Goal: Task Accomplishment & Management: Manage account settings

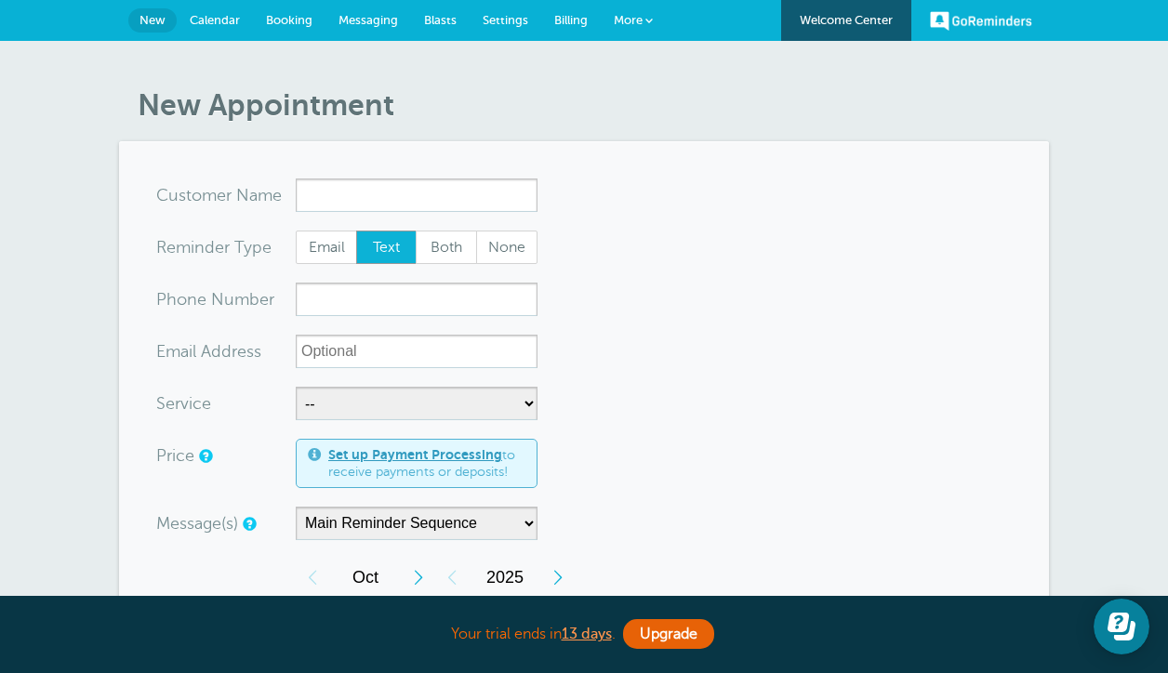
click at [644, 21] on link "More" at bounding box center [633, 21] width 65 height 42
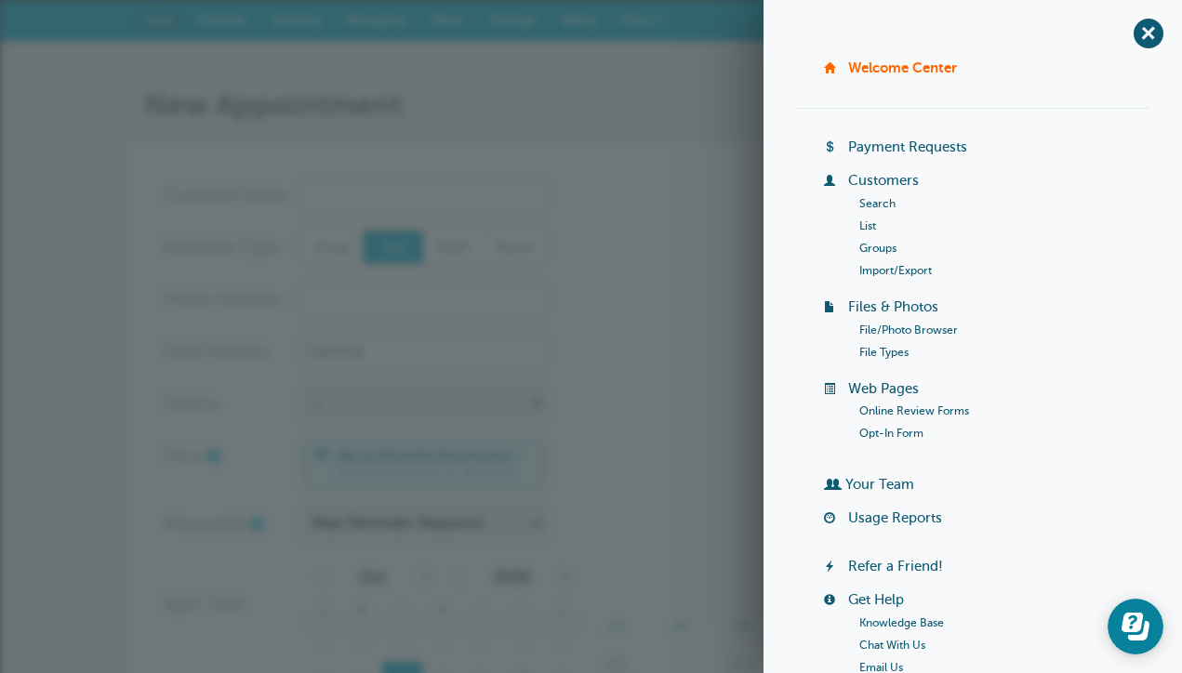
click at [876, 201] on link "Search" at bounding box center [877, 203] width 36 height 13
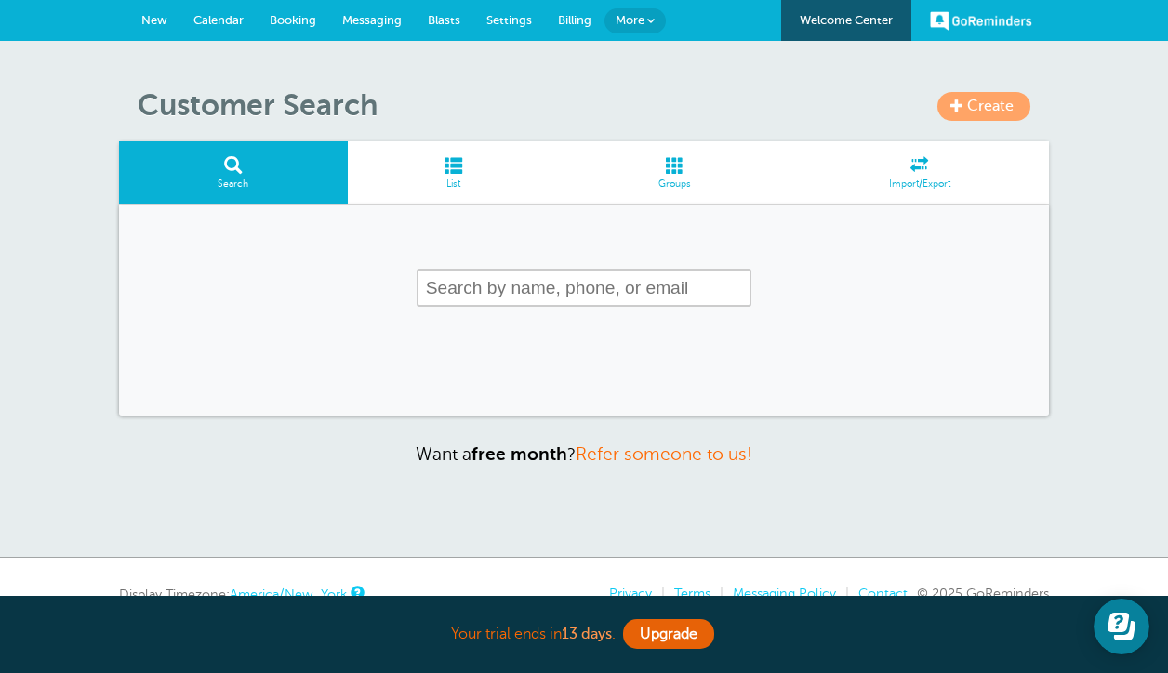
click at [971, 106] on span "Create" at bounding box center [990, 106] width 47 height 17
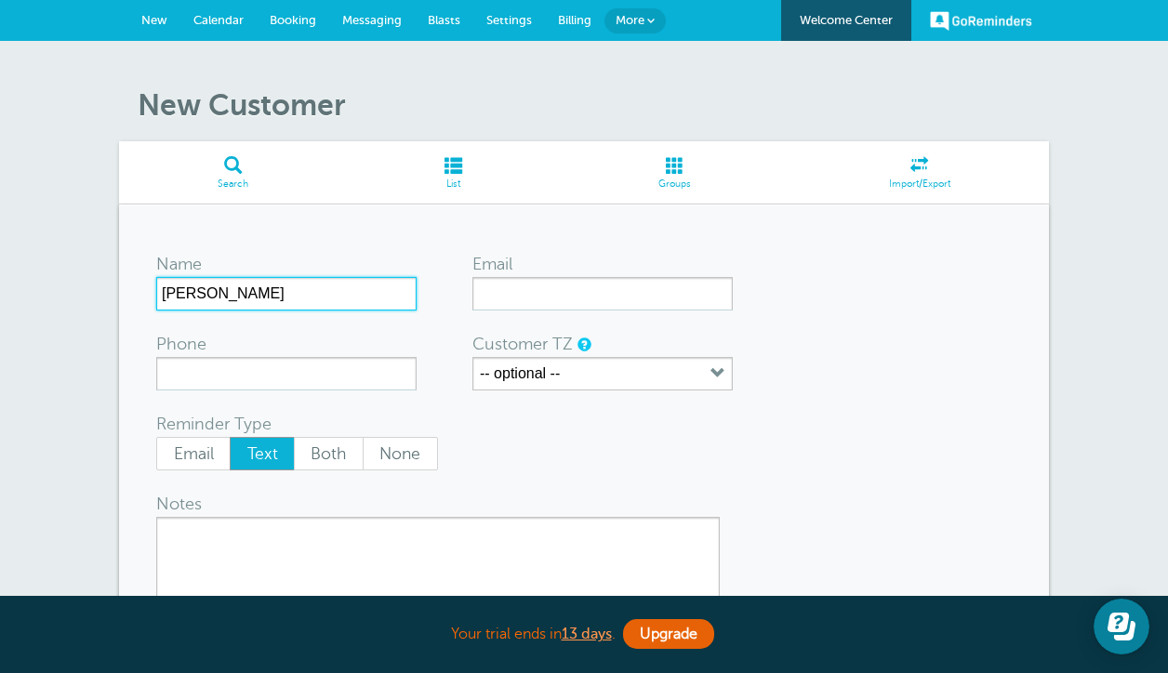
click at [244, 309] on input "Jacob" at bounding box center [286, 293] width 260 height 33
type input "Jacob Wallen"
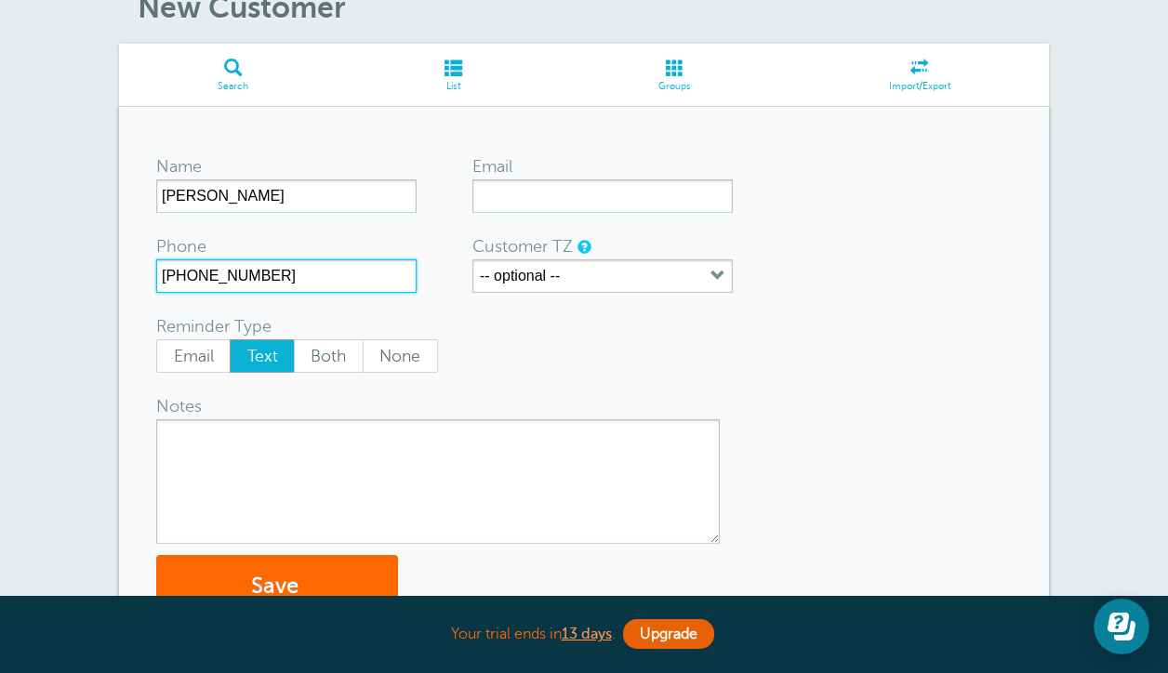
scroll to position [99, 0]
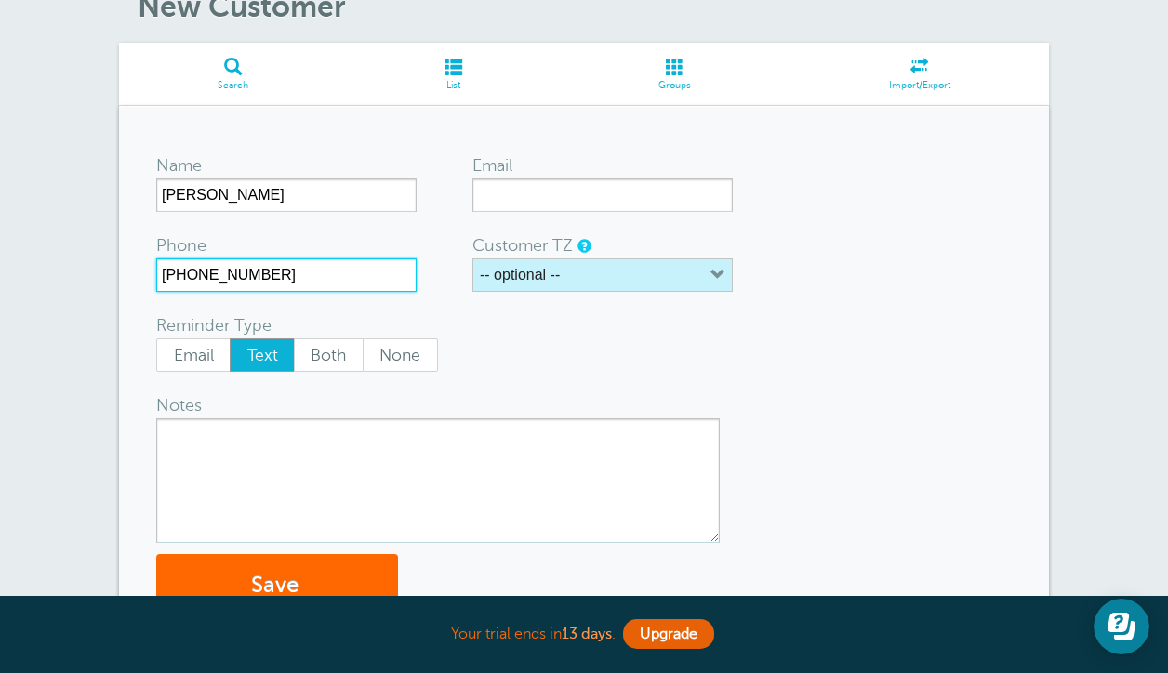
type input "276-224-8024"
click at [540, 259] on button "-- optional --" at bounding box center [603, 275] width 260 height 33
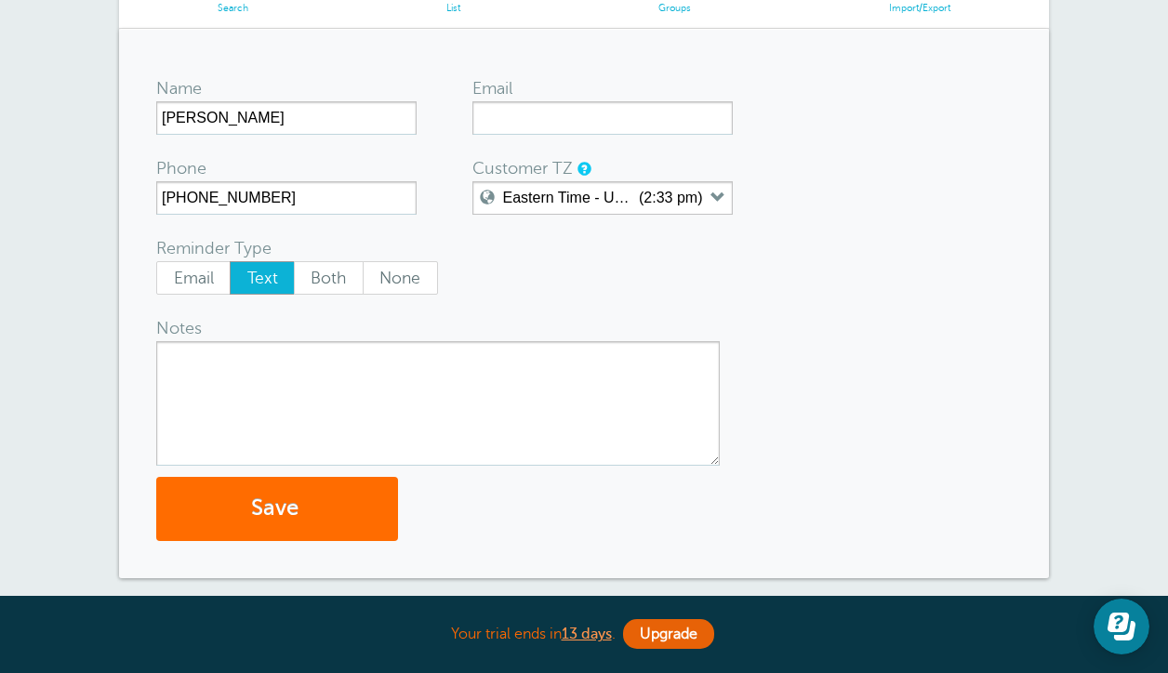
scroll to position [180, 0]
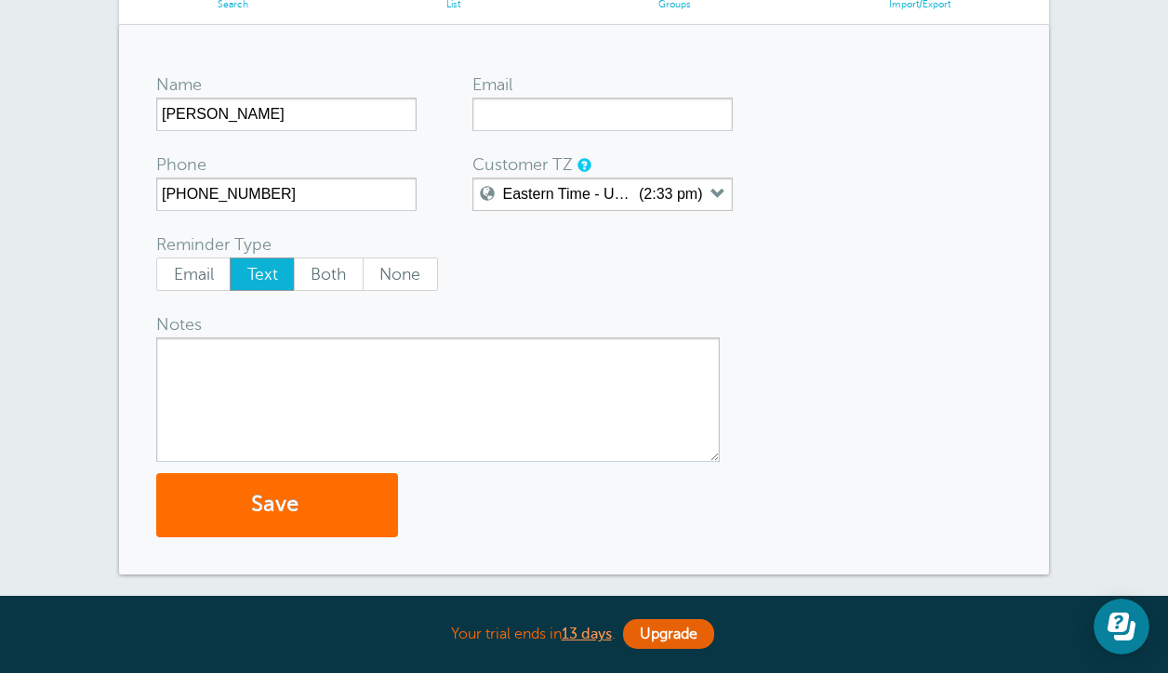
click at [239, 514] on button "Save" at bounding box center [277, 505] width 242 height 64
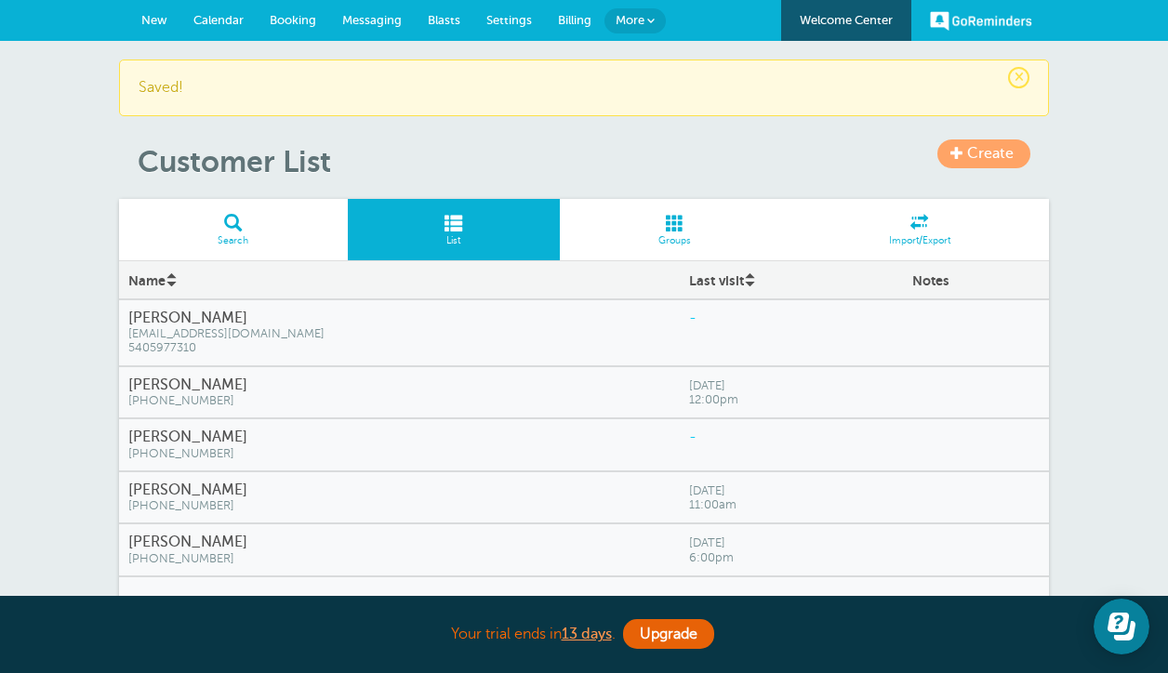
click at [151, 21] on span "New" at bounding box center [154, 20] width 26 height 14
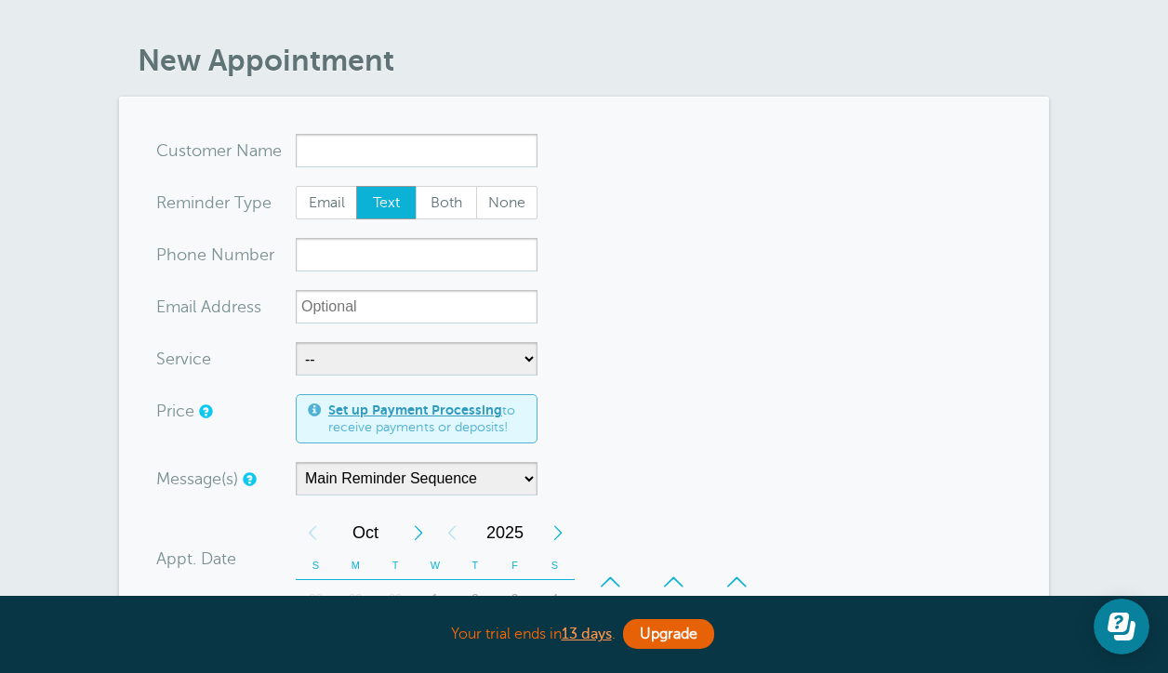
scroll to position [45, 0]
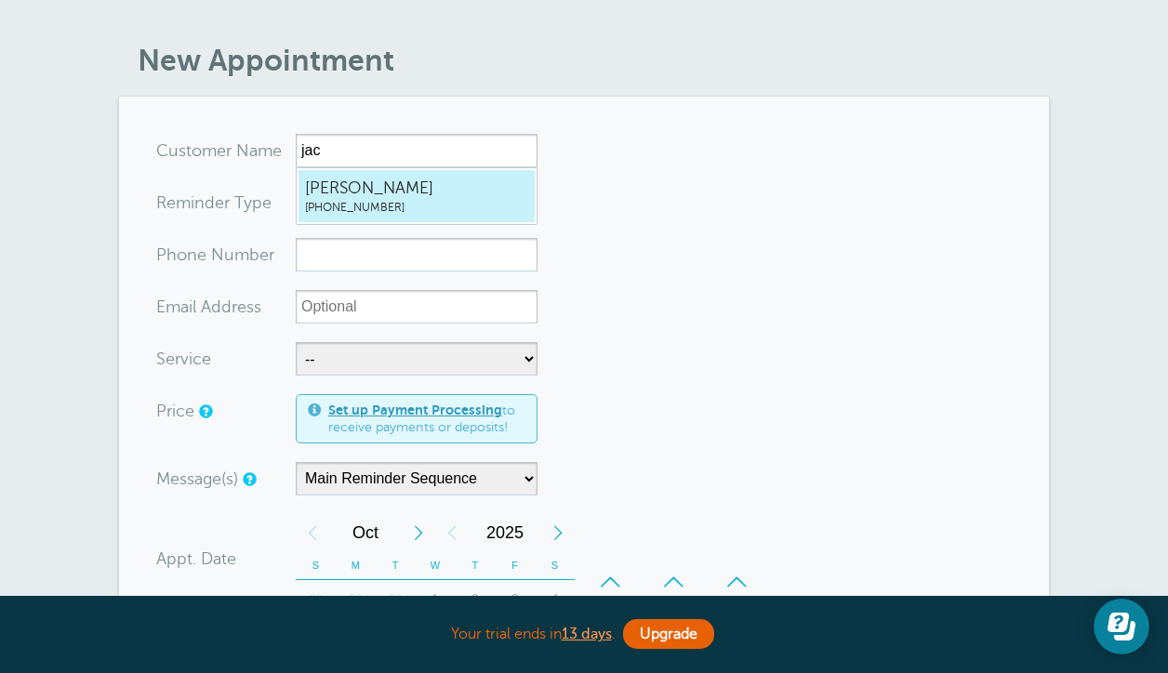
type input "JacobWallen2762248024"
type input "Jacob Wallen"
type input "(276) 224-8024"
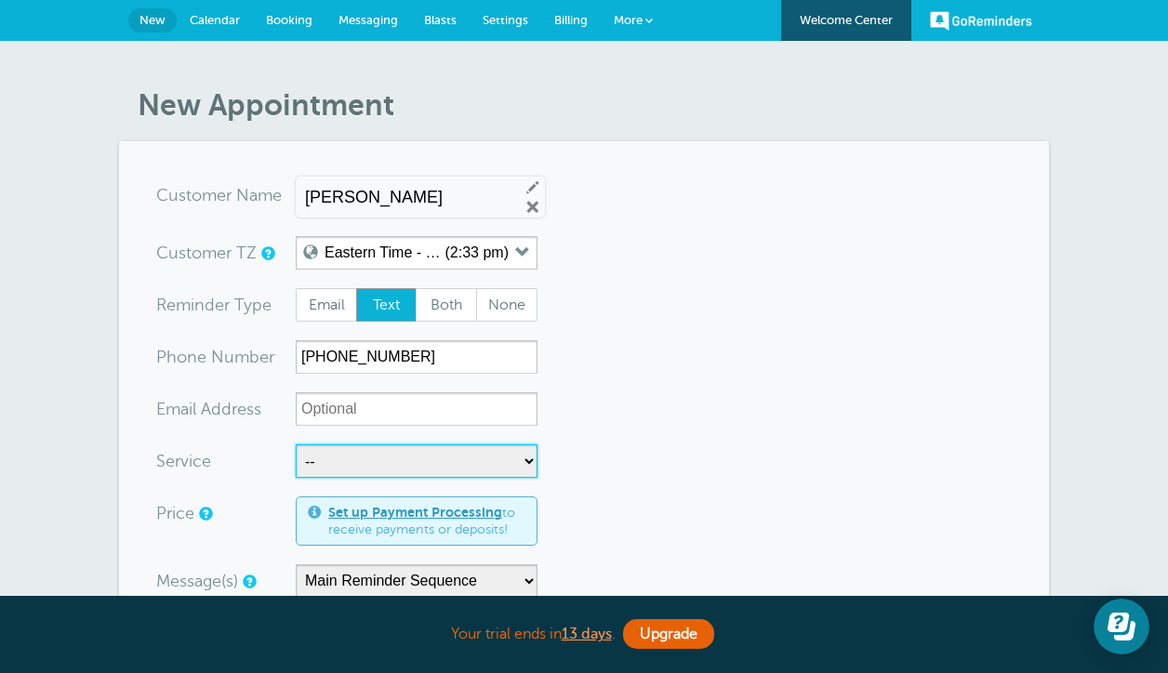
scroll to position [0, 0]
click at [491, 18] on span "Settings" at bounding box center [506, 20] width 46 height 14
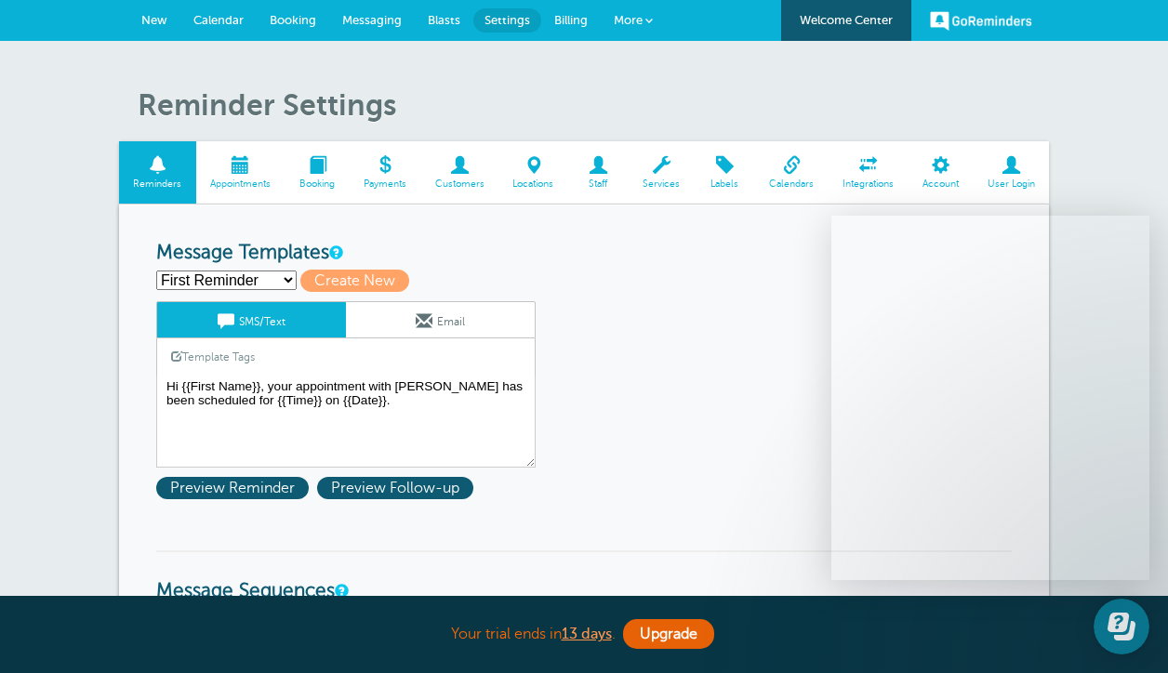
click at [247, 166] on span at bounding box center [240, 165] width 89 height 18
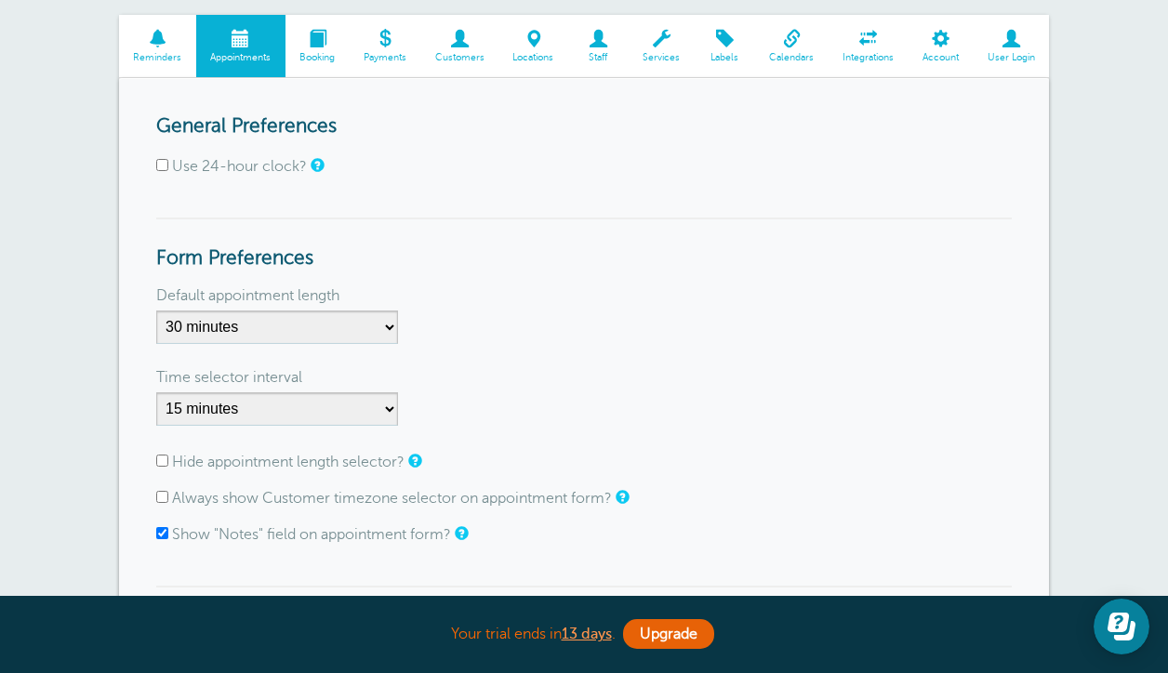
scroll to position [119, 0]
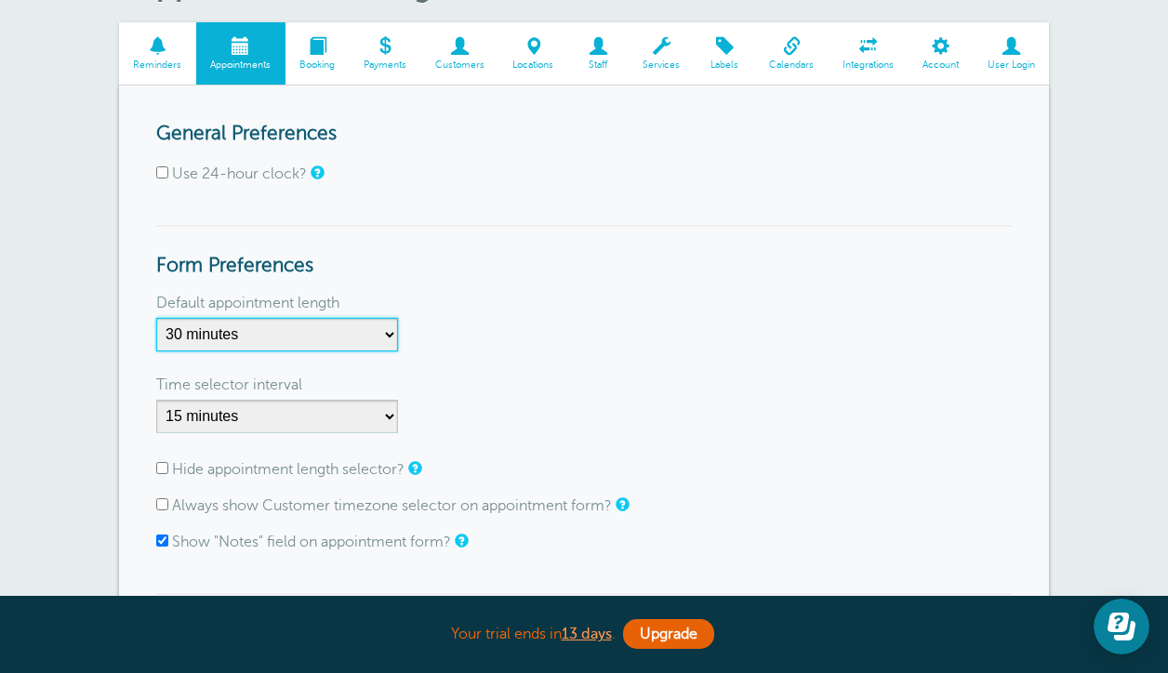
click at [343, 334] on select "5 minutes 10 minutes 15 minutes 20 minutes 25 minutes 30 minutes 35 minutes 40 …" at bounding box center [277, 334] width 242 height 33
select select "45"
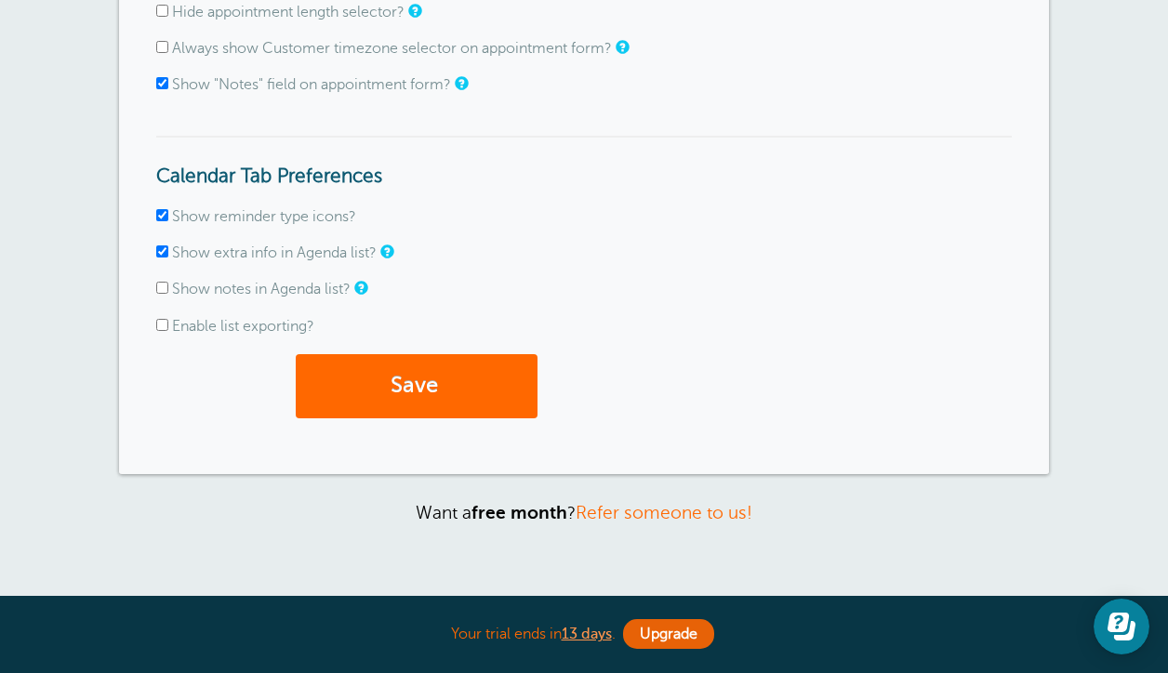
scroll to position [574, 0]
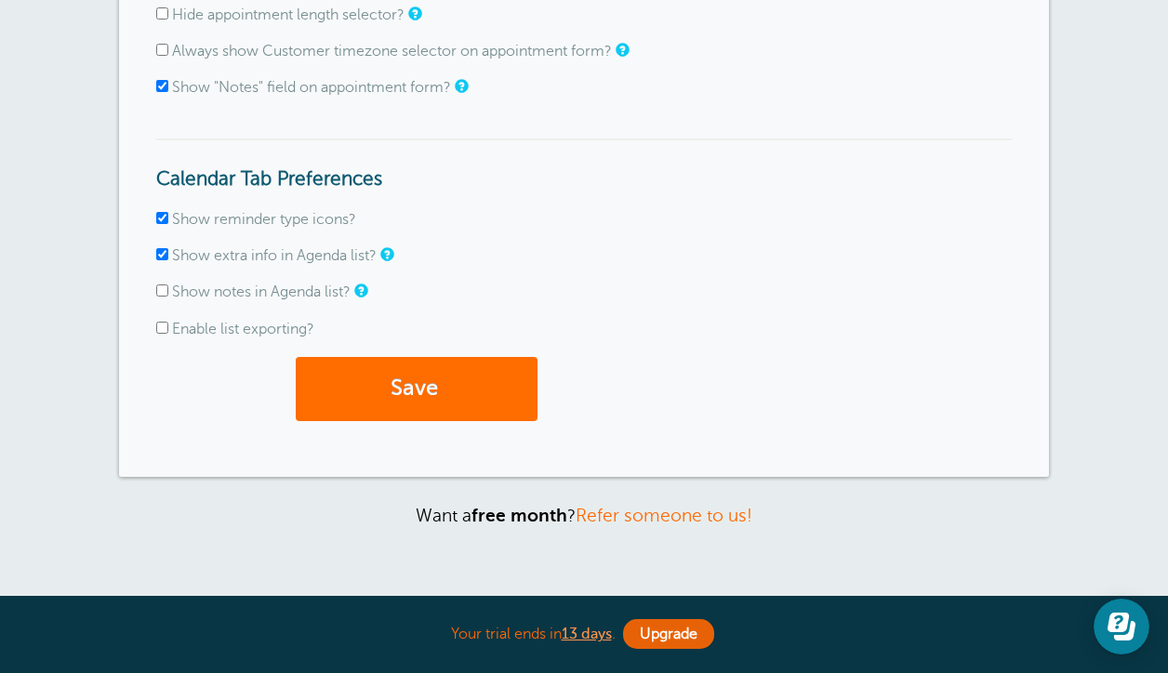
click at [463, 391] on button "Save" at bounding box center [417, 389] width 242 height 64
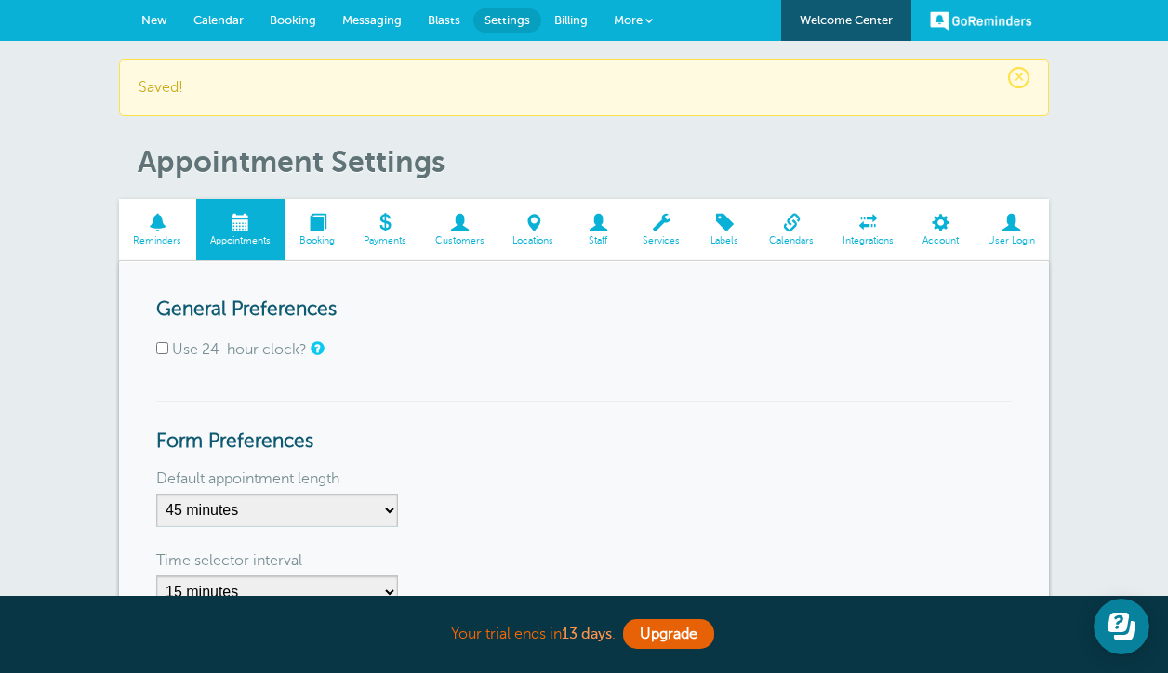
click at [330, 219] on span at bounding box center [318, 223] width 64 height 18
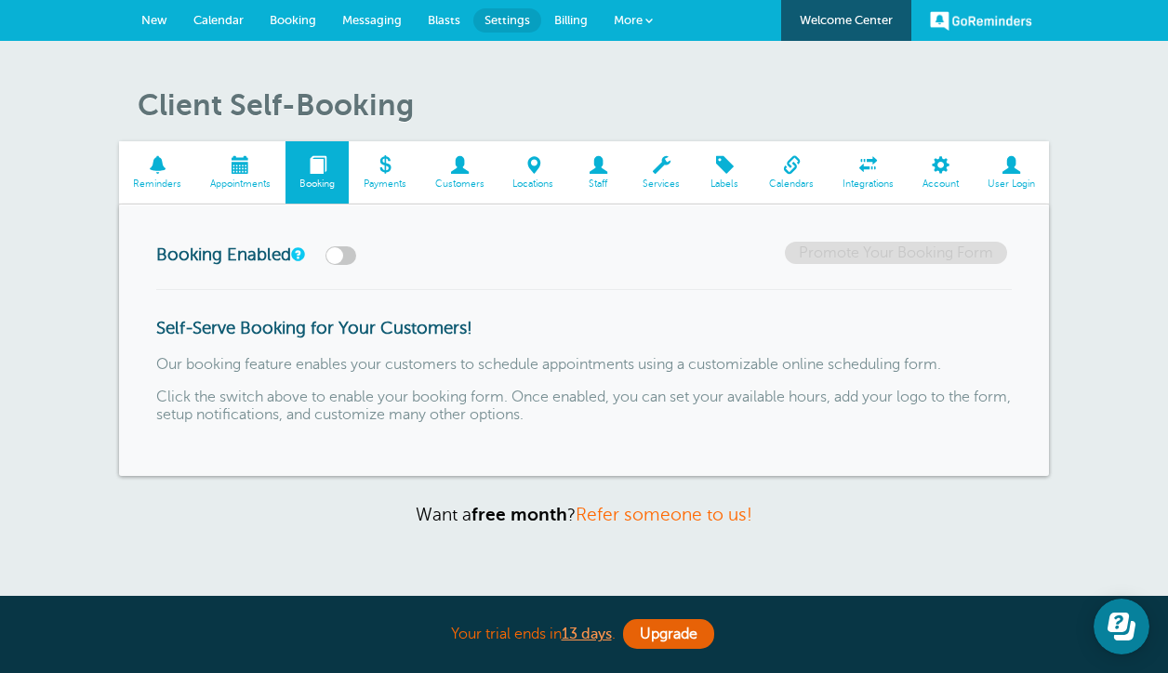
click at [661, 165] on span at bounding box center [662, 165] width 66 height 18
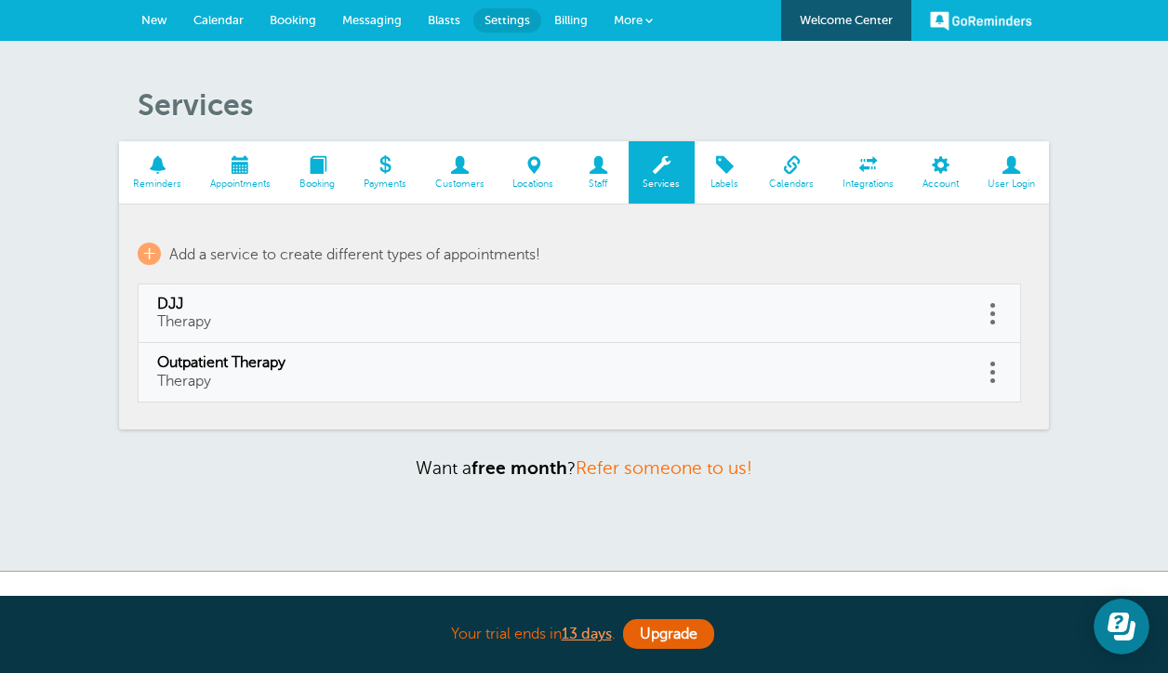
click at [443, 375] on link "Outpatient Therapy Therapy" at bounding box center [560, 371] width 807 height 35
type input "Outpatient Therapy"
type input "Therapy"
select select "45"
checkbox input "false"
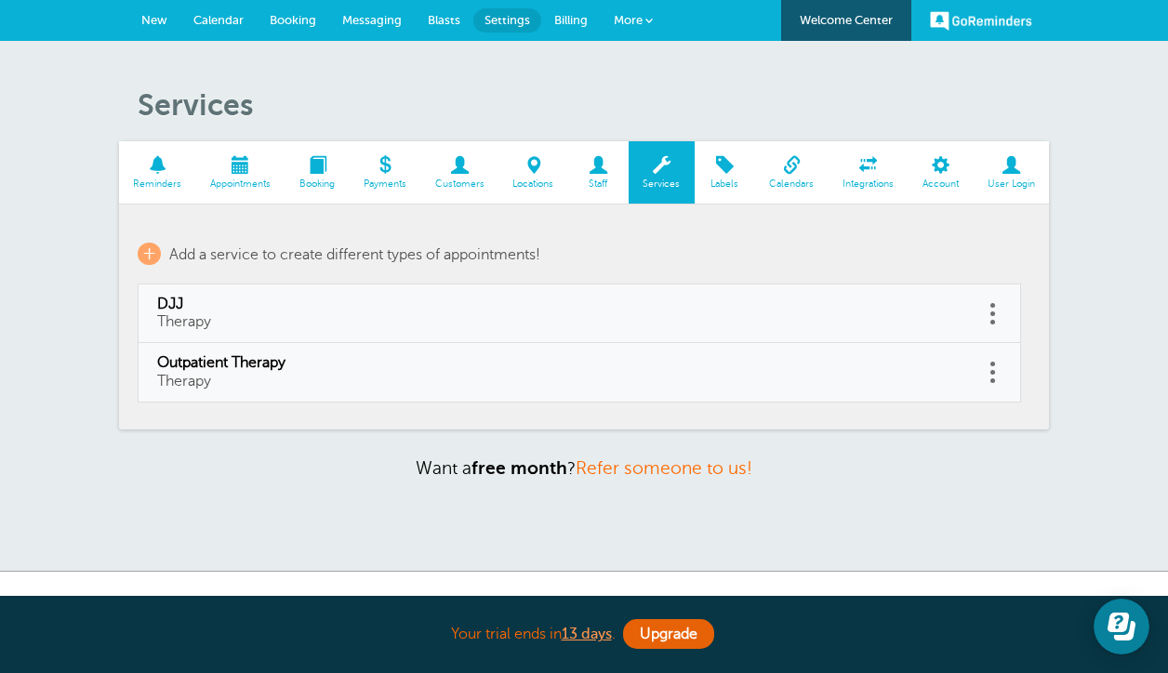
select select "45"
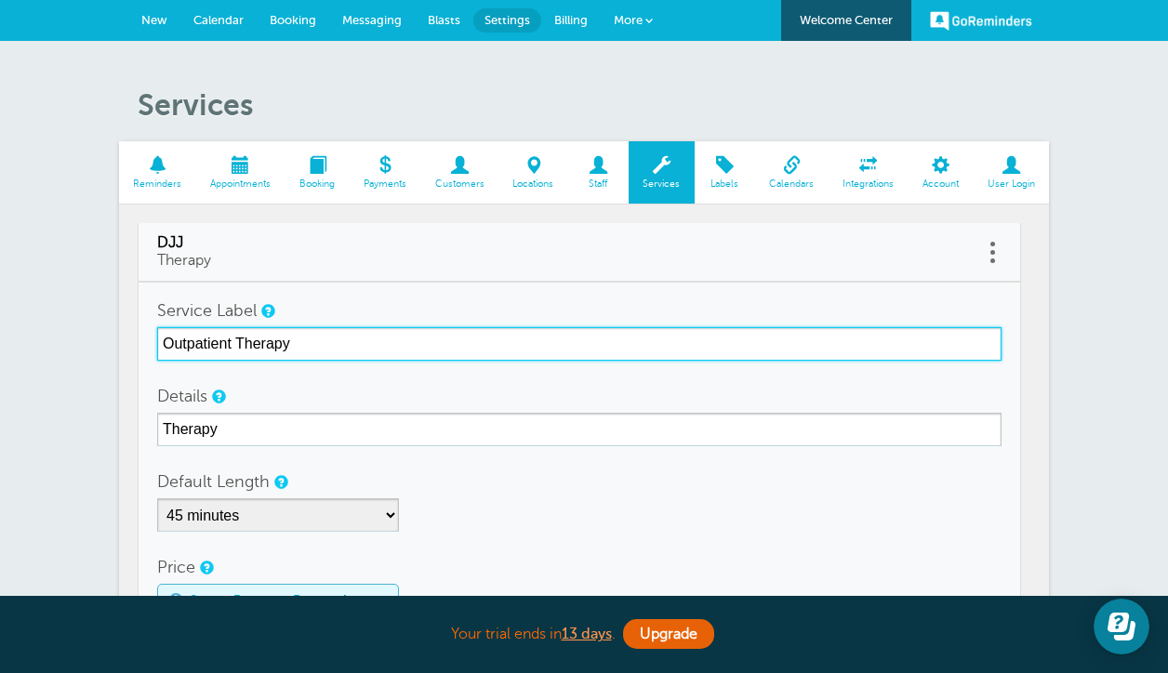
click at [165, 344] on input "Outpatient Therapy" at bounding box center [579, 343] width 845 height 33
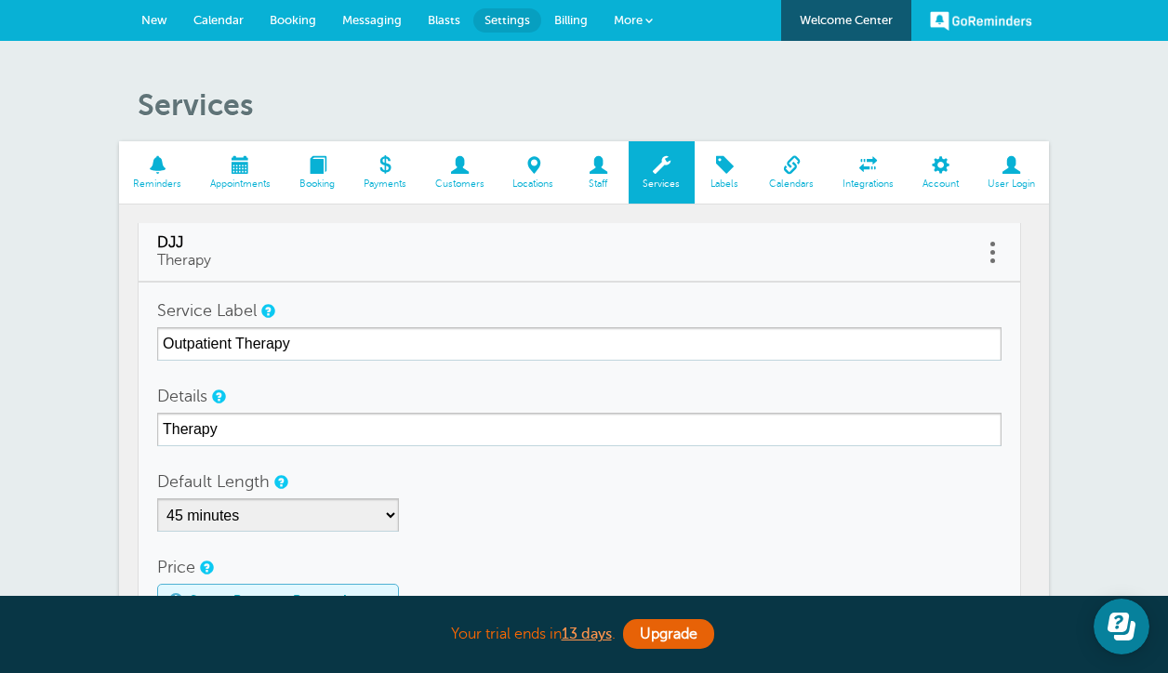
click at [332, 360] on form "Service Label Outpatient Therapy Details Therapy Default Length 5 minutes 10 mi…" at bounding box center [579, 565] width 845 height 542
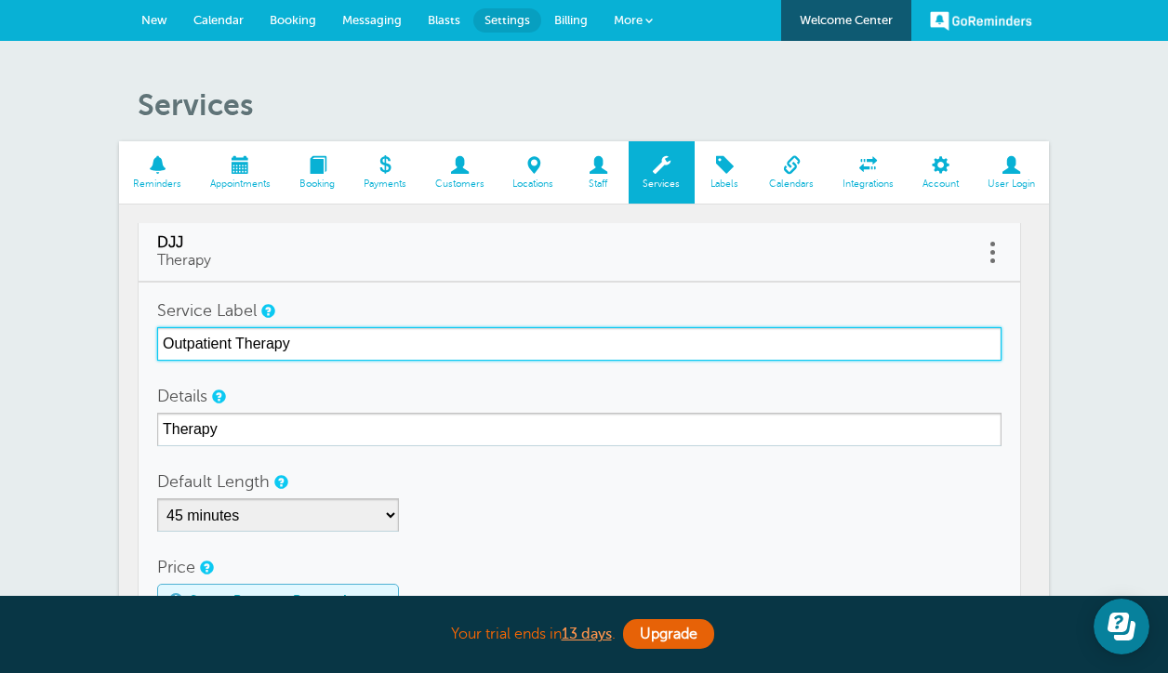
click at [322, 340] on input "Outpatient Therapy" at bounding box center [579, 343] width 845 height 33
type input "Outpatient Therapy- PUFS In Person"
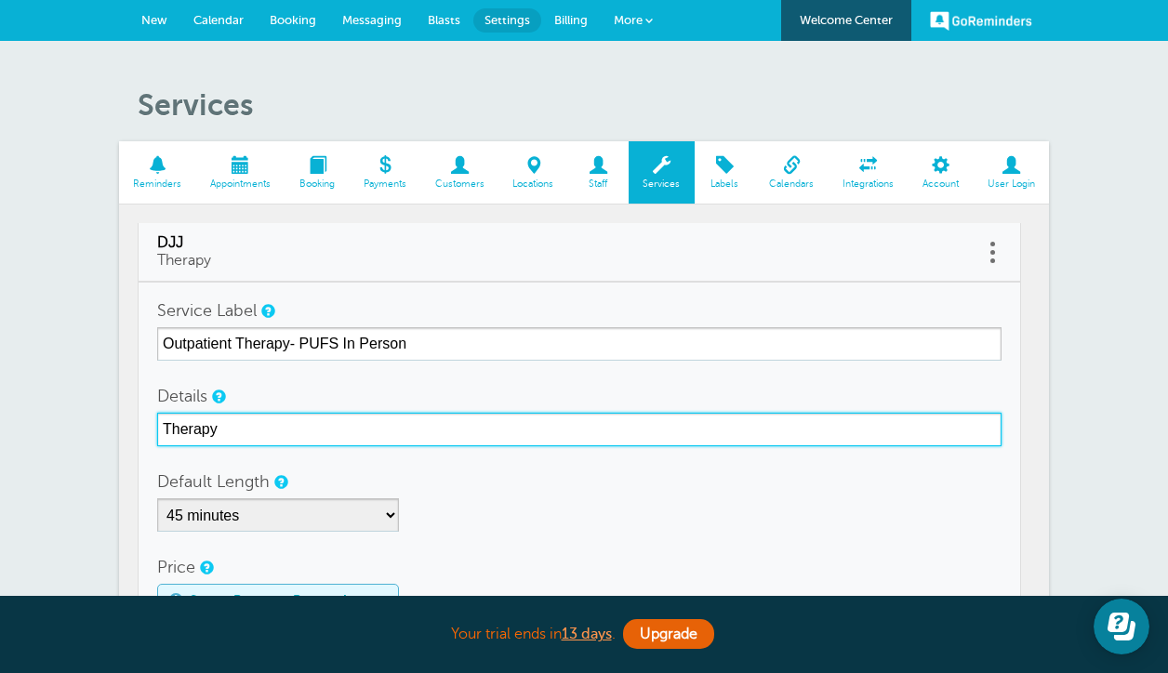
click at [162, 429] on input "Therapy" at bounding box center [579, 429] width 845 height 33
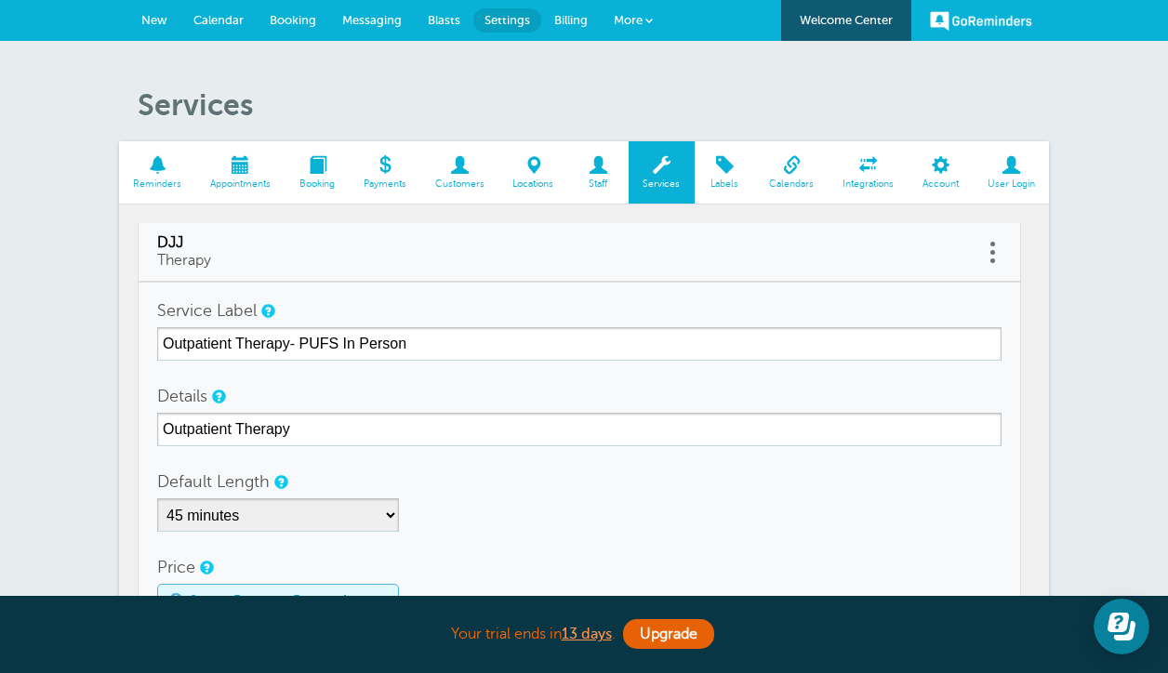
click at [125, 471] on section "Reminders Appointments Booking Payments Customers Locations Staff Services Labe…" at bounding box center [584, 506] width 930 height 730
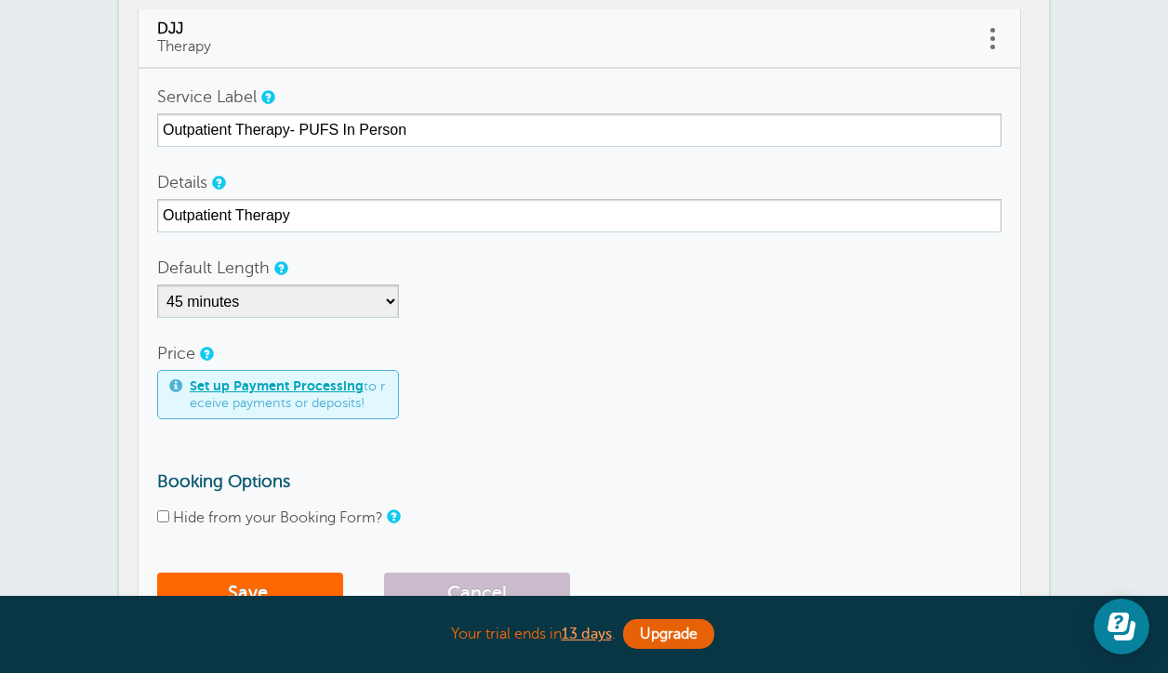
scroll to position [178, 0]
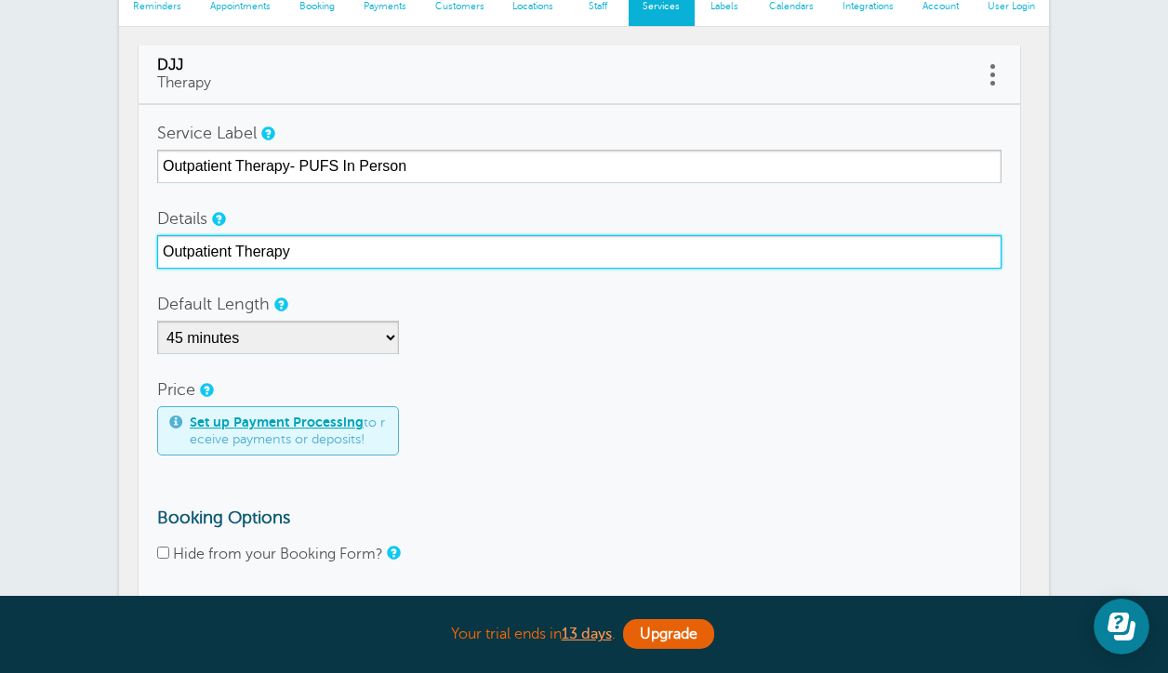
click at [319, 254] on input "Outpatient Therapy" at bounding box center [579, 251] width 845 height 33
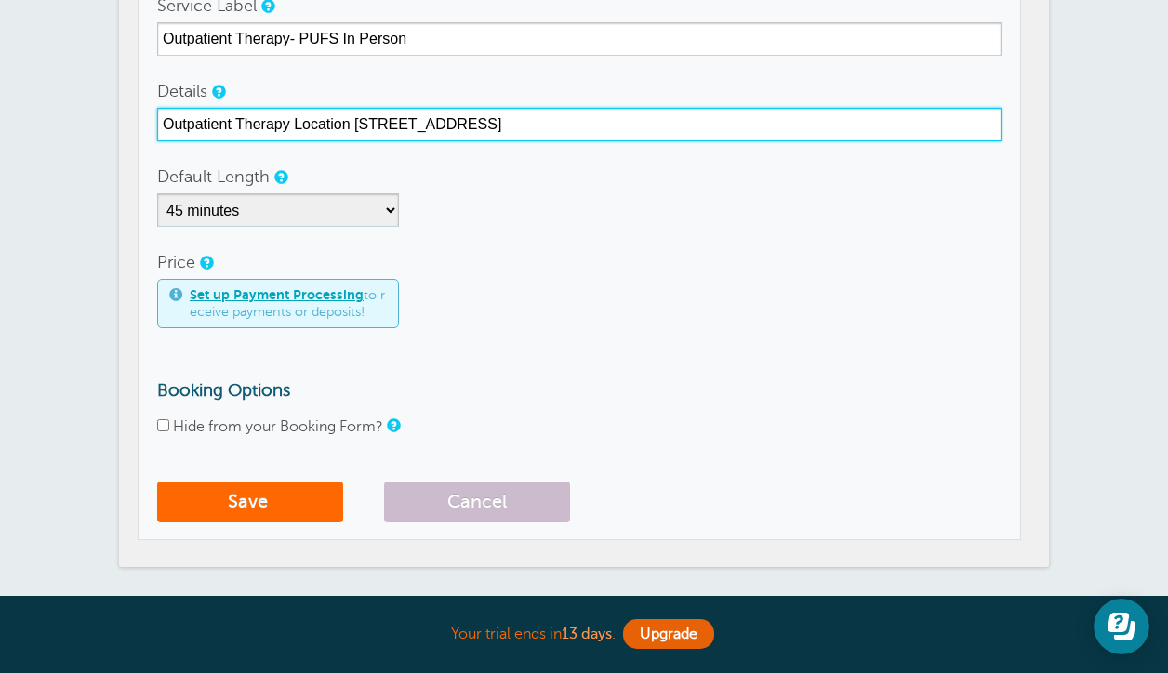
scroll to position [327, 0]
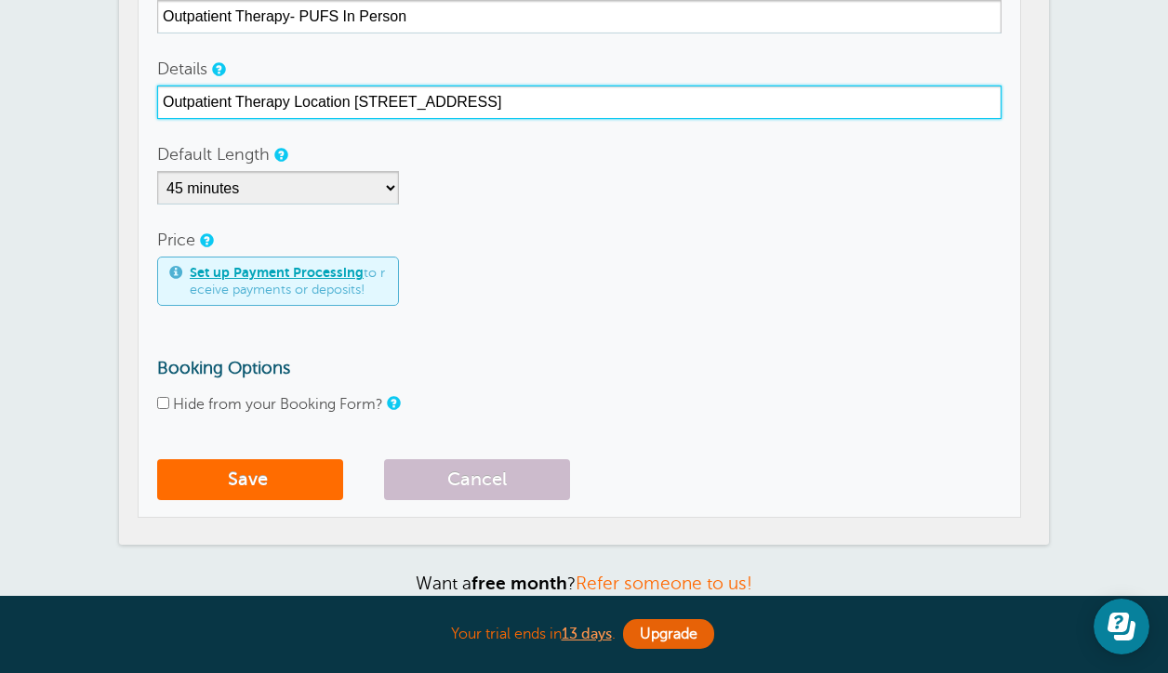
type input "Outpatient Therapy Location 730 E. Church St. Suite 12 Martinsville VA 24112"
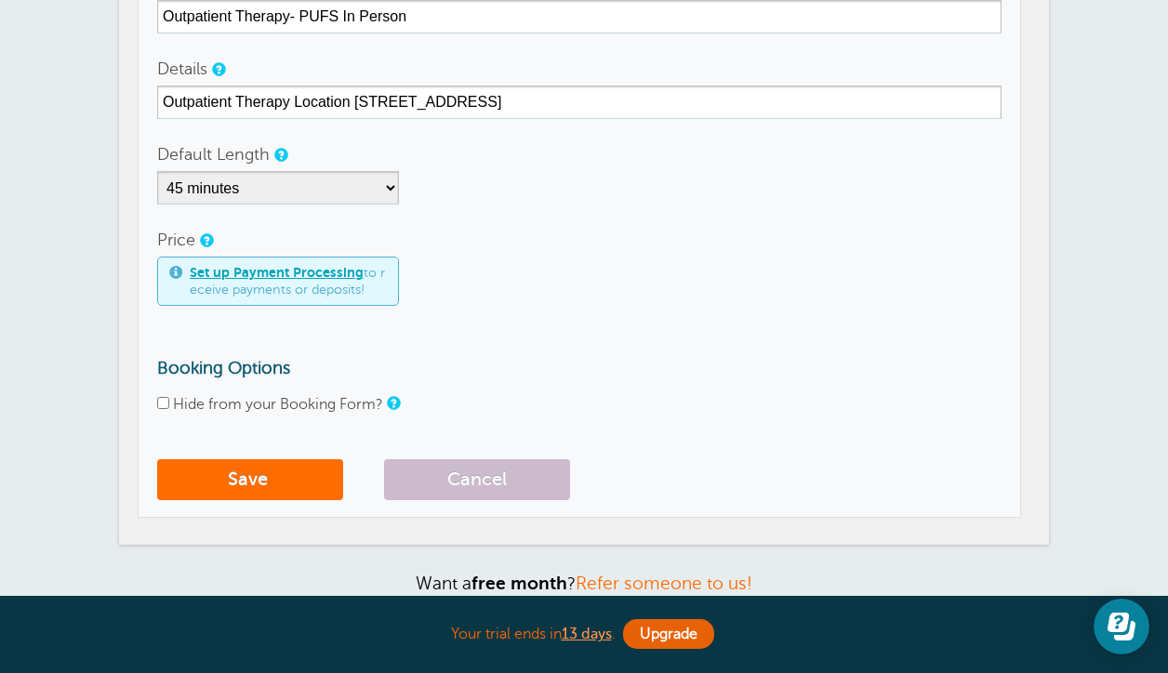
click at [233, 468] on button "Save" at bounding box center [250, 479] width 186 height 41
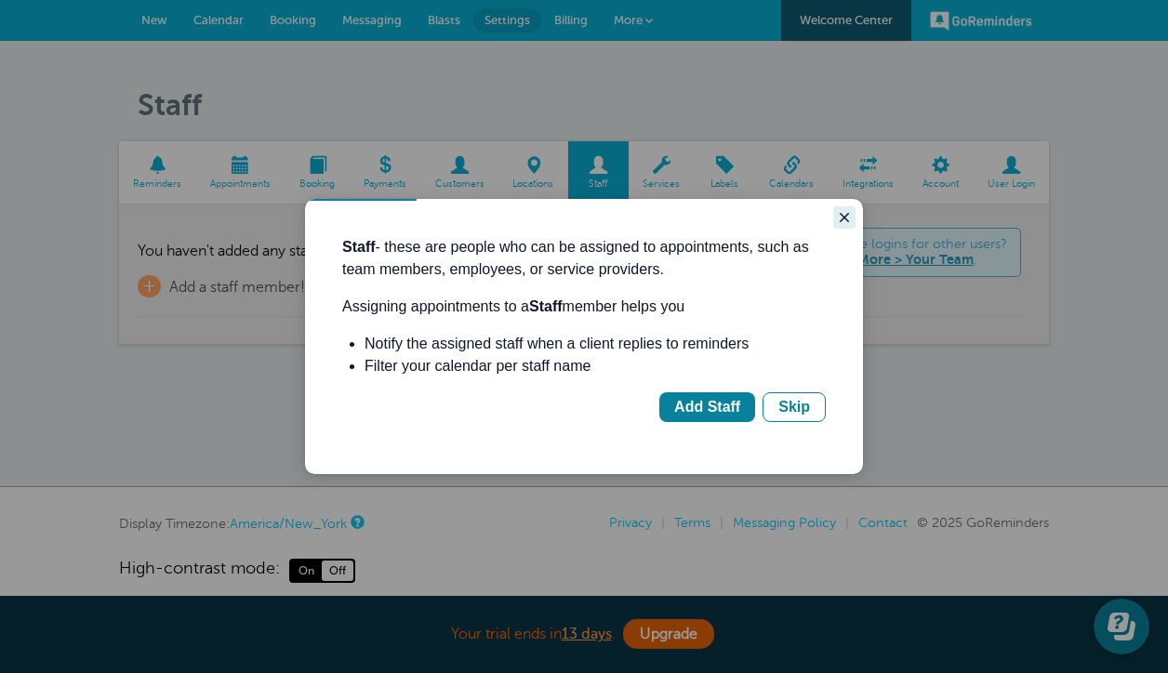
click at [845, 223] on icon "Close guide" at bounding box center [844, 217] width 15 height 15
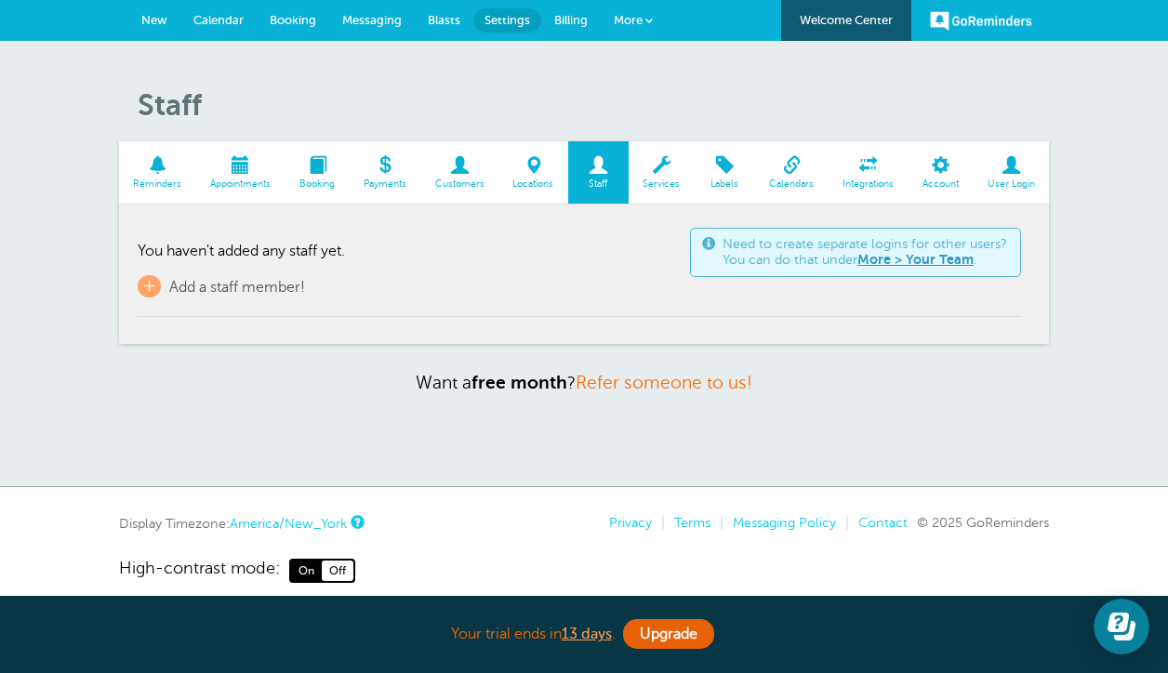
click at [515, 163] on span at bounding box center [534, 165] width 70 height 18
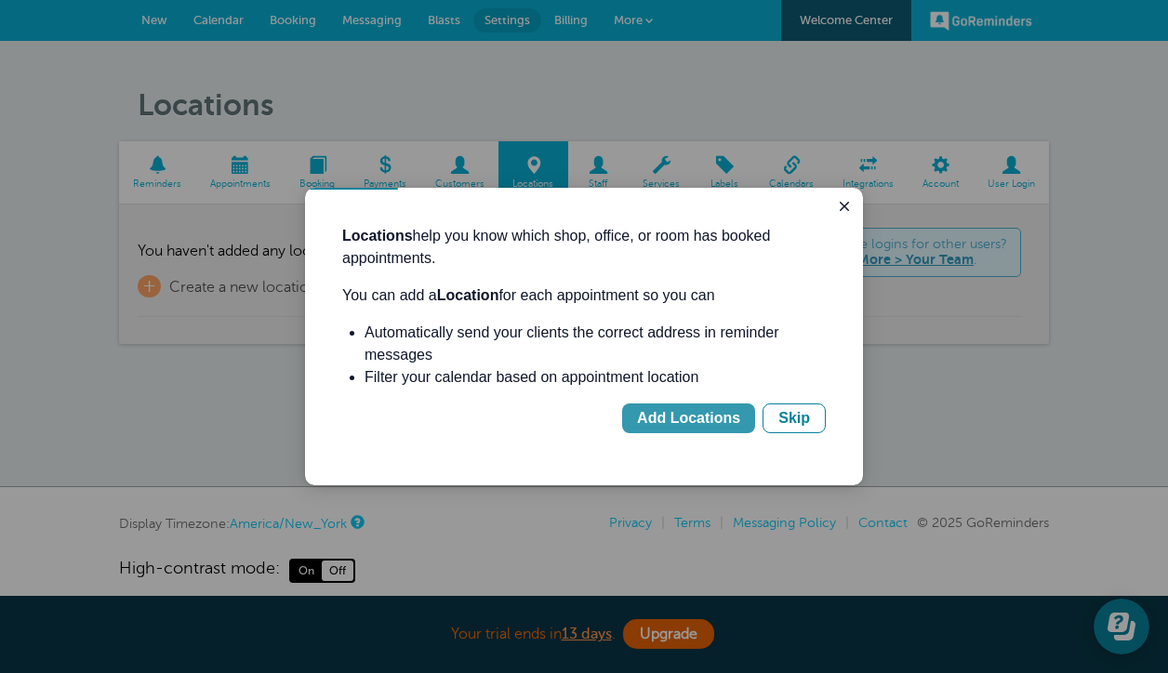
click at [713, 420] on div "Add Locations" at bounding box center [688, 418] width 103 height 22
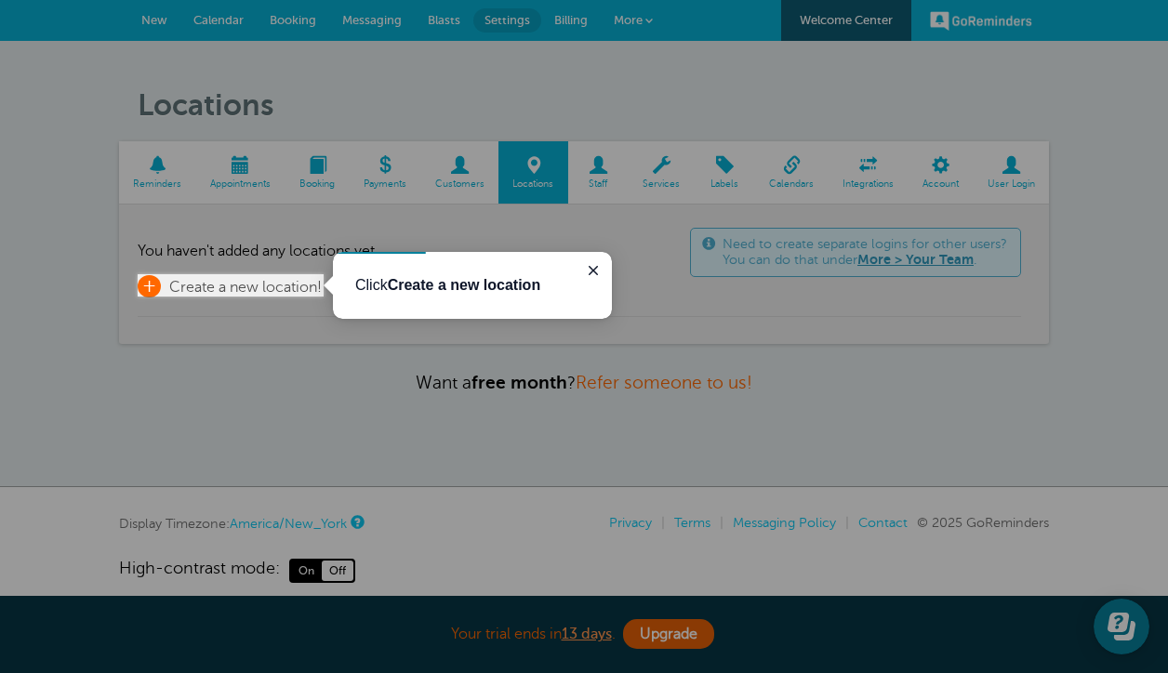
click at [286, 290] on span "Create a new location!" at bounding box center [245, 287] width 153 height 17
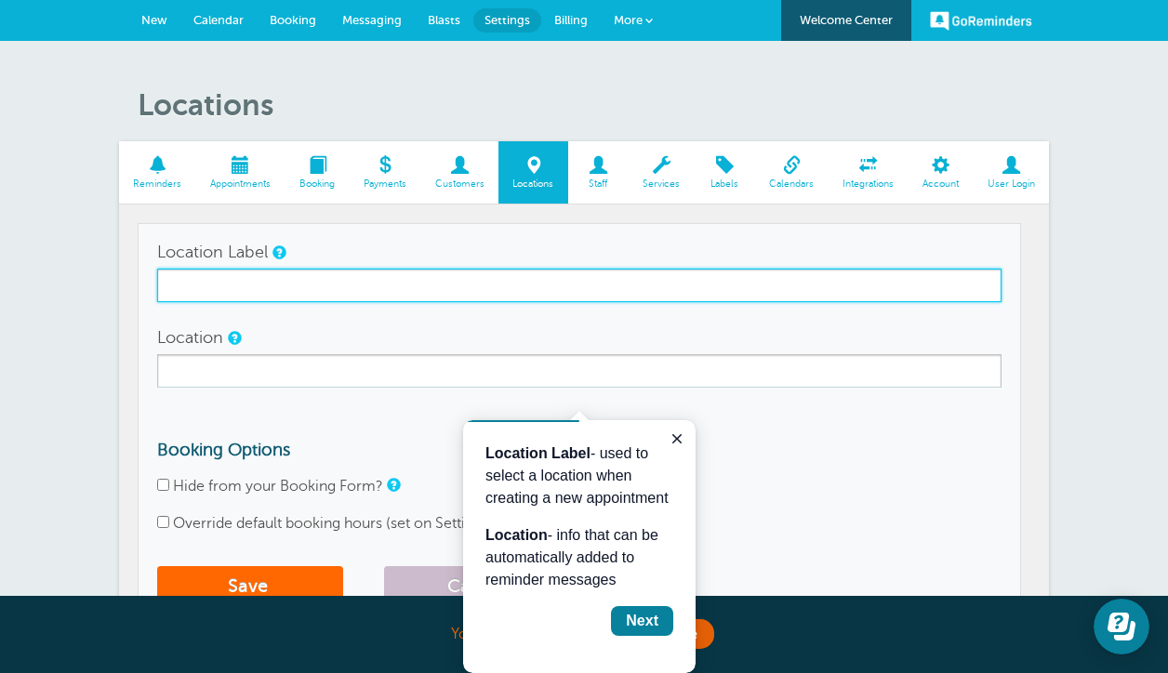
click at [286, 290] on input "Location Label" at bounding box center [579, 285] width 845 height 33
type input "PUFS In Person"
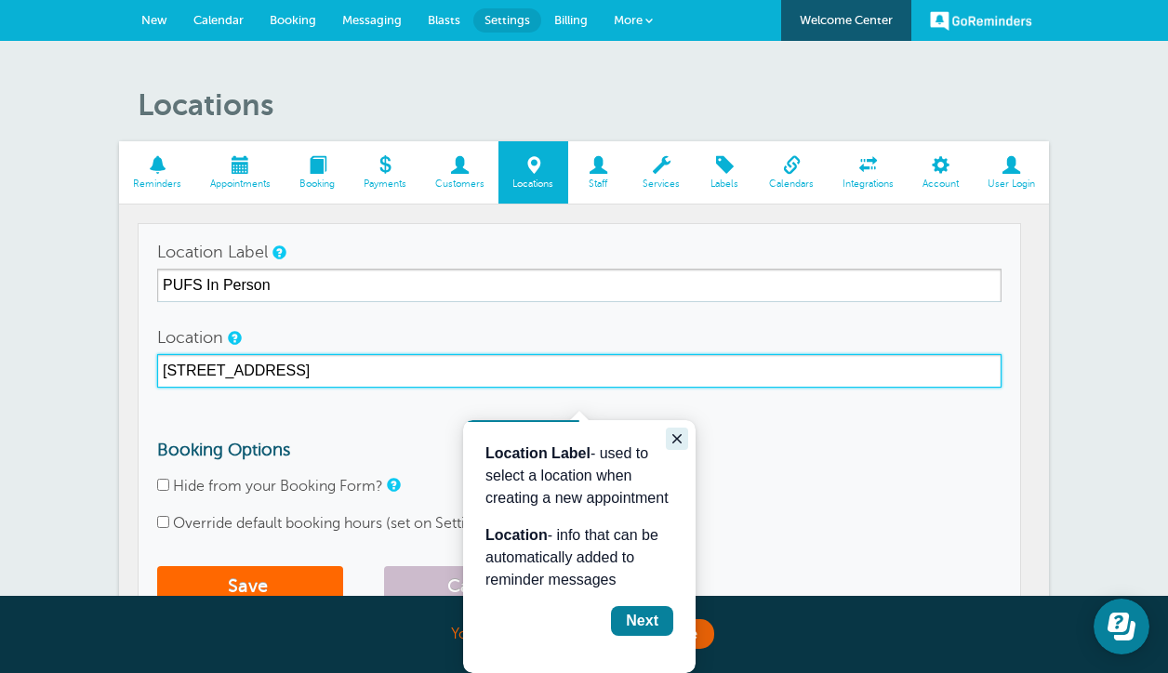
type input "[STREET_ADDRESS]"
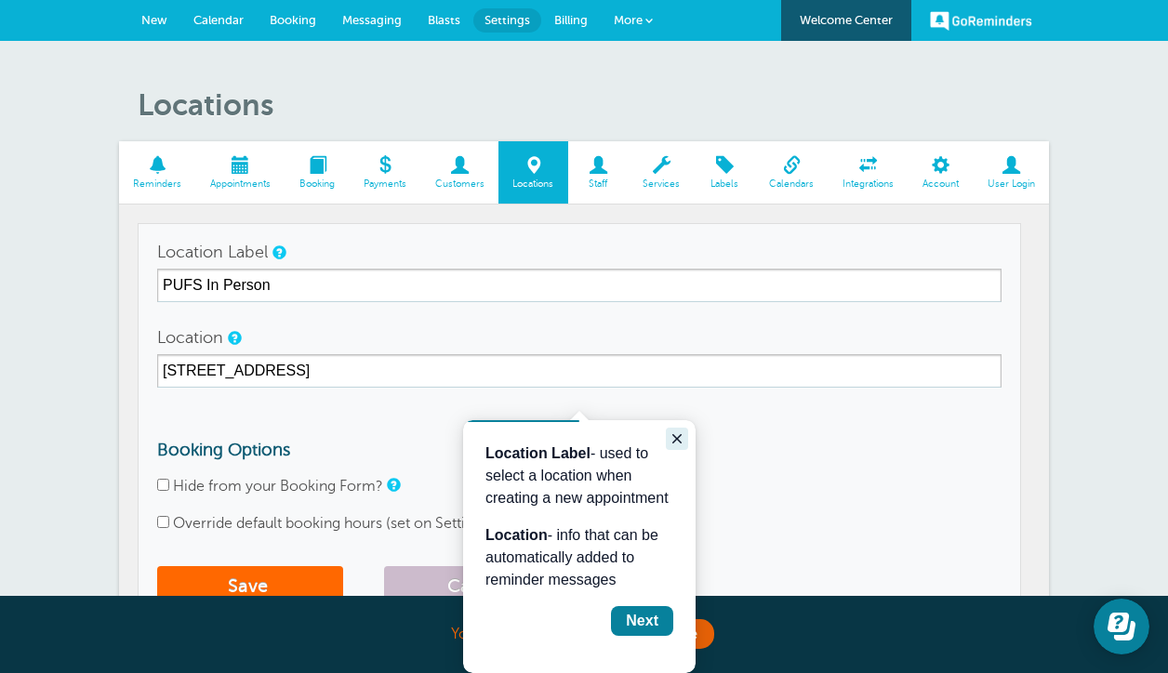
click at [681, 435] on icon "Close guide" at bounding box center [676, 438] width 9 height 9
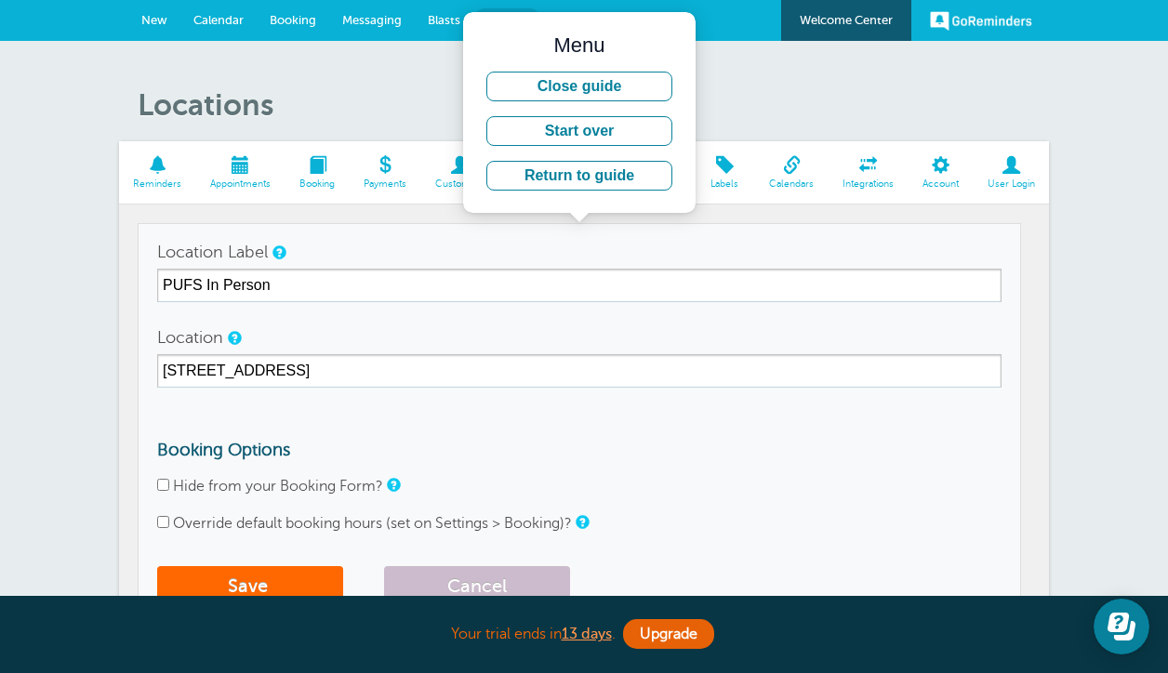
click at [577, 422] on form "Location Label PUFS In Person Location 730 E. Church St. Suite 12 Martinsville …" at bounding box center [579, 425] width 845 height 381
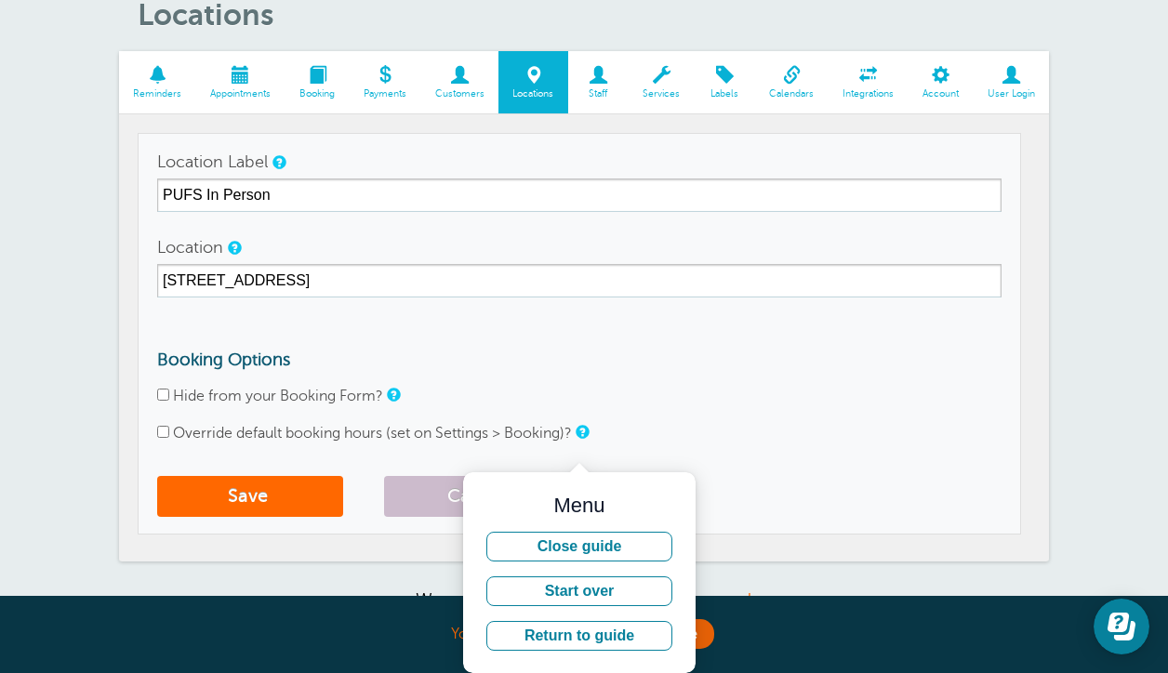
scroll to position [87, 0]
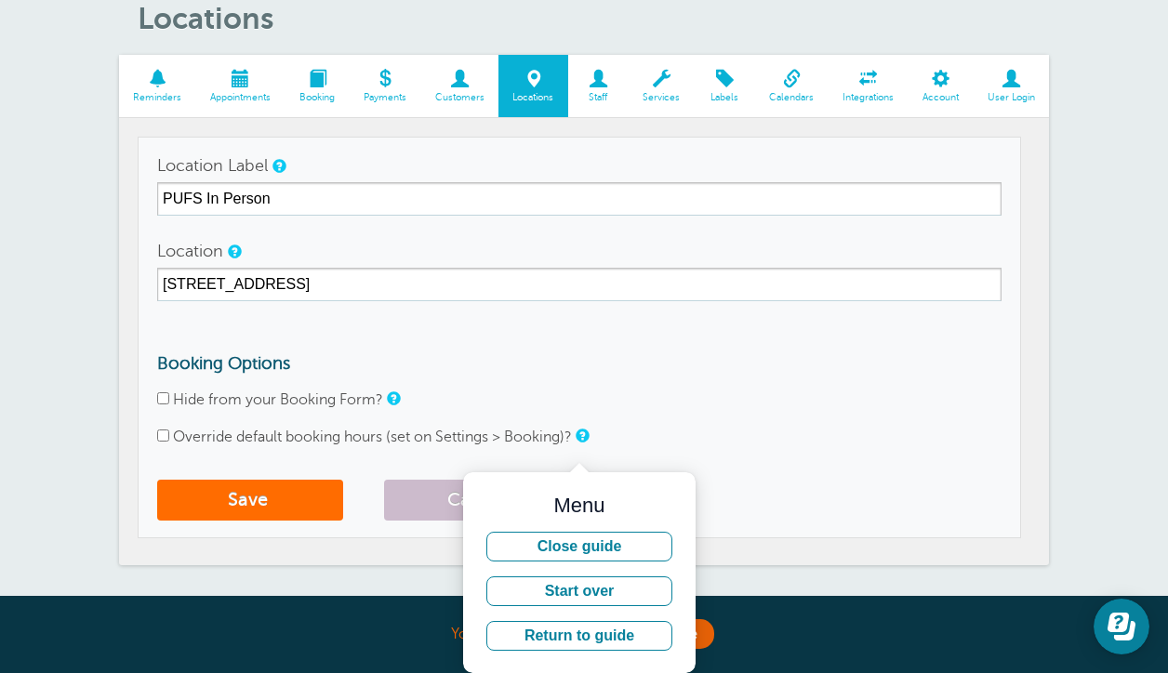
click at [284, 487] on button "Save" at bounding box center [250, 500] width 186 height 41
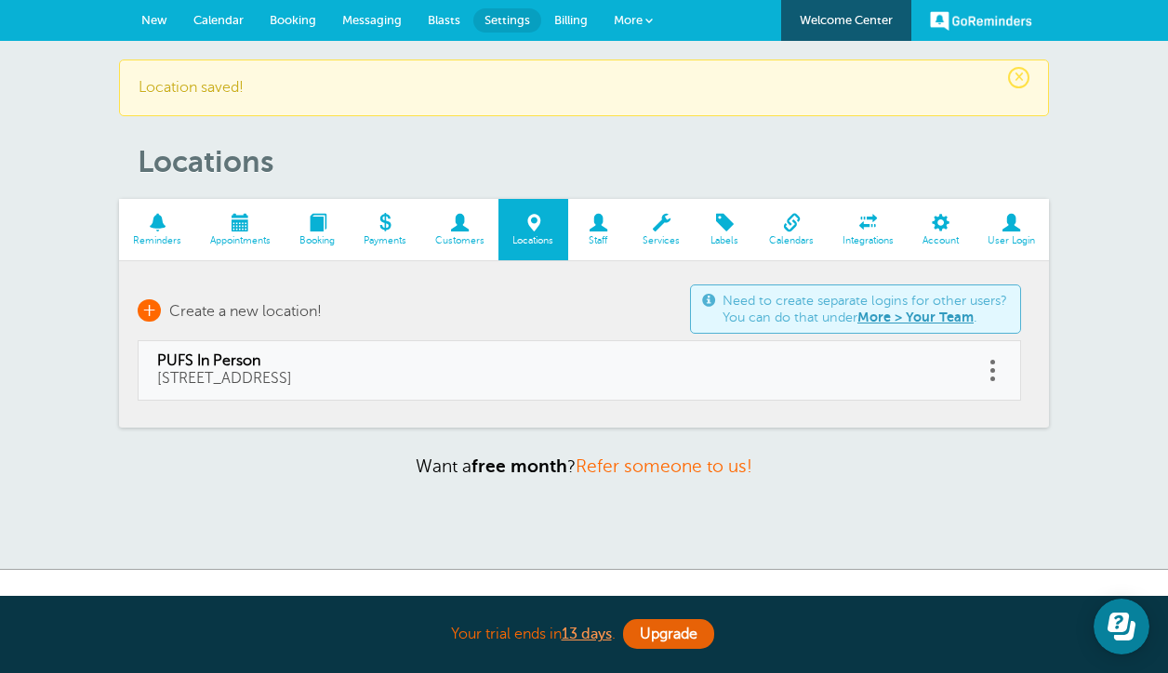
click at [269, 311] on span "Create a new location!" at bounding box center [245, 311] width 153 height 17
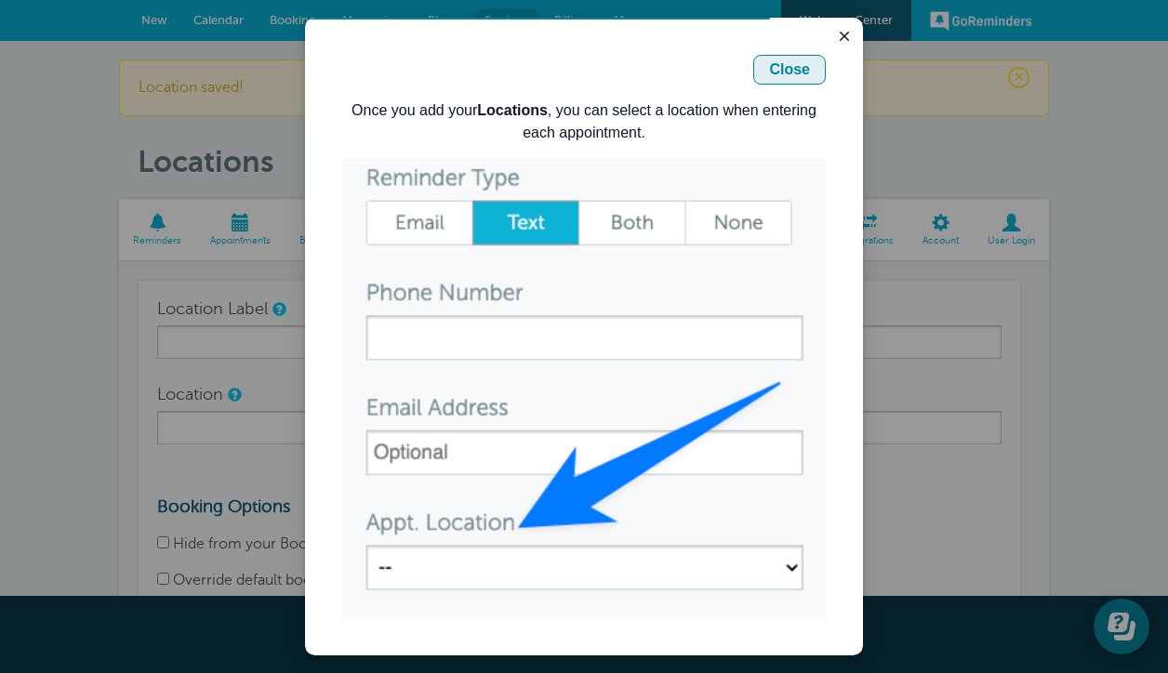
drag, startPoint x: 796, startPoint y: 71, endPoint x: 1032, endPoint y: 131, distance: 243.0
click at [796, 71] on div "Close" at bounding box center [789, 70] width 41 height 22
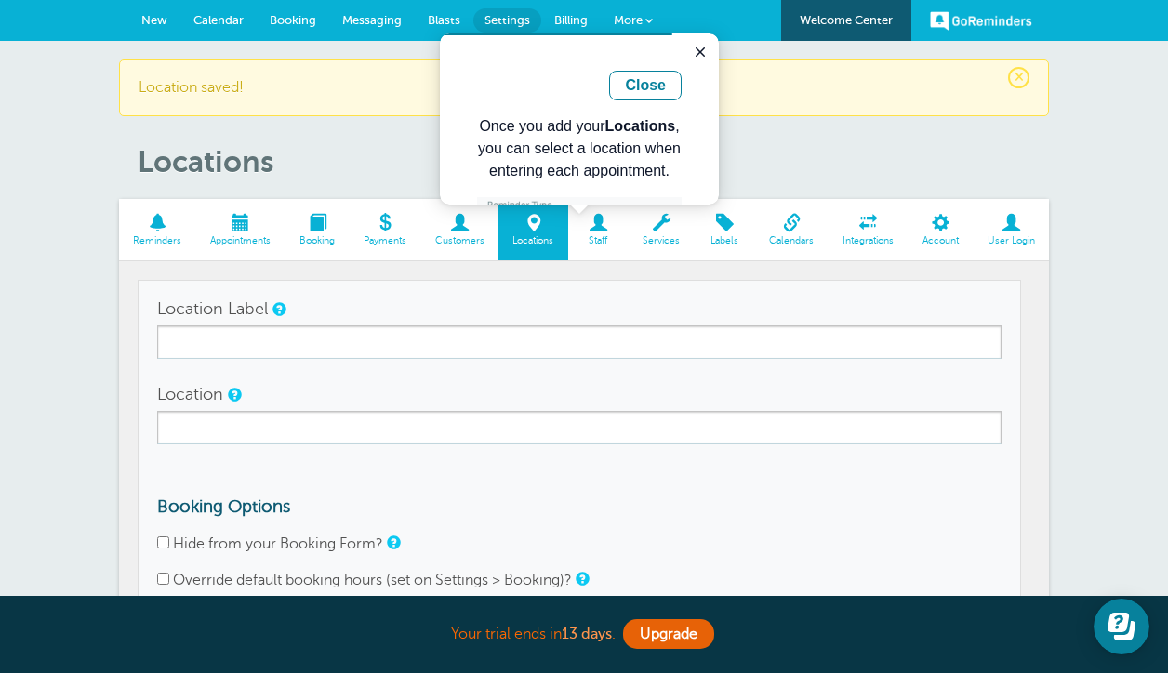
scroll to position [65, 0]
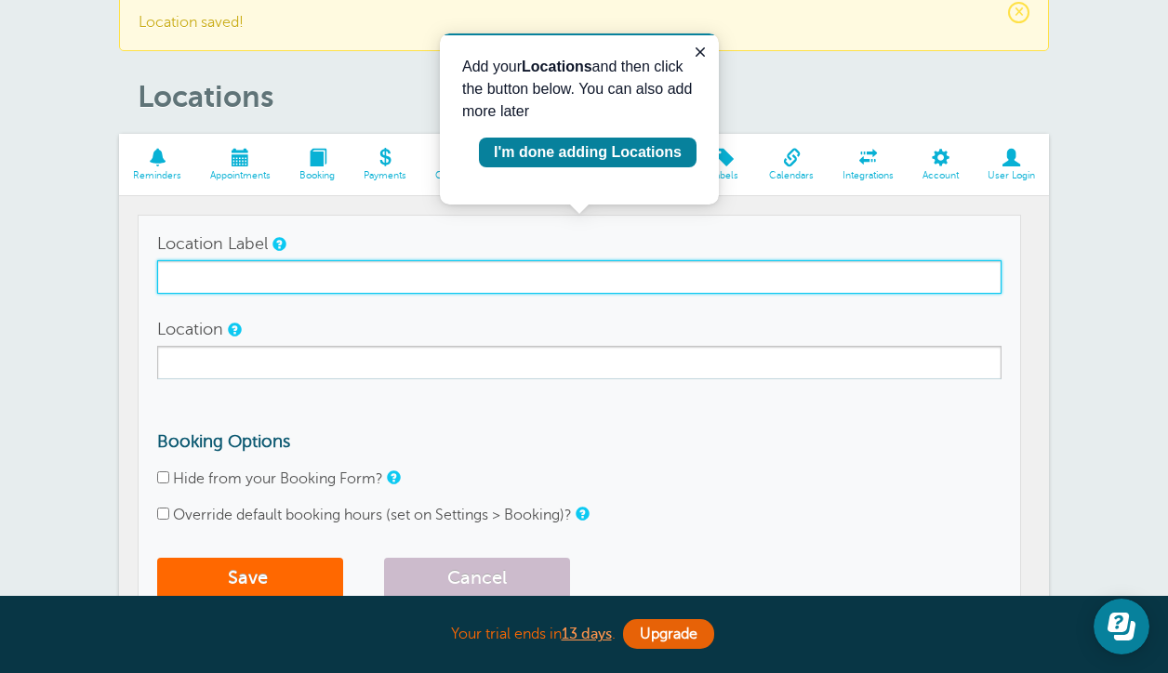
click at [289, 276] on input "Location Label" at bounding box center [579, 276] width 845 height 33
type input "PUFS Virtual"
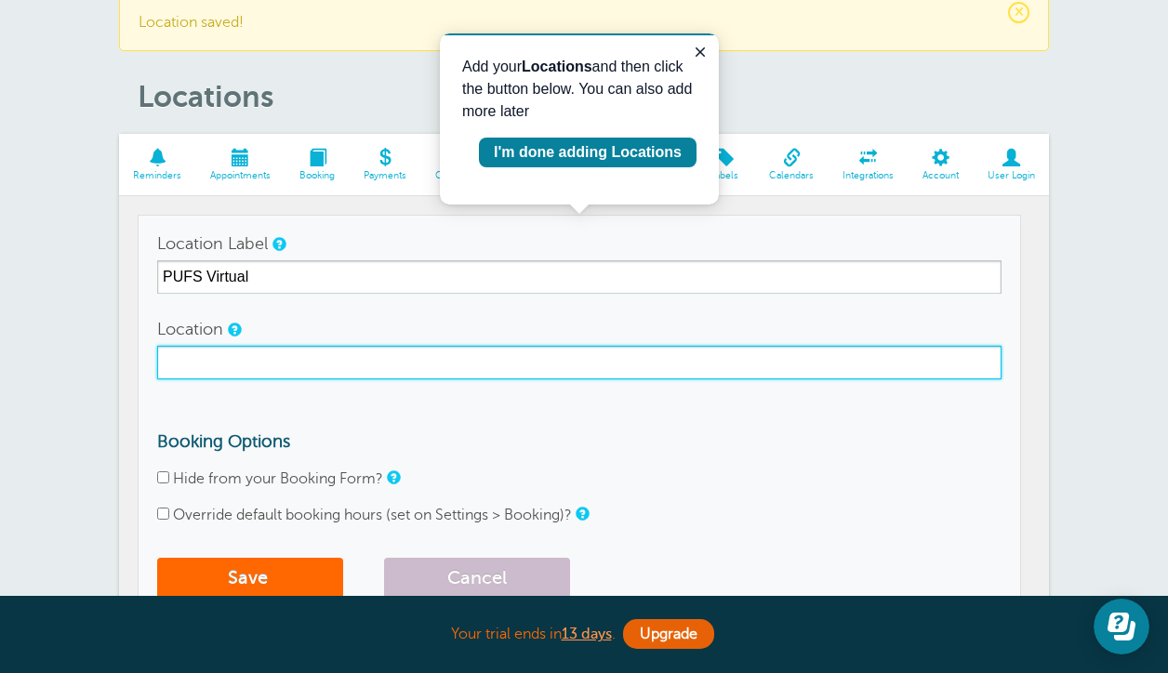
paste input "https://doxy.me/aleshiaferrell"
type input "https://doxy.me/aleshiaferrell"
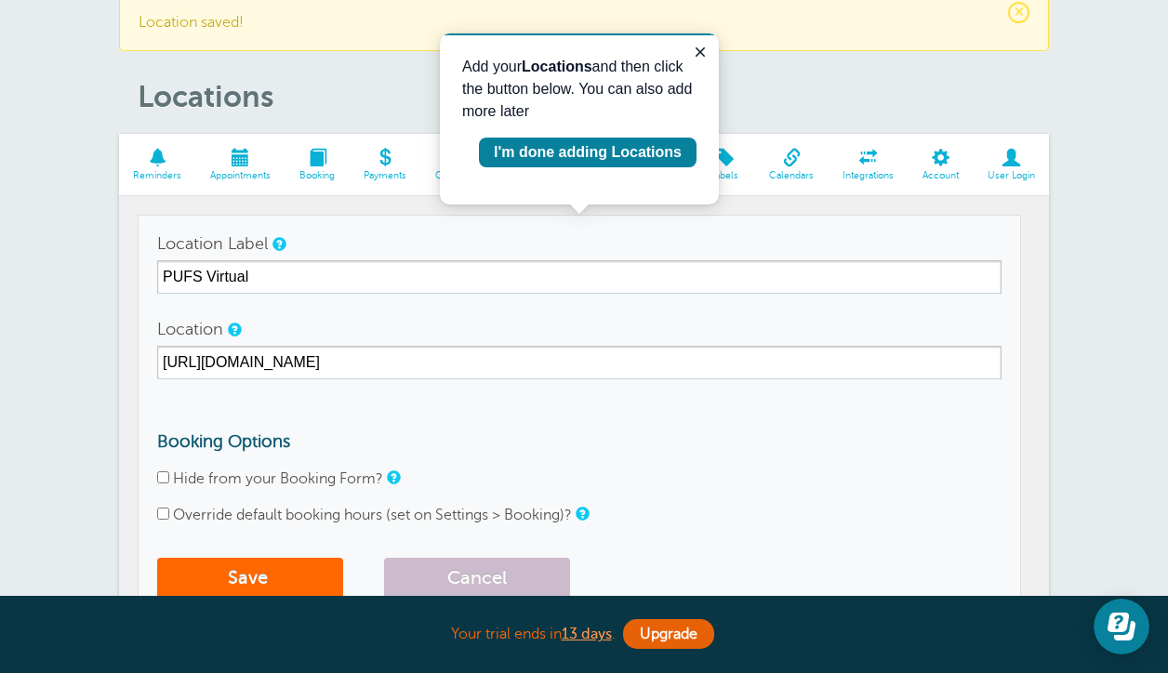
click at [276, 414] on form "Location Label PUFS Virtual Location https://doxy.me/aleshiaferrell Booking Opt…" at bounding box center [579, 417] width 845 height 381
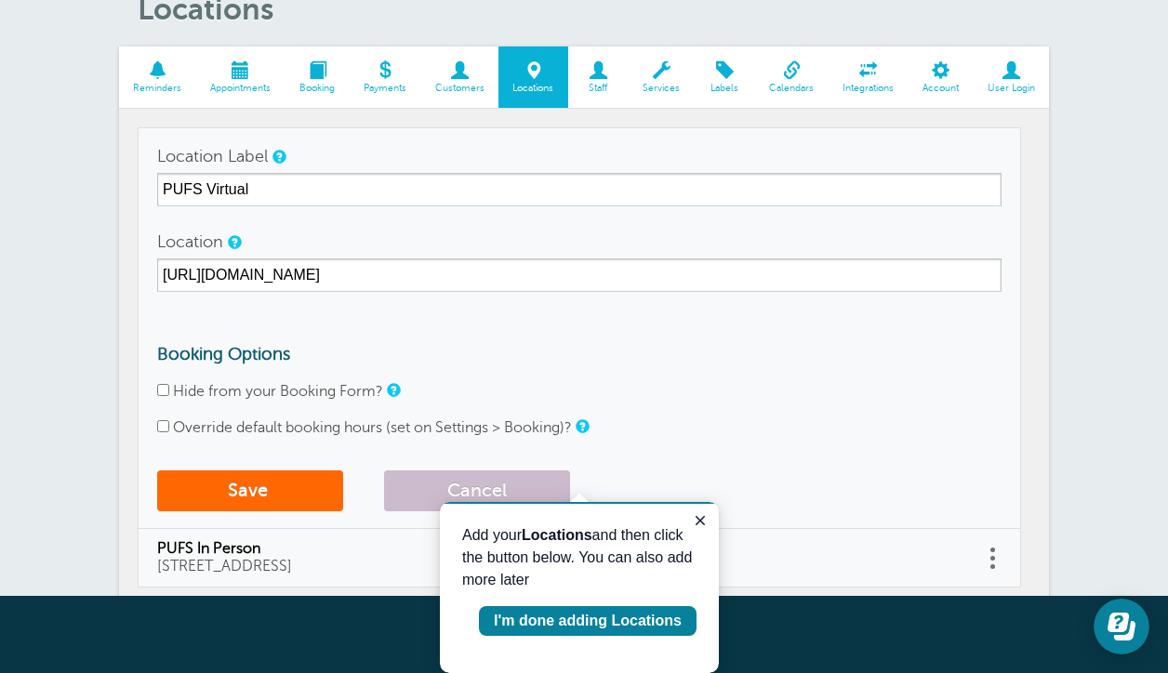
scroll to position [154, 0]
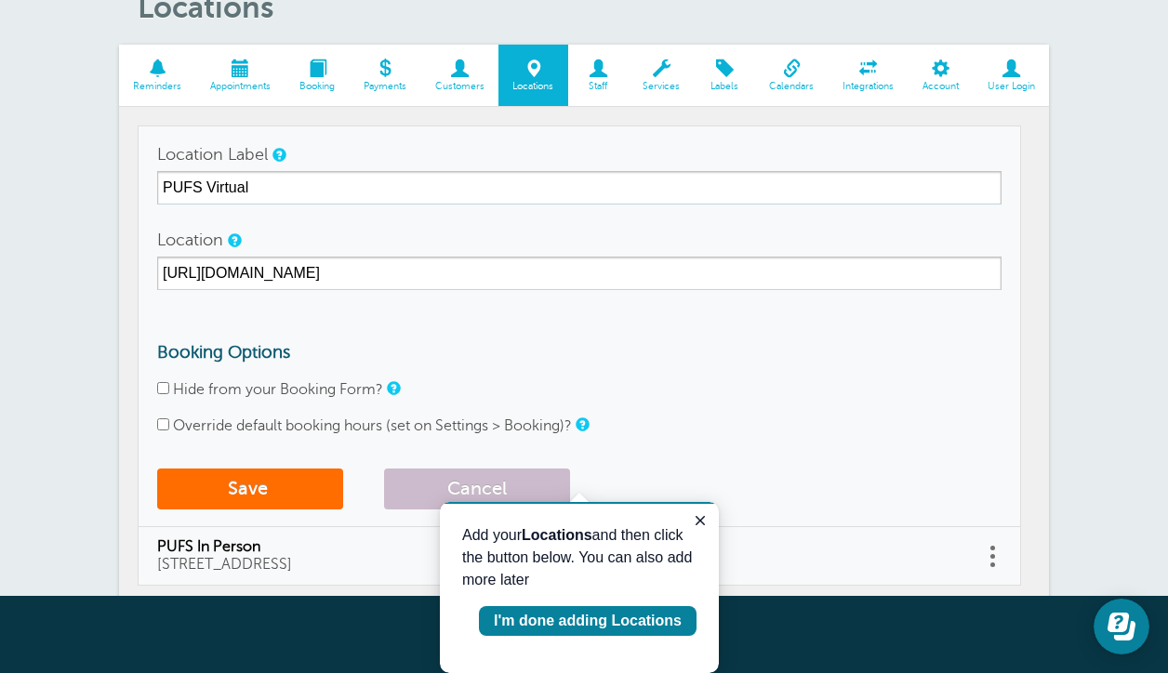
click at [267, 490] on button "Save" at bounding box center [250, 489] width 186 height 41
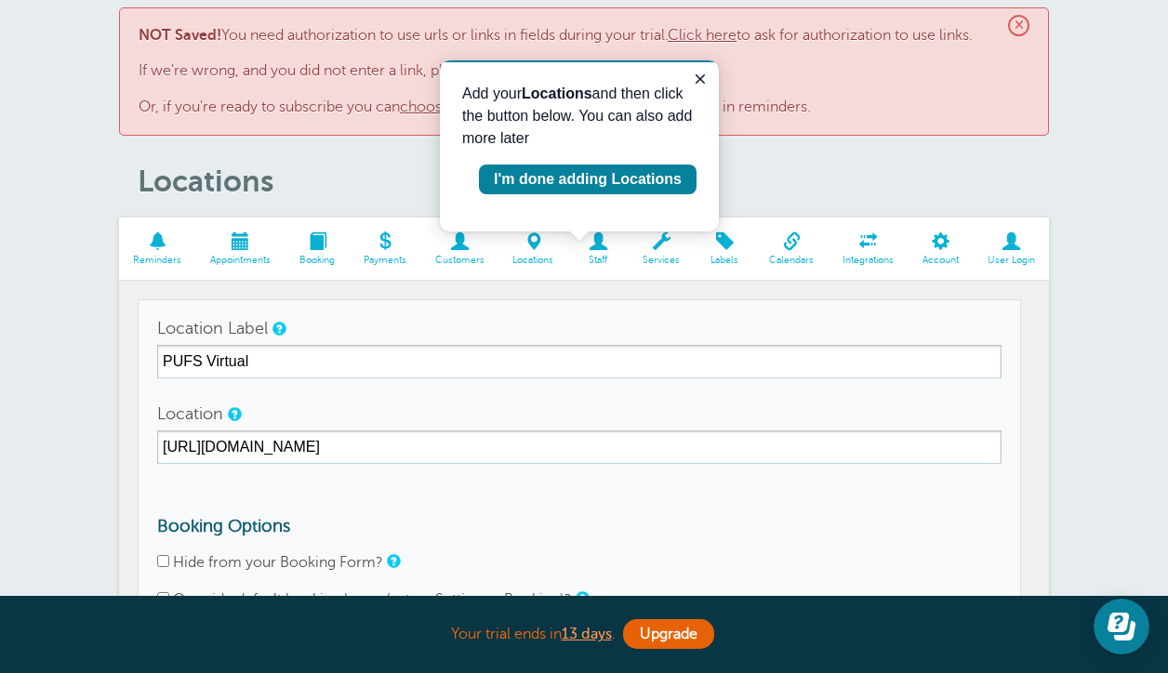
scroll to position [28, 0]
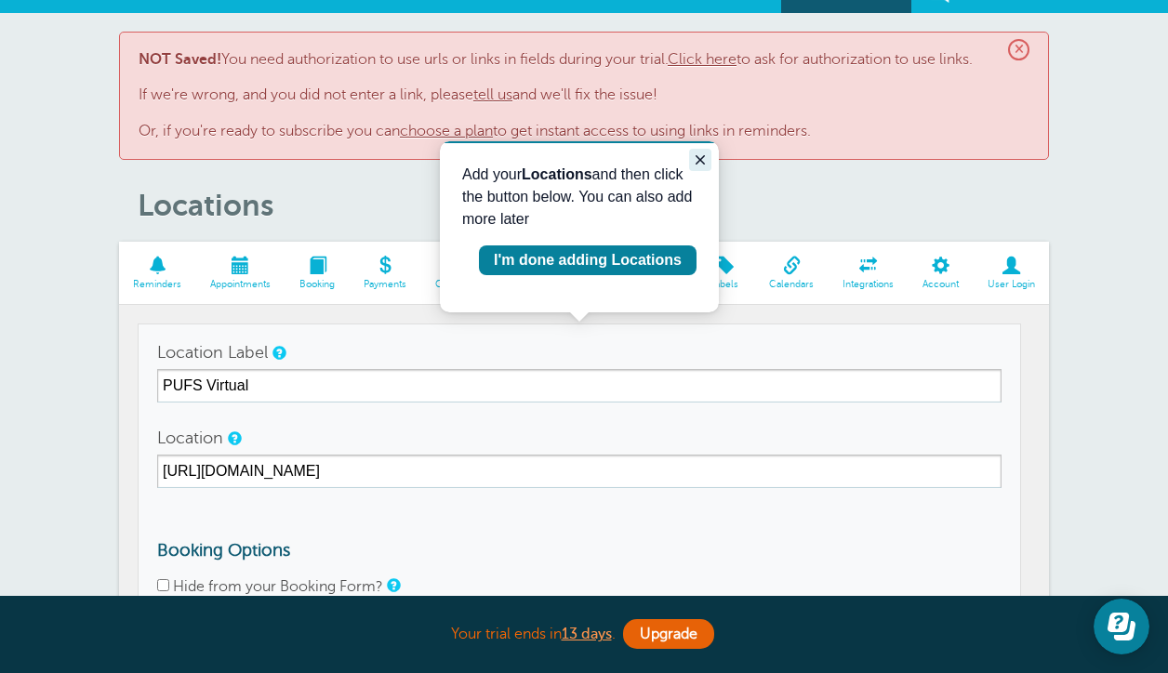
click at [698, 153] on icon "Close guide" at bounding box center [700, 160] width 15 height 15
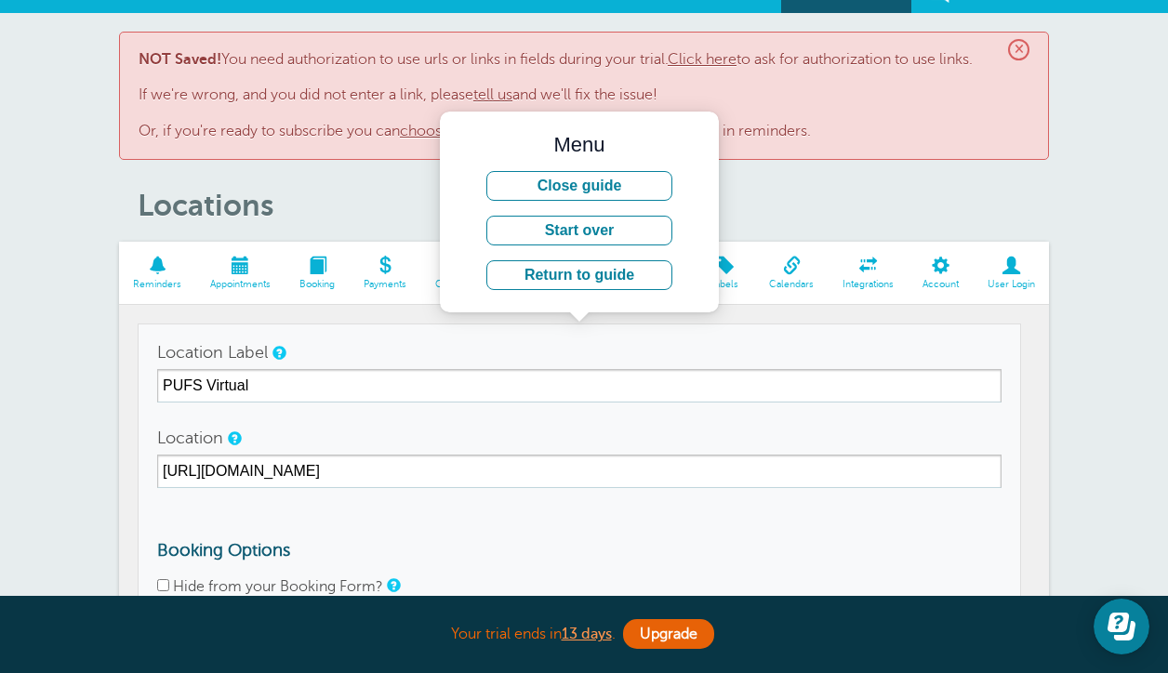
click at [731, 51] on link "Click here" at bounding box center [702, 59] width 69 height 17
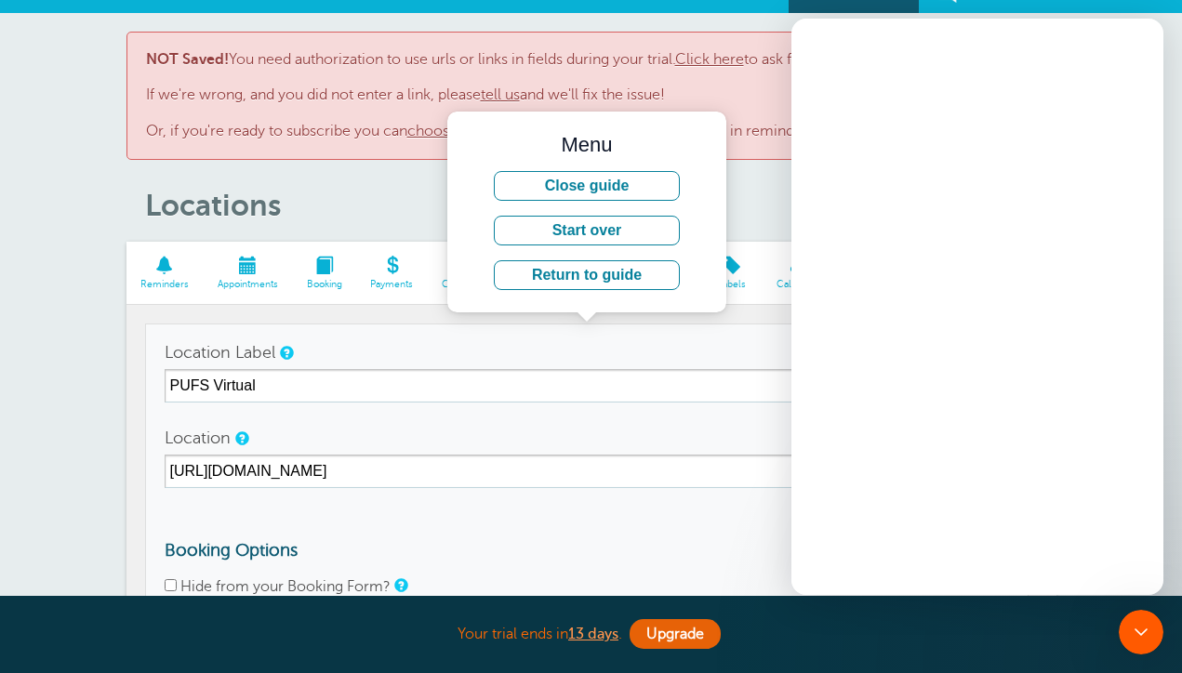
scroll to position [0, 0]
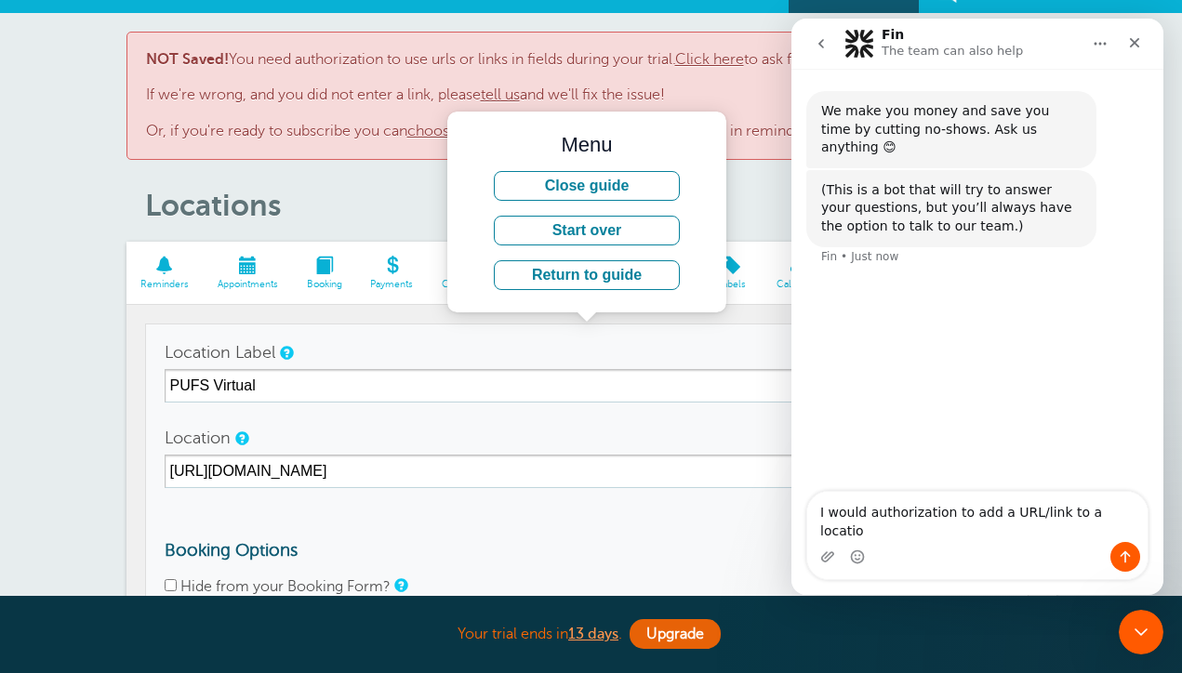
type textarea "I would authorization to add a URL/link to a location"
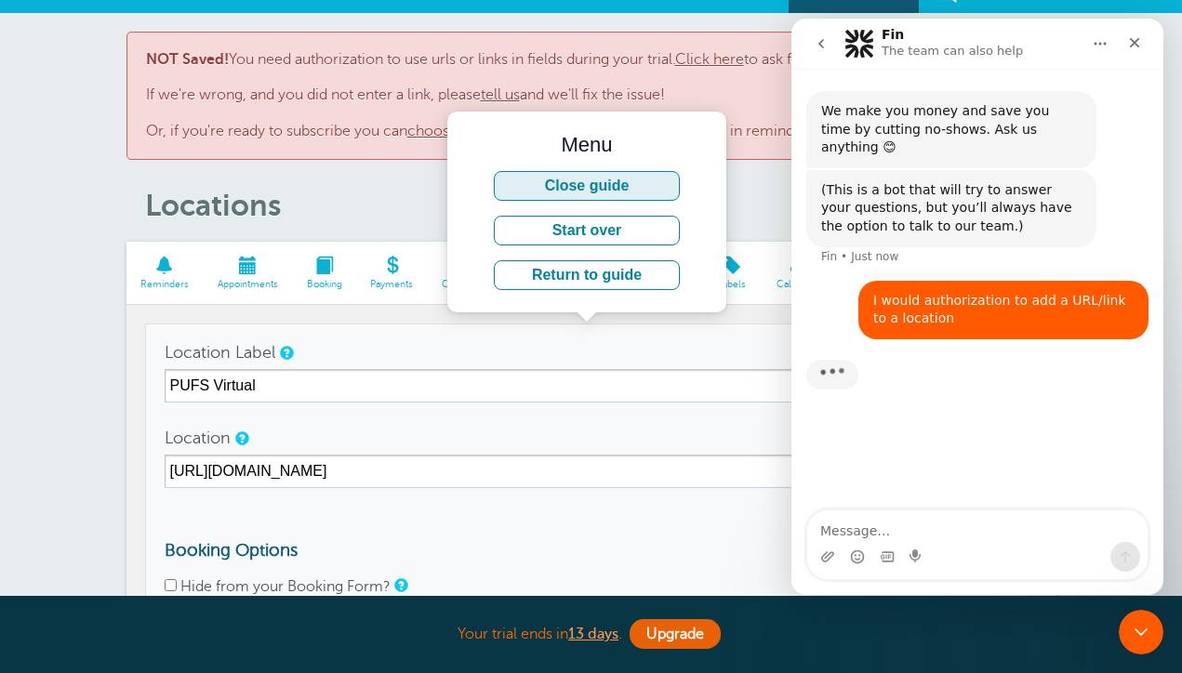
click at [639, 192] on button "Close guide" at bounding box center [587, 186] width 186 height 30
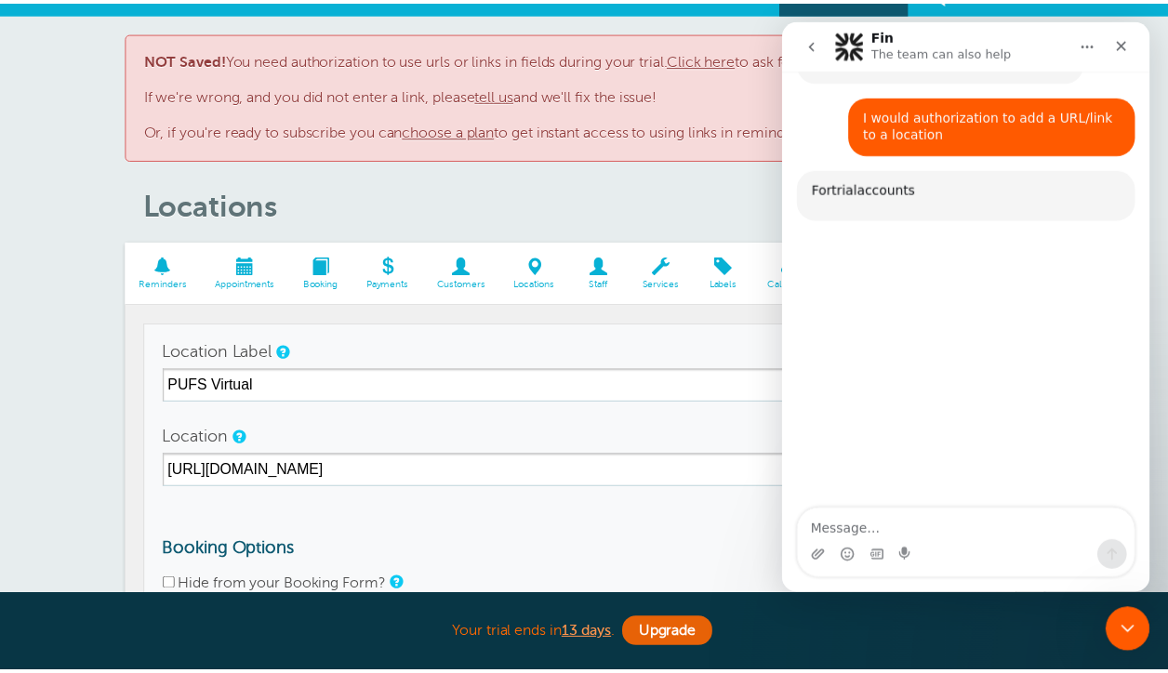
scroll to position [177, 0]
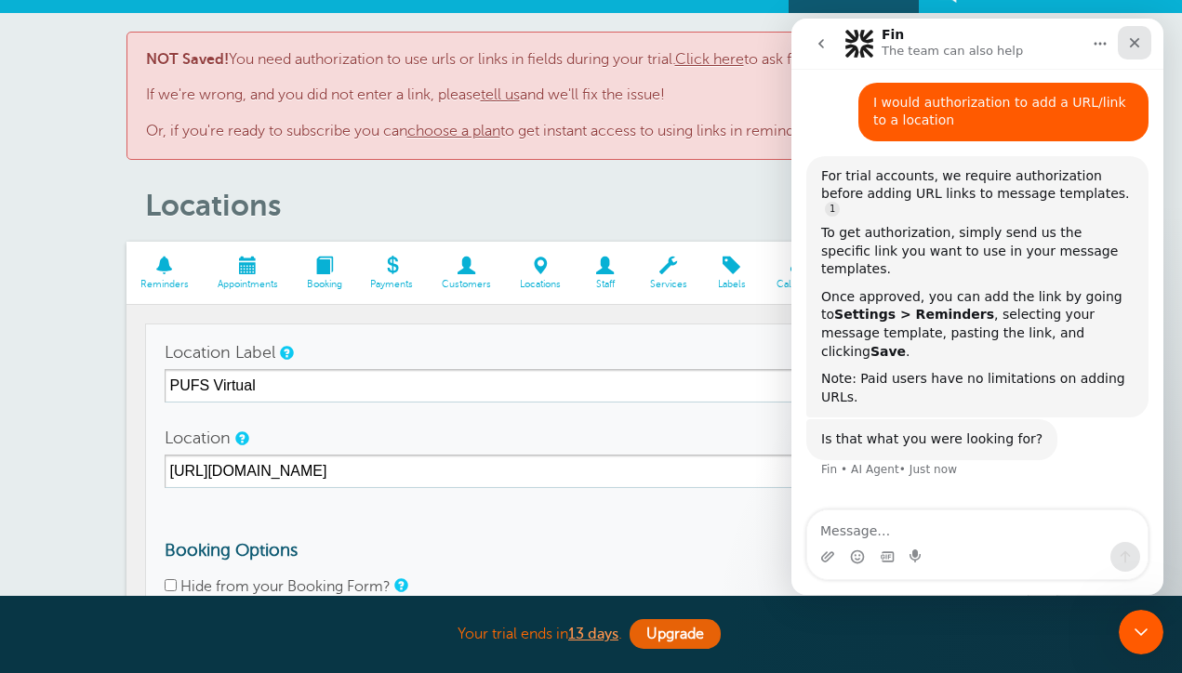
click at [1138, 44] on icon "Close" at bounding box center [1134, 42] width 15 height 15
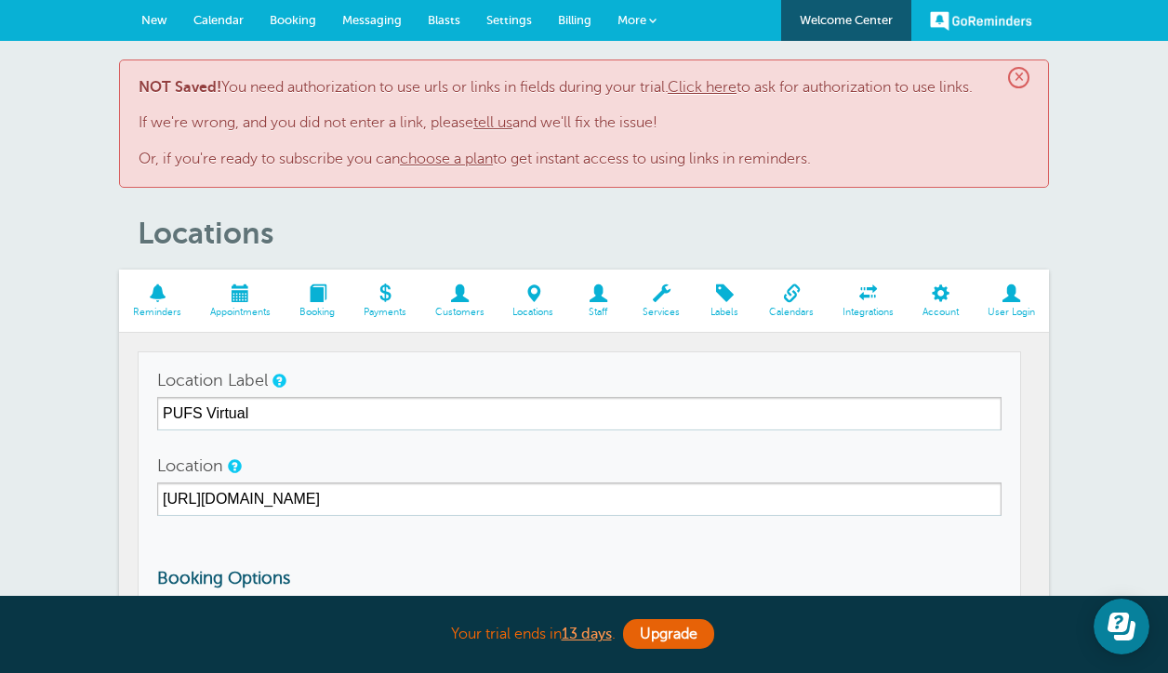
scroll to position [0, 0]
click at [473, 156] on link "choose a plan" at bounding box center [446, 159] width 93 height 17
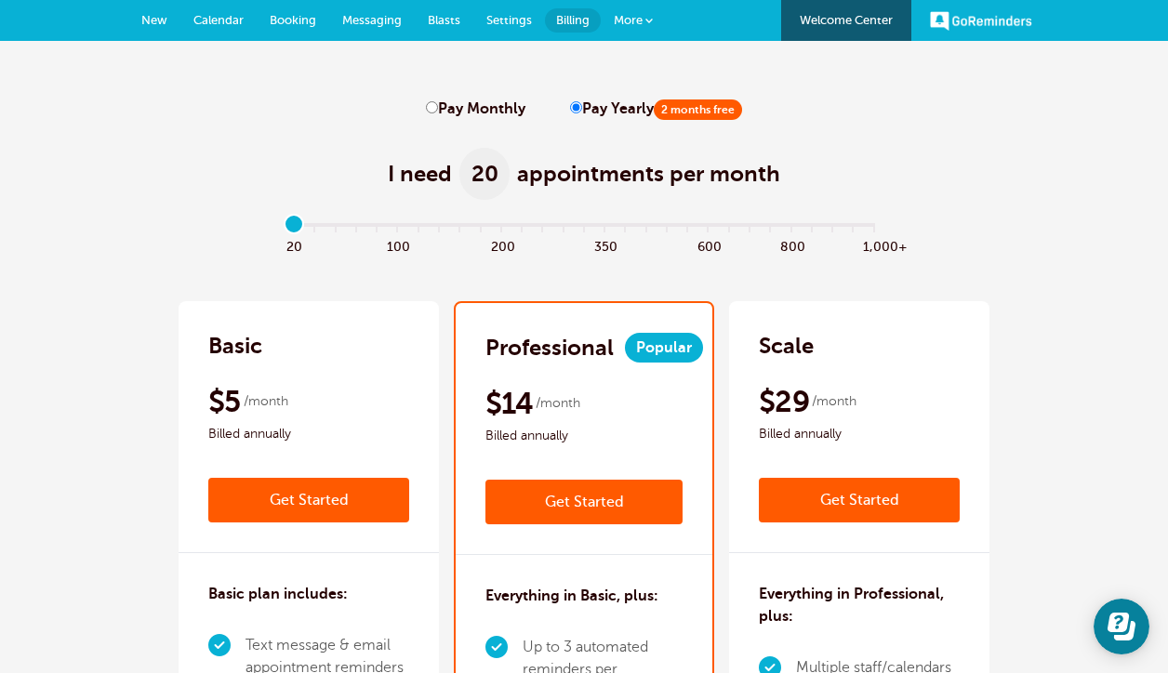
click at [438, 110] on label "Pay Monthly" at bounding box center [476, 109] width 100 height 18
click at [438, 110] on input "Pay Monthly" at bounding box center [432, 107] width 12 height 12
radio input "true"
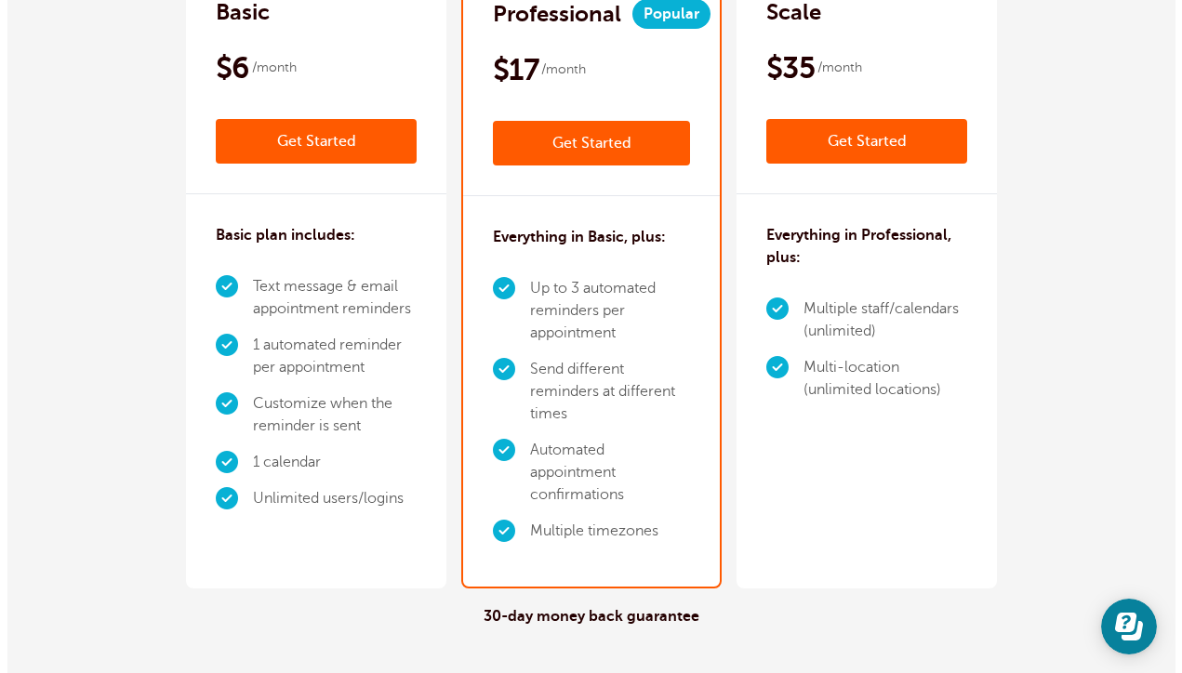
scroll to position [335, 0]
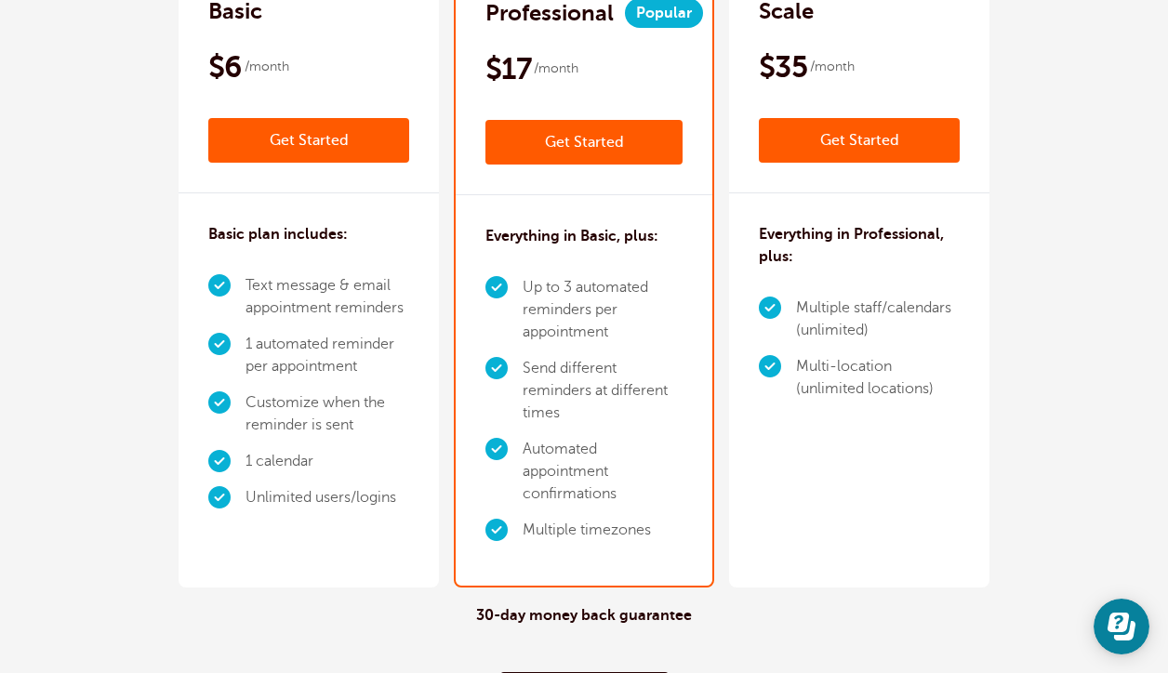
click at [558, 154] on link "Get Started" at bounding box center [584, 142] width 197 height 45
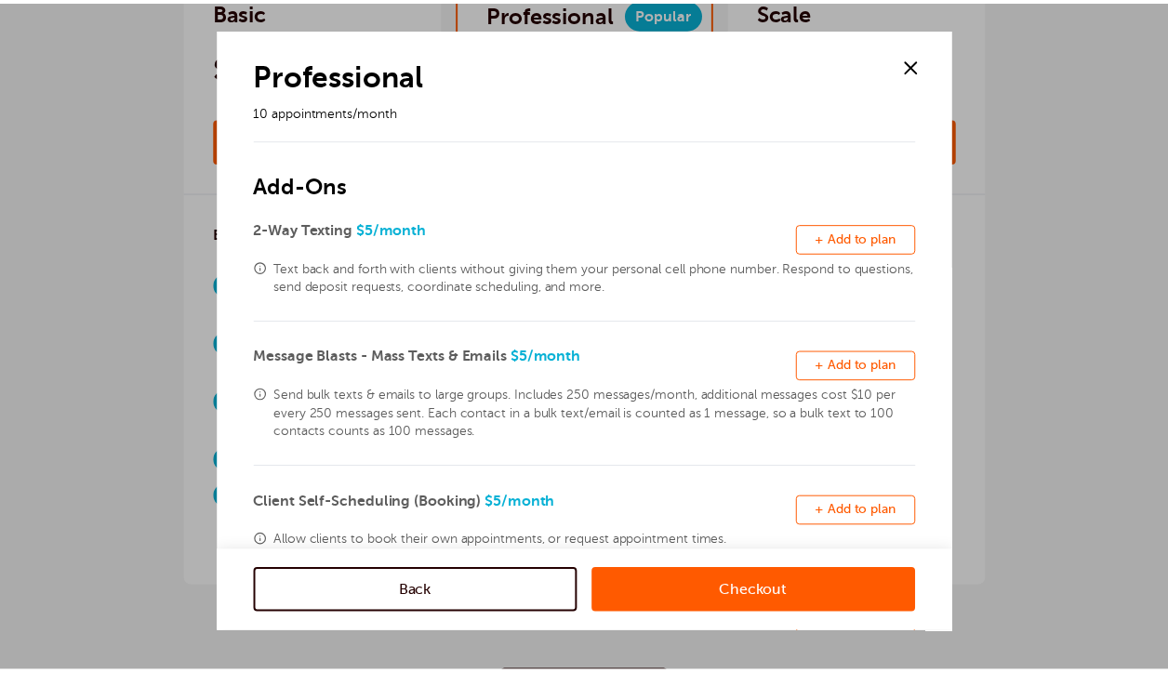
scroll to position [0, 0]
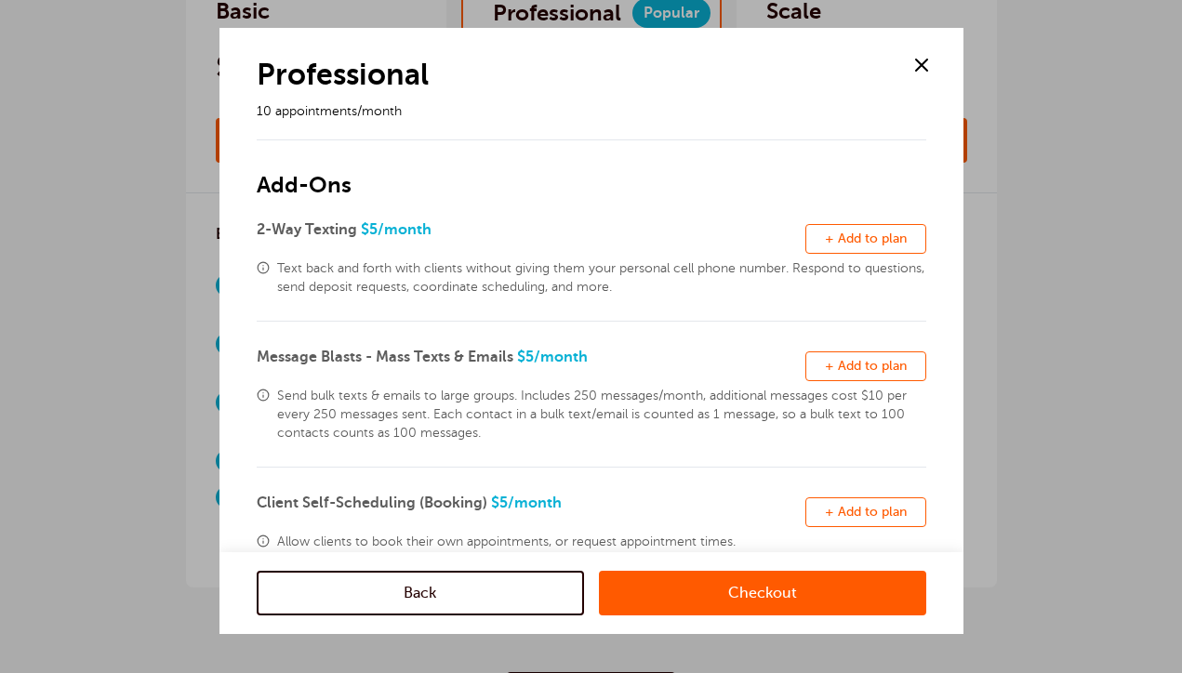
click at [922, 62] on span at bounding box center [922, 65] width 28 height 28
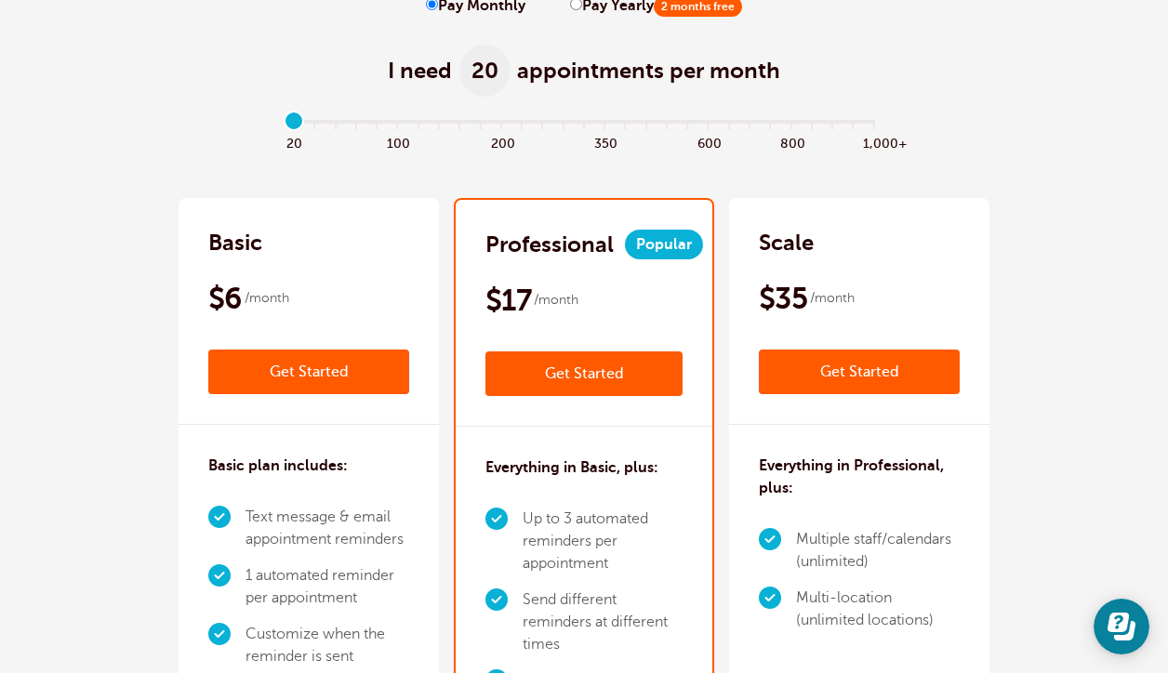
scroll to position [100, 0]
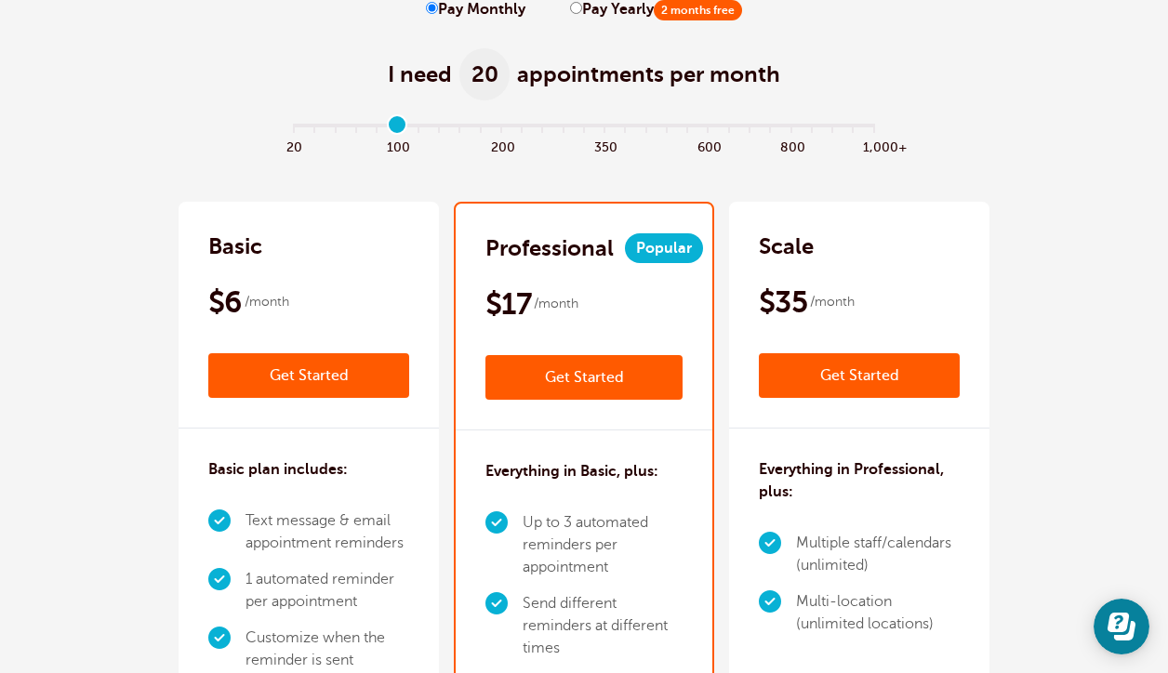
click at [396, 127] on input "range" at bounding box center [585, 129] width 602 height 4
drag, startPoint x: 396, startPoint y: 124, endPoint x: 279, endPoint y: 127, distance: 117.3
type input "0"
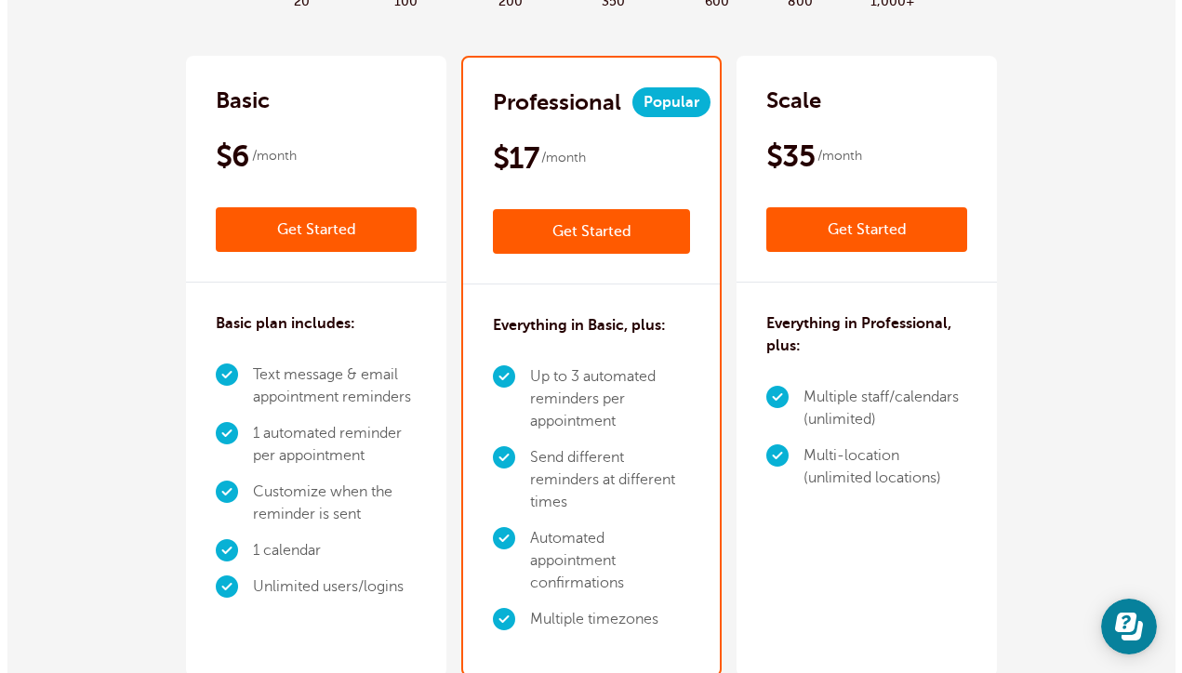
scroll to position [244, 0]
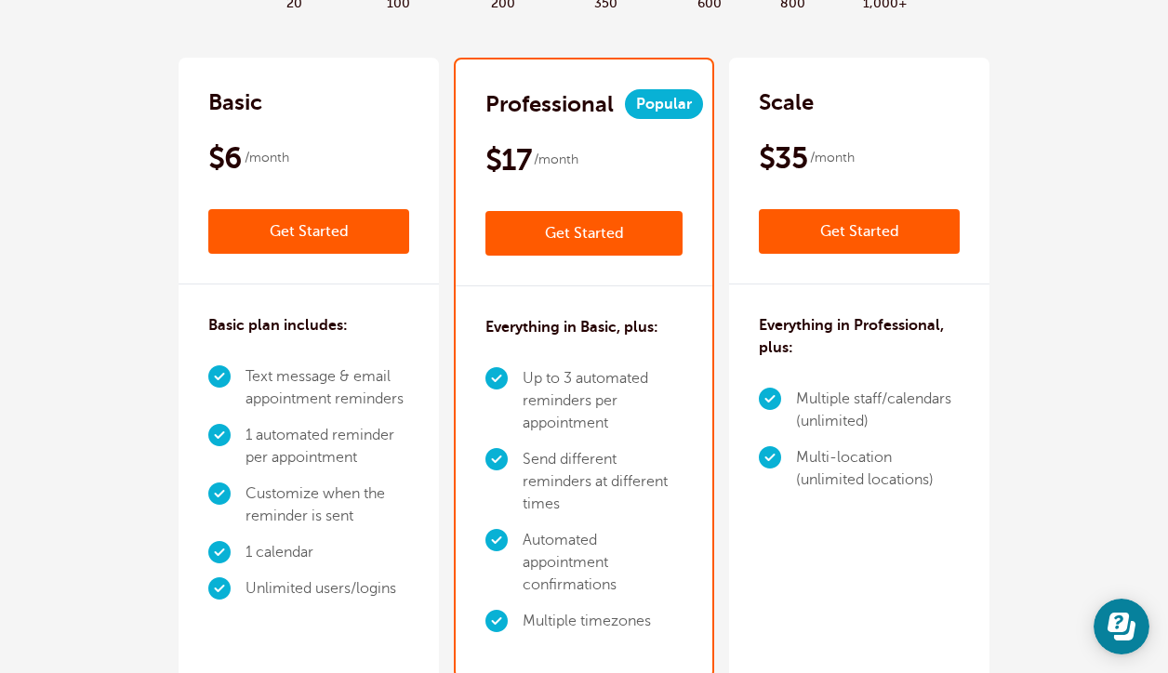
click at [580, 241] on link "Get Started" at bounding box center [584, 233] width 197 height 45
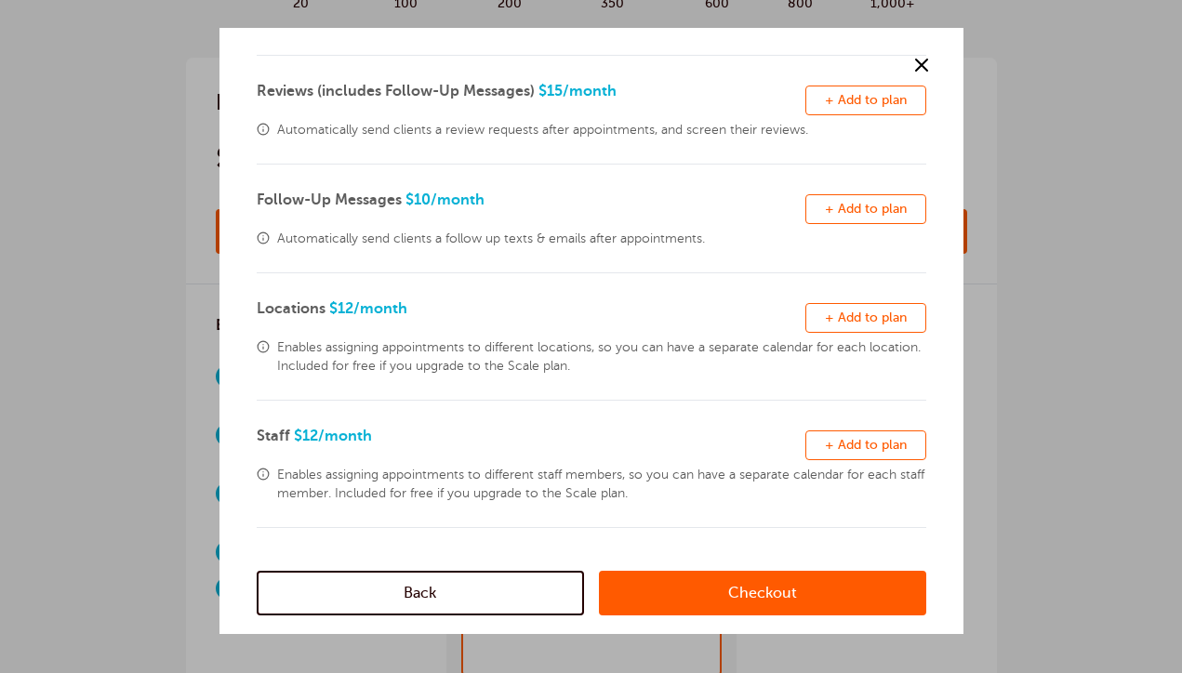
scroll to position [521, 0]
click at [670, 583] on link "Checkout" at bounding box center [762, 593] width 327 height 45
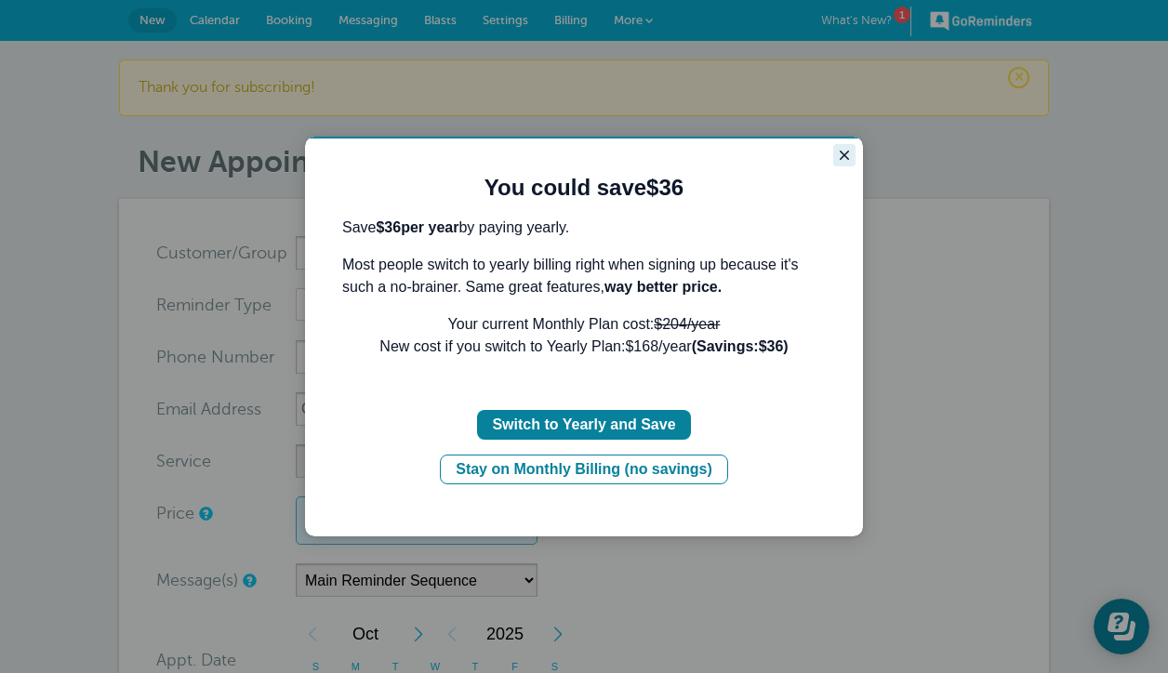
click at [840, 162] on icon "Close guide" at bounding box center [844, 155] width 15 height 15
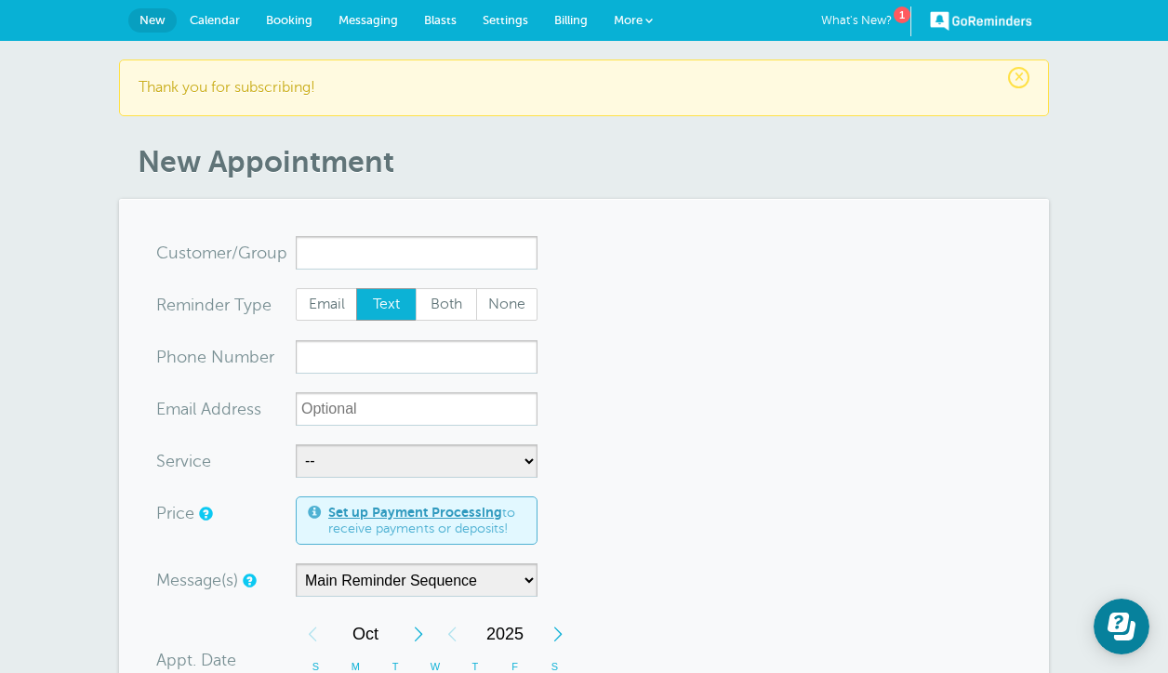
click at [501, 24] on span "Settings" at bounding box center [506, 20] width 46 height 14
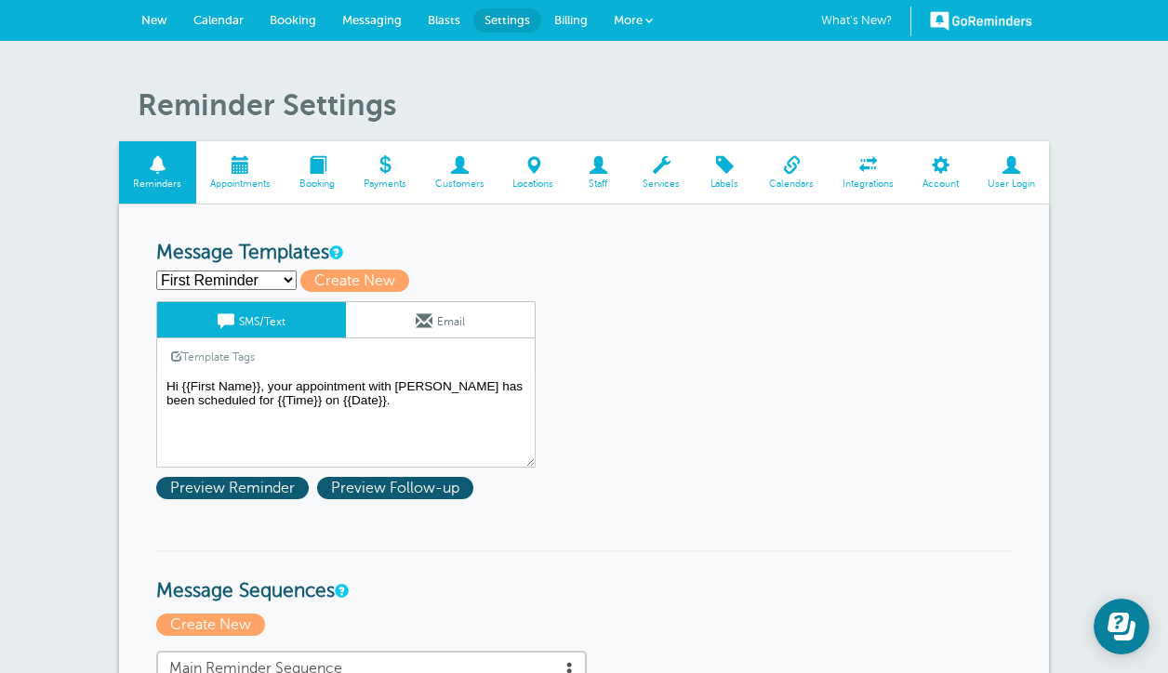
click at [526, 166] on span at bounding box center [534, 165] width 70 height 18
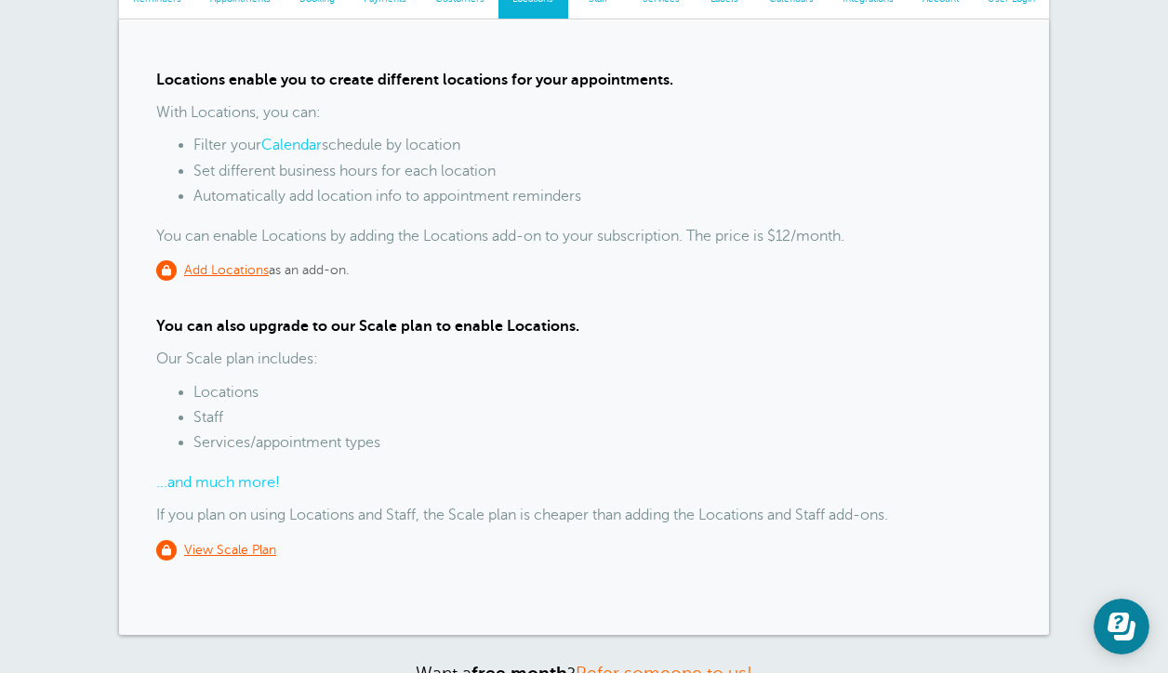
scroll to position [195, 0]
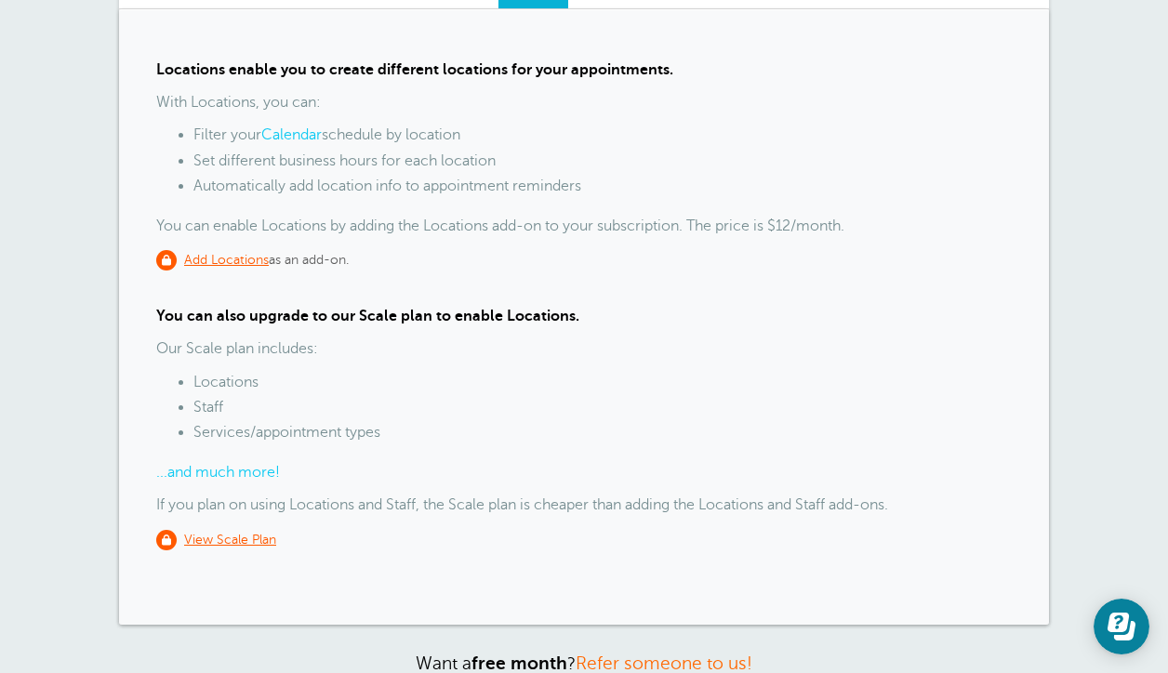
click at [247, 254] on u "Add Locations" at bounding box center [226, 260] width 85 height 14
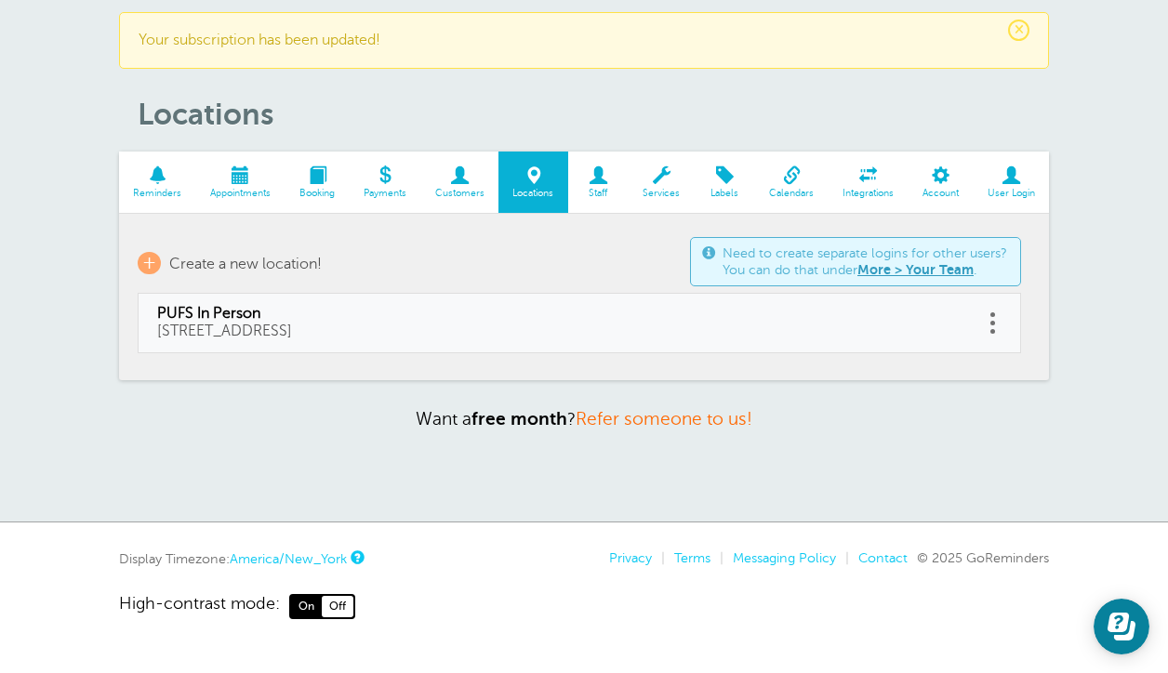
scroll to position [47, 0]
click at [233, 264] on span "Create a new location!" at bounding box center [245, 265] width 153 height 17
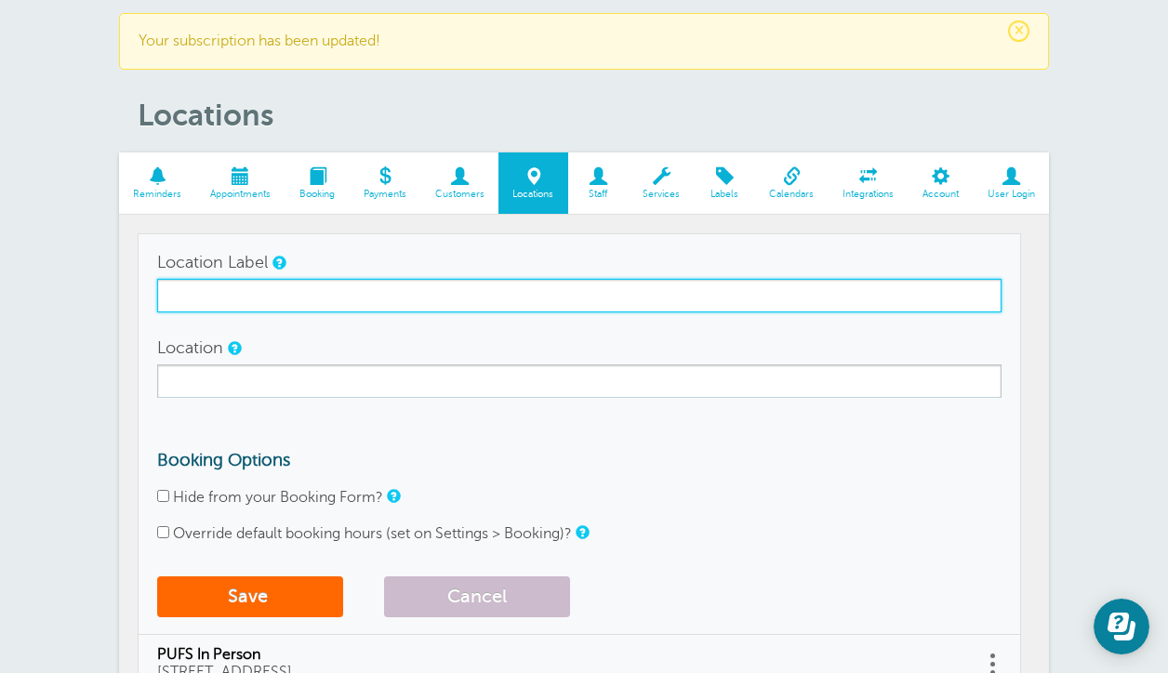
click at [223, 286] on input "Location Label" at bounding box center [579, 295] width 845 height 33
type input "PUFS Telehealth"
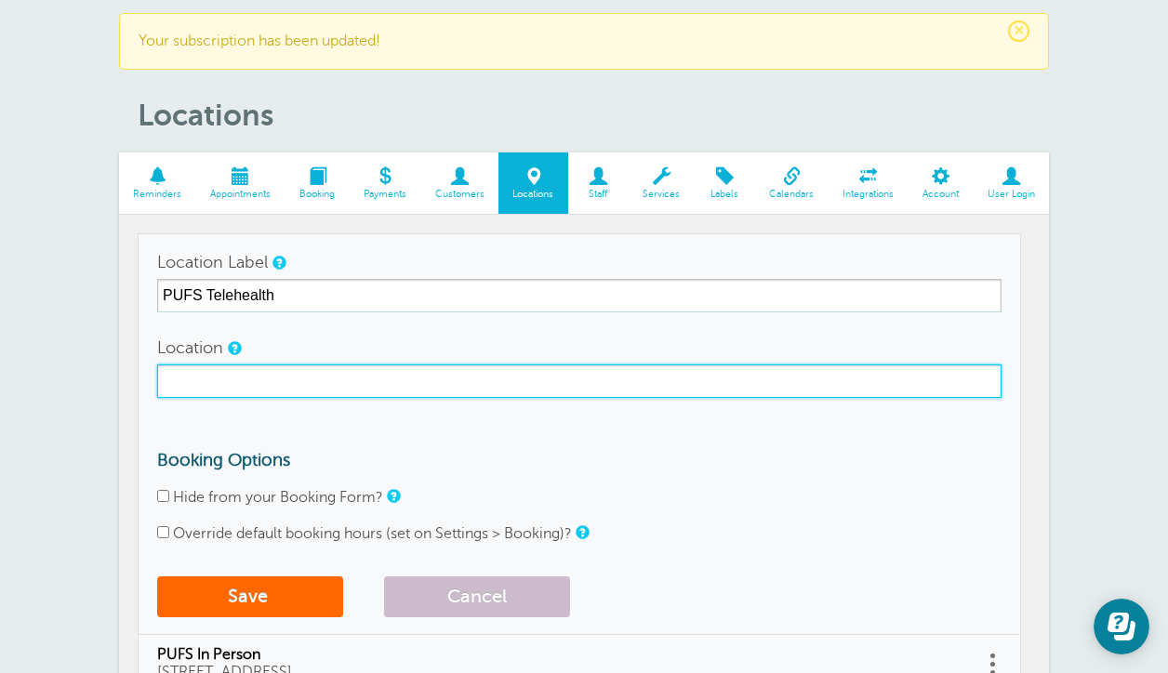
paste input "[URL][DOMAIN_NAME]"
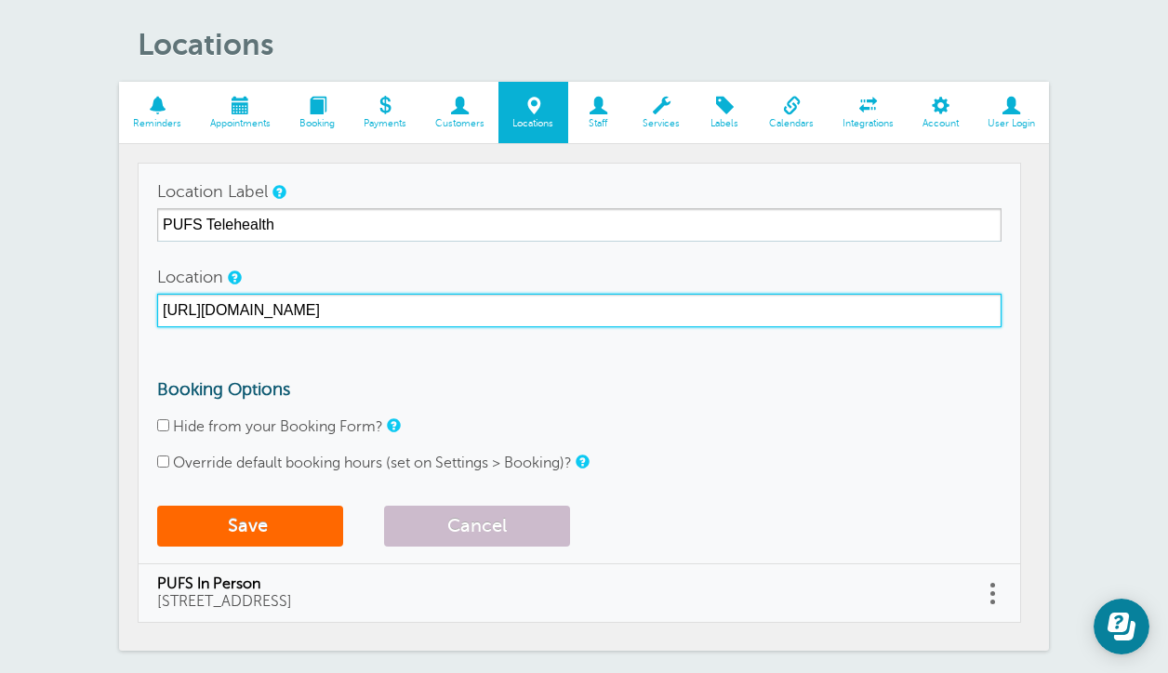
scroll to position [118, 0]
type input "[URL][DOMAIN_NAME]"
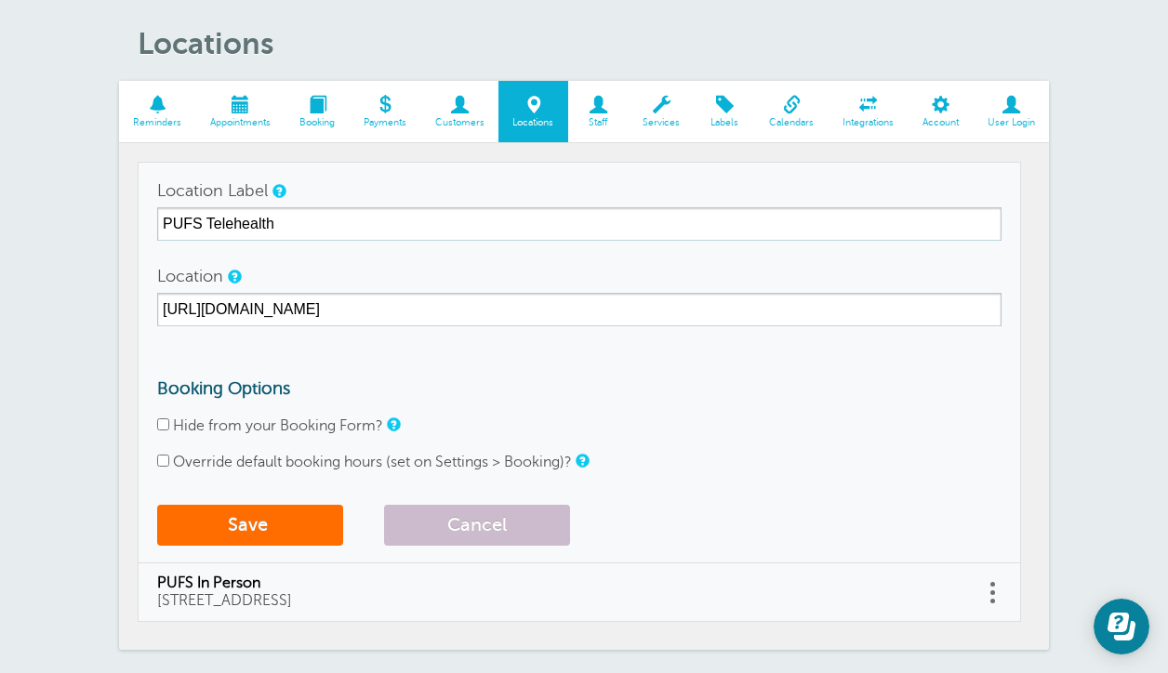
click at [232, 517] on button "Save" at bounding box center [250, 525] width 186 height 41
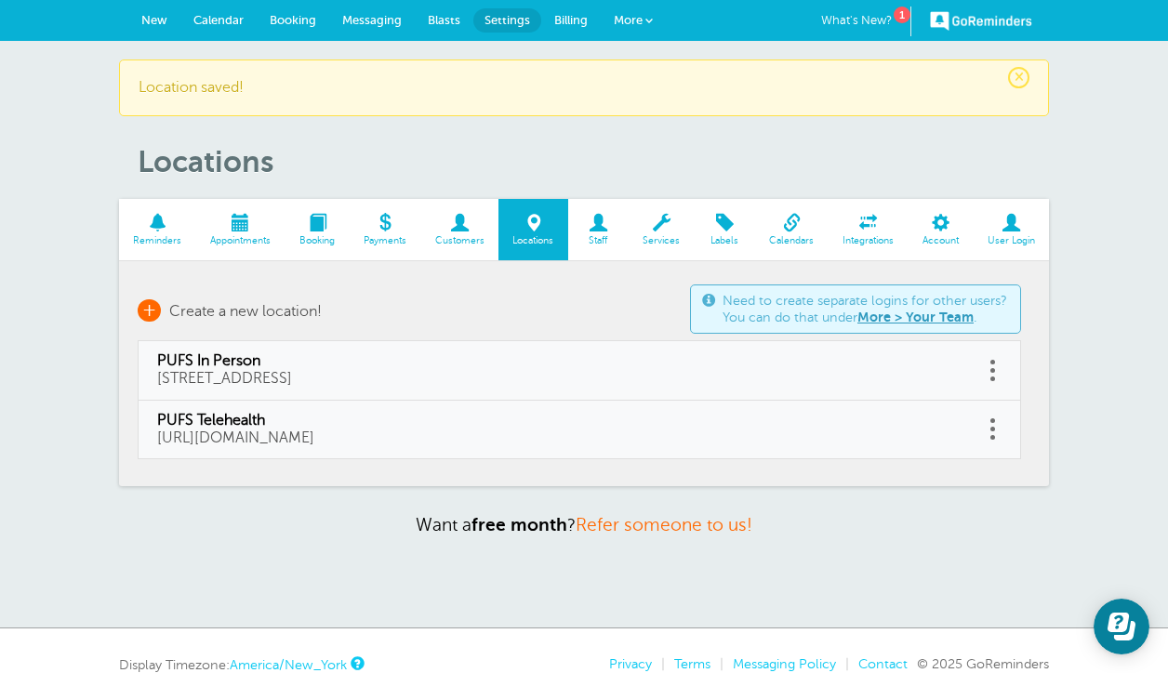
click at [273, 312] on span "Create a new location!" at bounding box center [245, 311] width 153 height 17
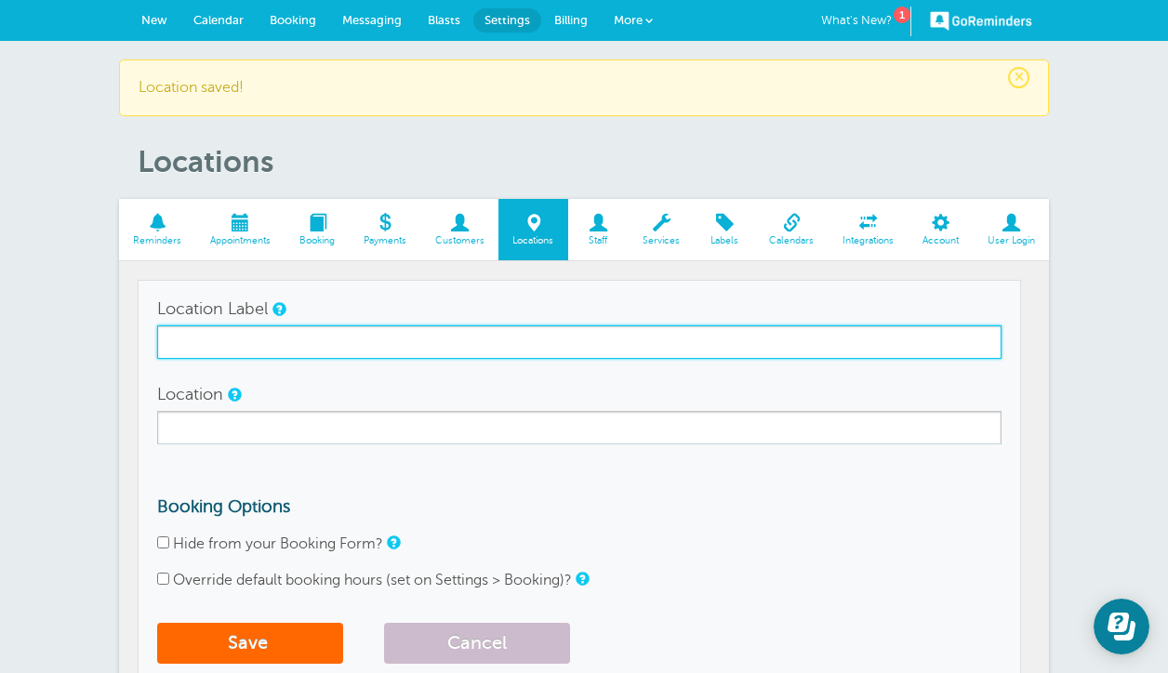
click at [270, 328] on input "Location Label" at bounding box center [579, 342] width 845 height 33
click at [267, 350] on input "EYS- In Person" at bounding box center [579, 342] width 845 height 33
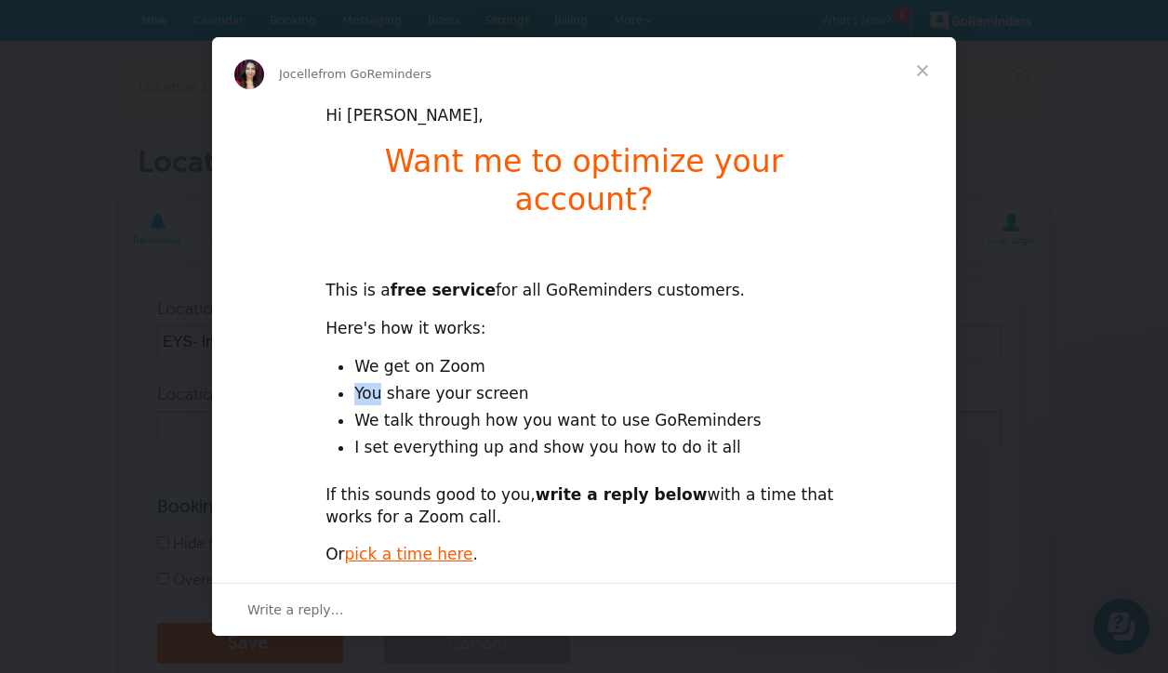
click at [225, 346] on div "Hi Aleshia, Want me to optimize your account? This is a free service for all Go…" at bounding box center [584, 377] width 744 height 546
click at [914, 72] on span "Close" at bounding box center [922, 70] width 67 height 67
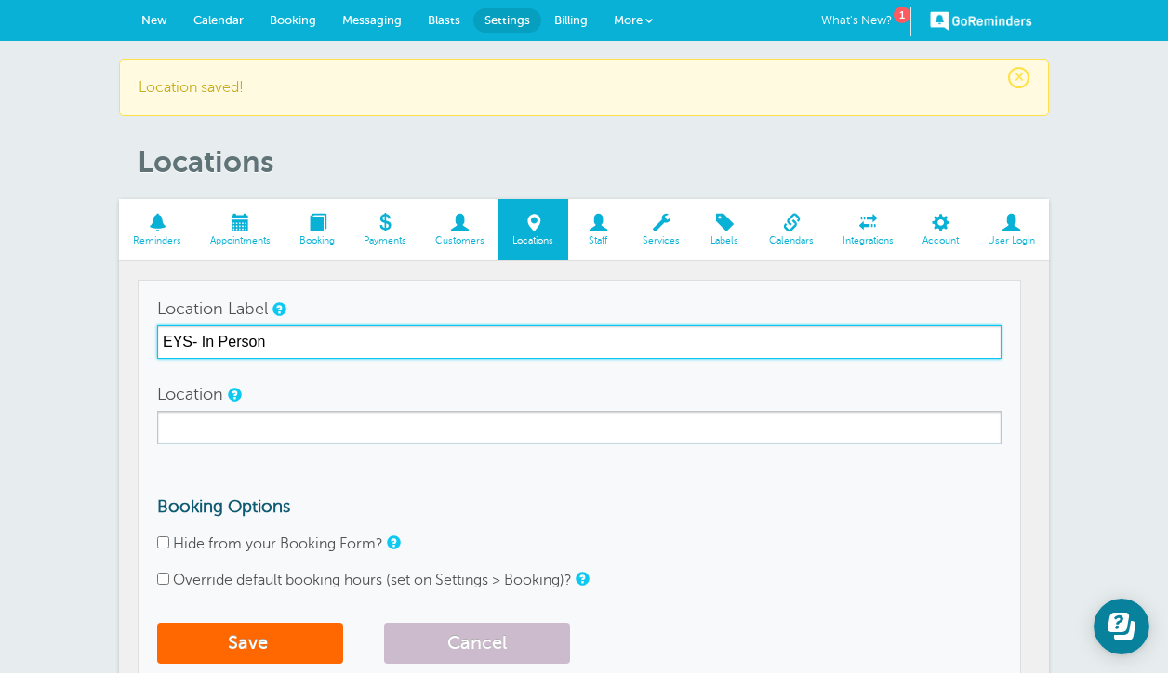
click at [262, 345] on input "EYS- In Person" at bounding box center [579, 342] width 845 height 33
type input "EYS- Telehealth"
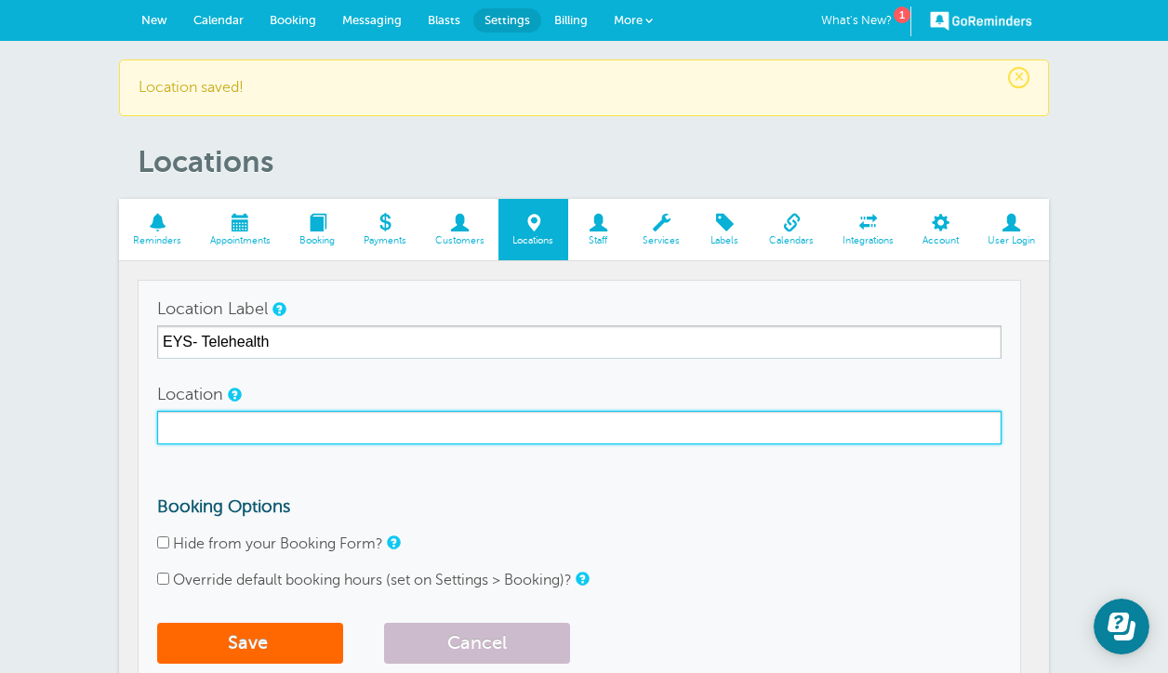
paste input "https://doxy.me/aleshiaferrell"
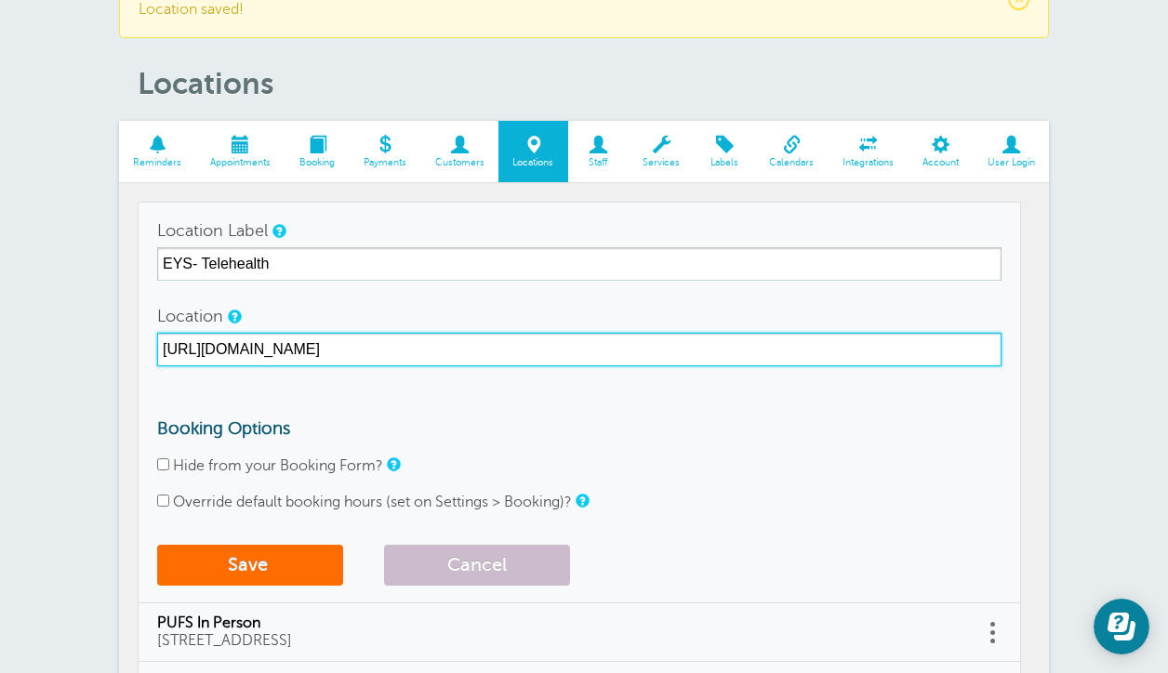
type input "https://doxy.me/aleshiaferrell"
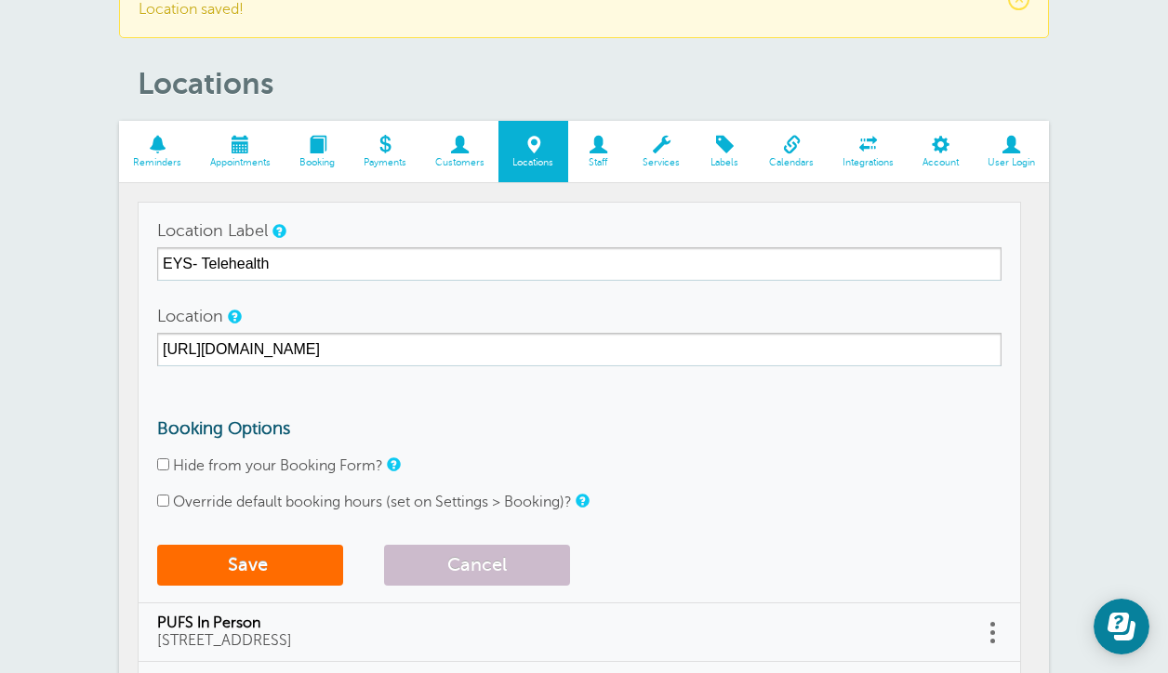
click at [252, 554] on button "Save" at bounding box center [250, 565] width 186 height 41
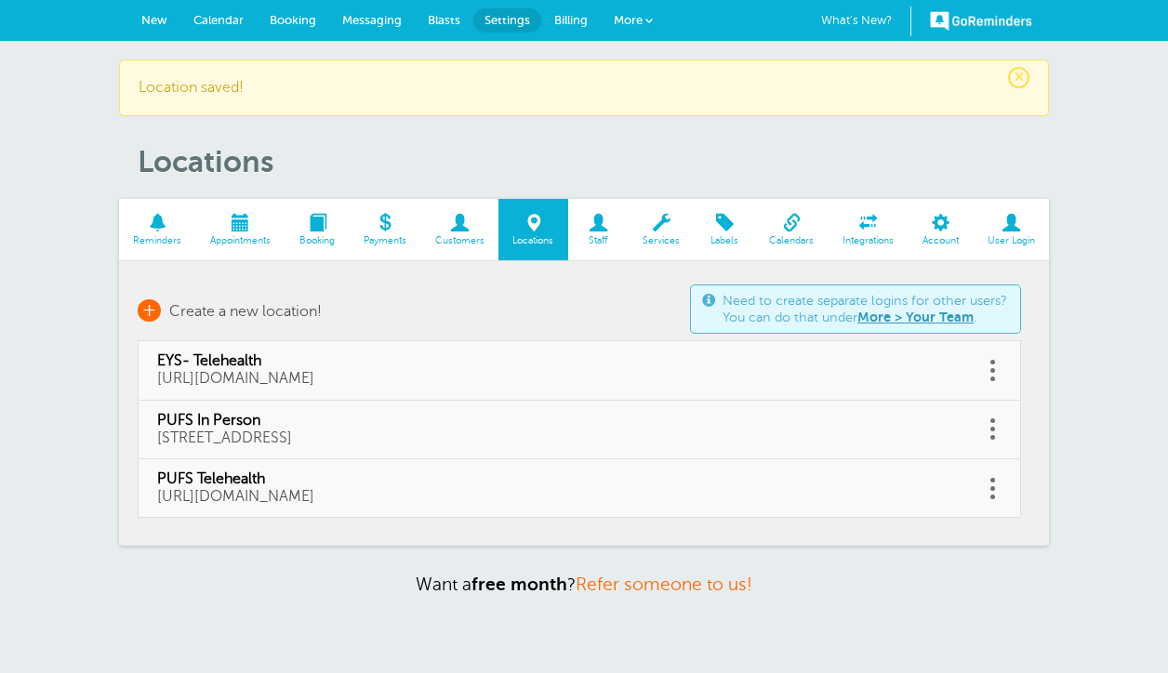
click at [232, 300] on link "+ Create a new location!" at bounding box center [230, 311] width 184 height 22
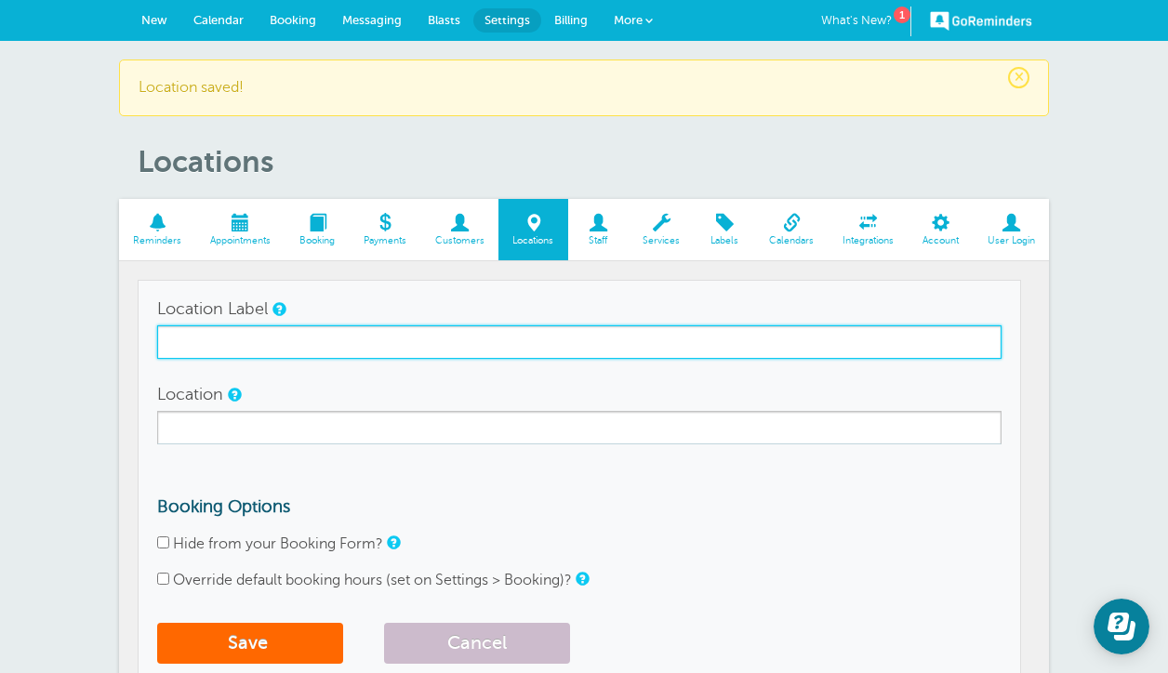
click at [230, 333] on input "Location Label" at bounding box center [579, 342] width 845 height 33
type input "EYS- In Person"
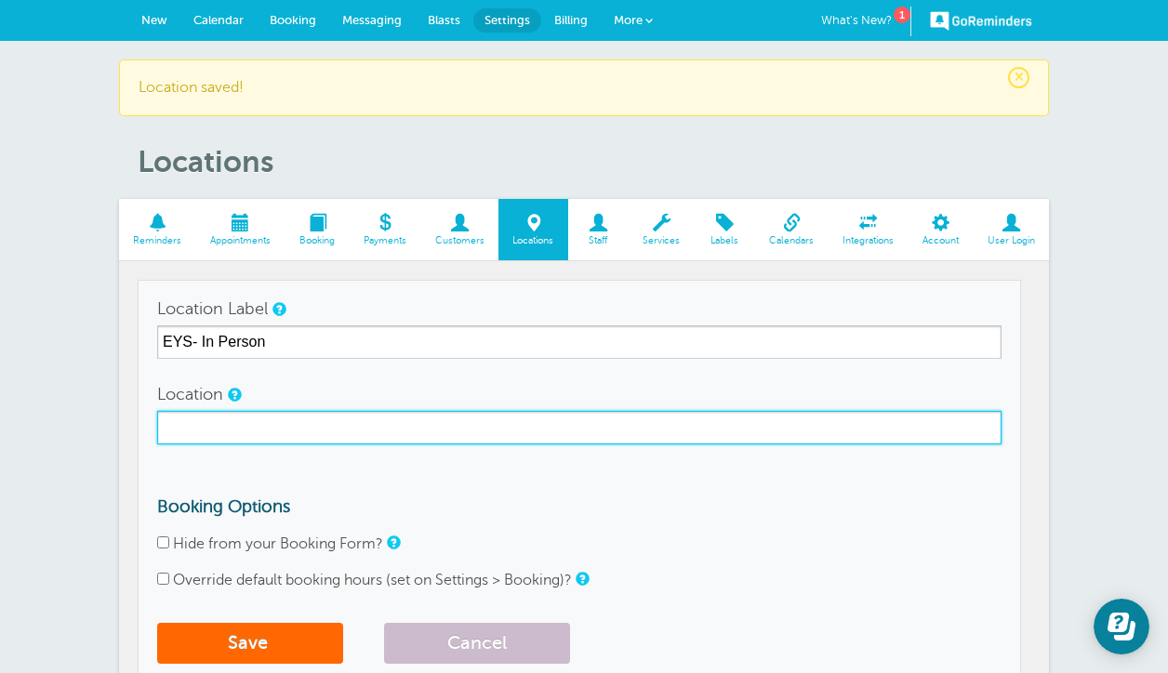
paste input "32 Bridge Street Suite 100-A1"
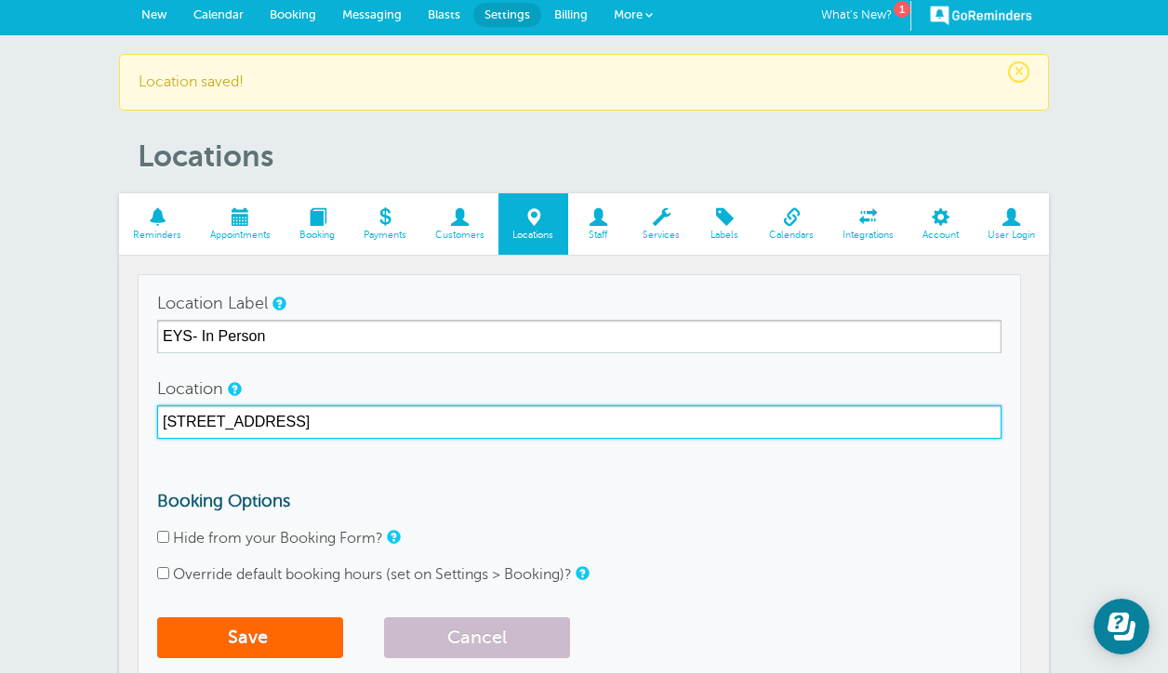
scroll to position [36, 0]
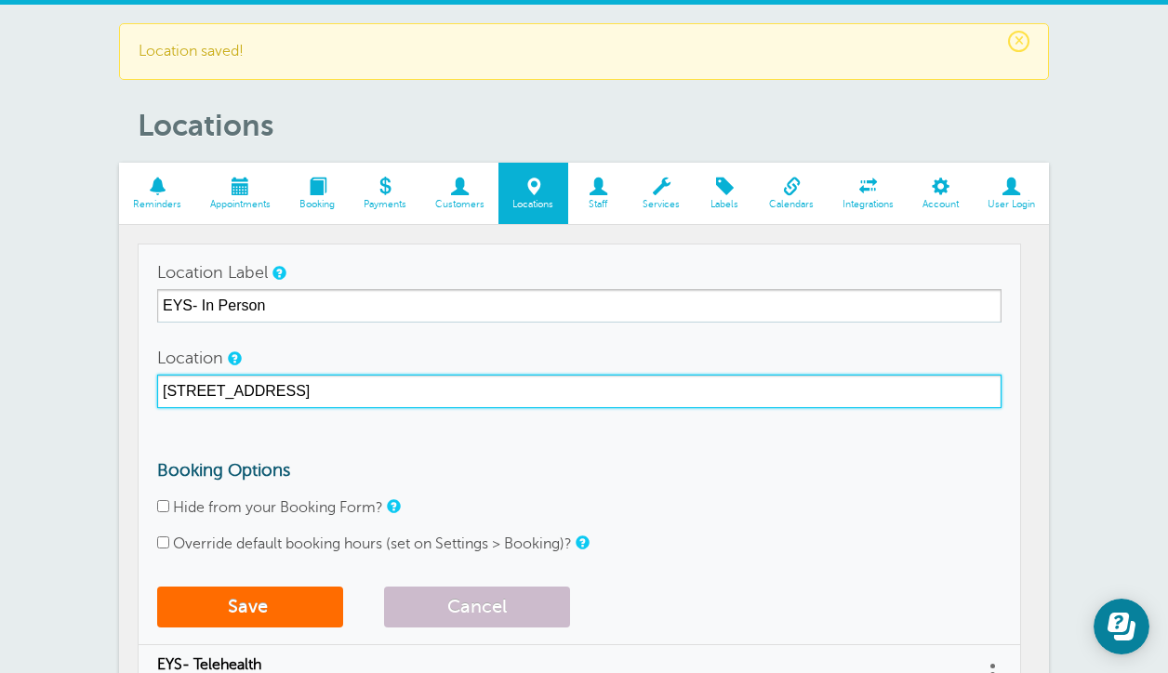
type input "32 Bridge Street Suite 100-A1 Martinsville VA 24112"
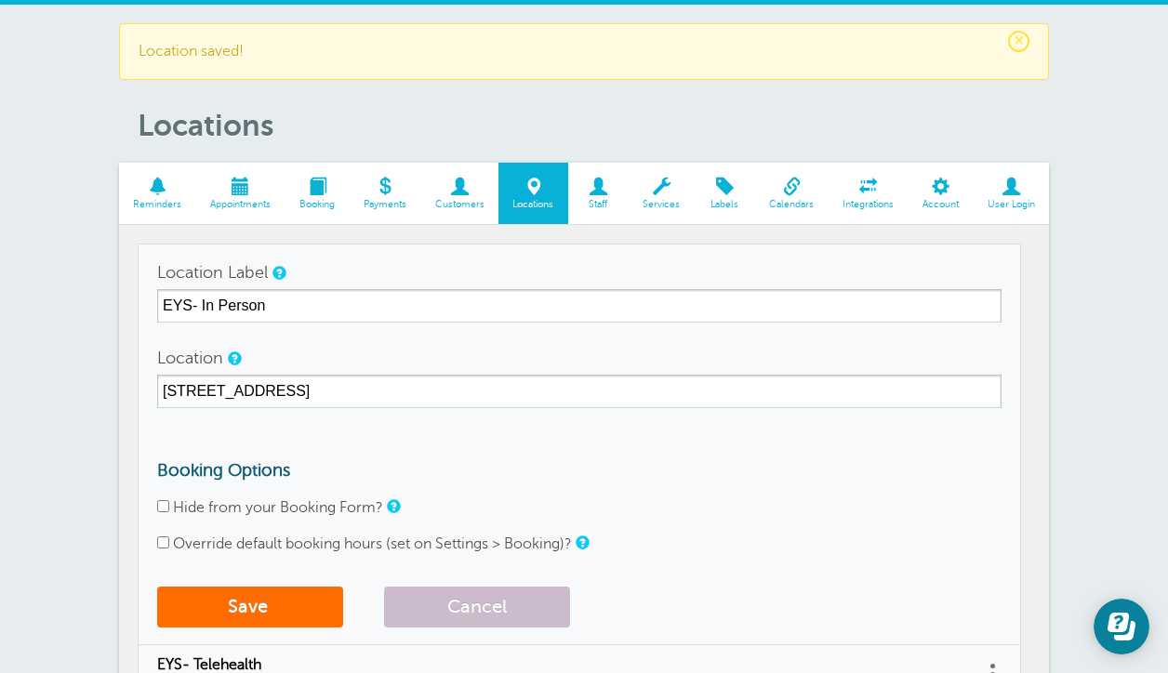
click at [275, 605] on button "Save" at bounding box center [250, 607] width 186 height 41
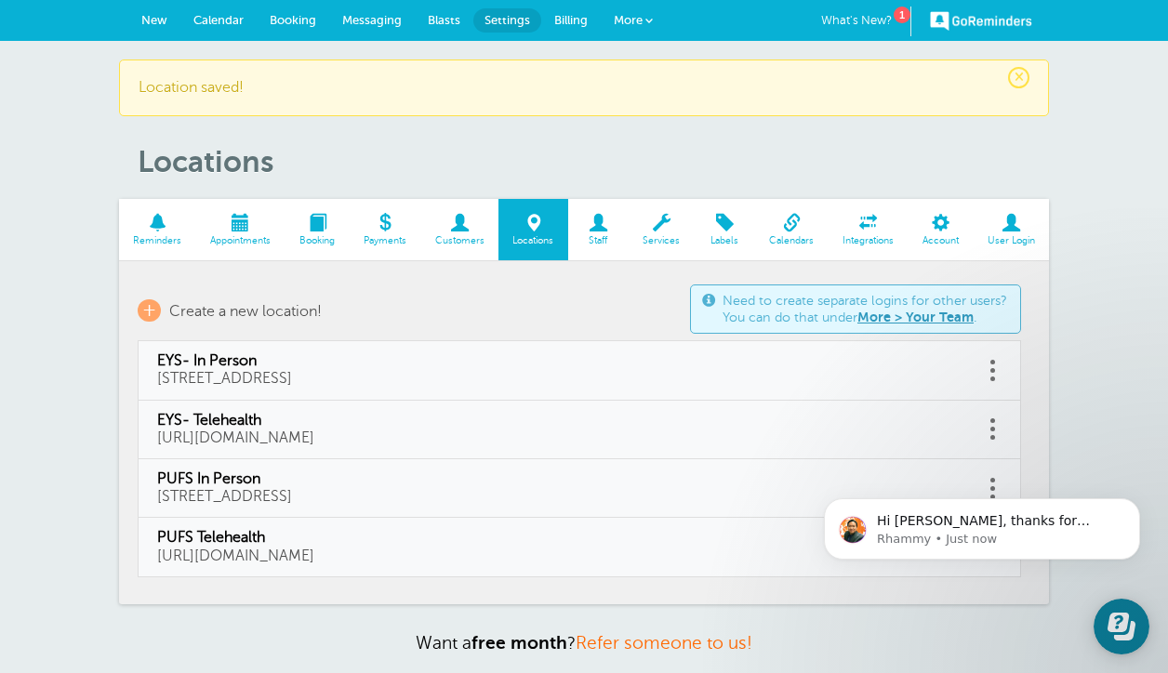
click at [230, 218] on span at bounding box center [240, 223] width 89 height 18
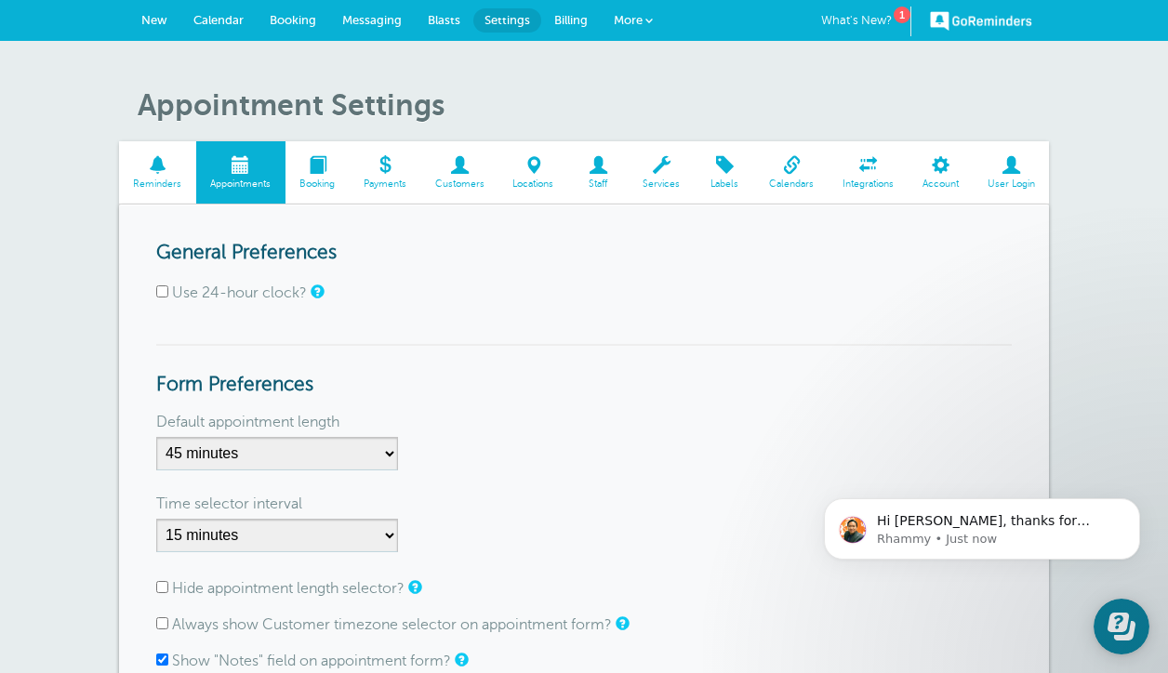
click at [169, 160] on span at bounding box center [157, 165] width 77 height 18
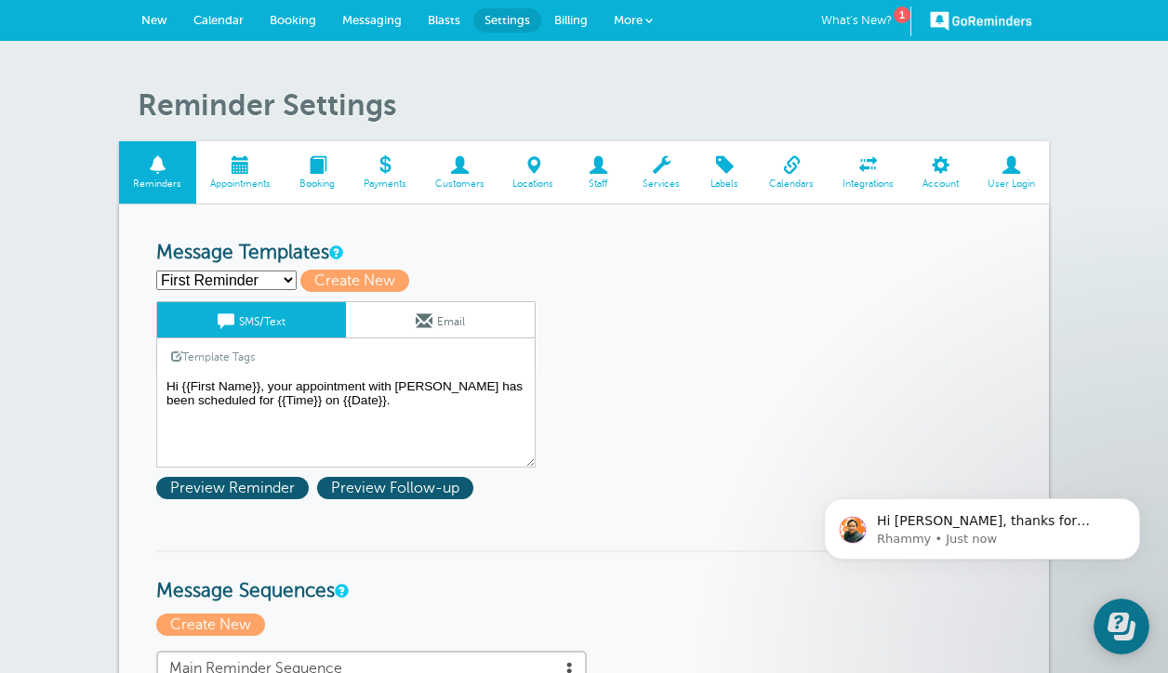
click at [241, 11] on link "Calendar" at bounding box center [218, 20] width 76 height 41
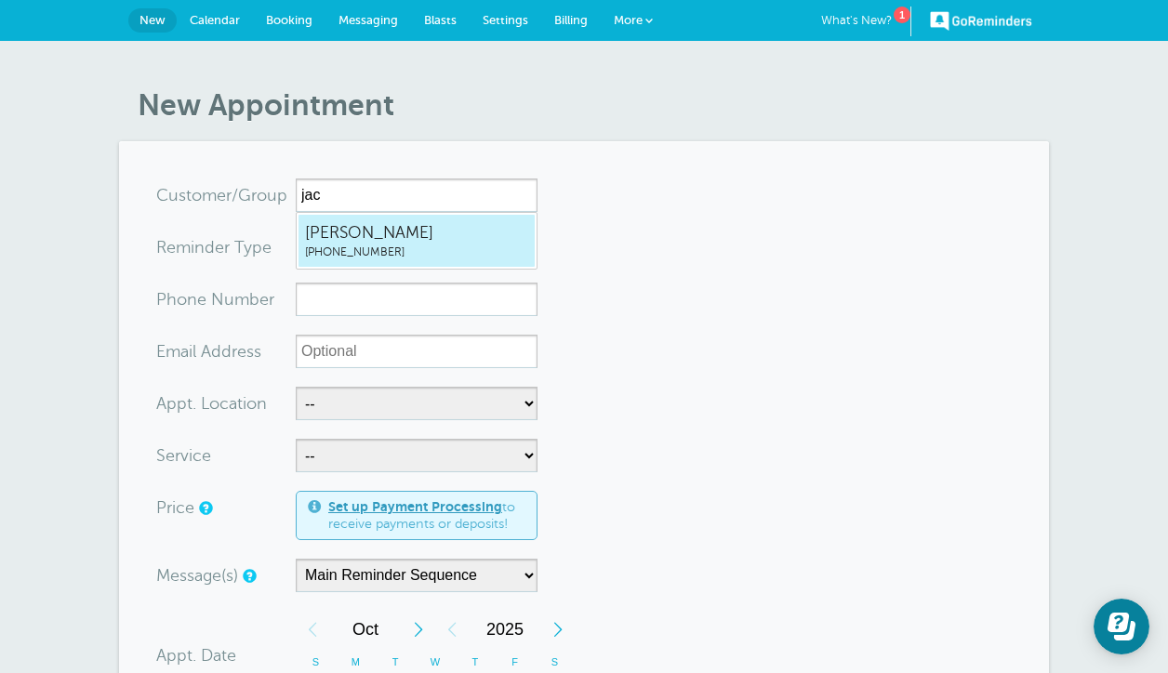
click at [318, 226] on span "Jacob Wallen" at bounding box center [416, 232] width 223 height 23
type input "JacobWallen2762248024"
type input "Jacob Wallen"
type input "(276) 224-8024"
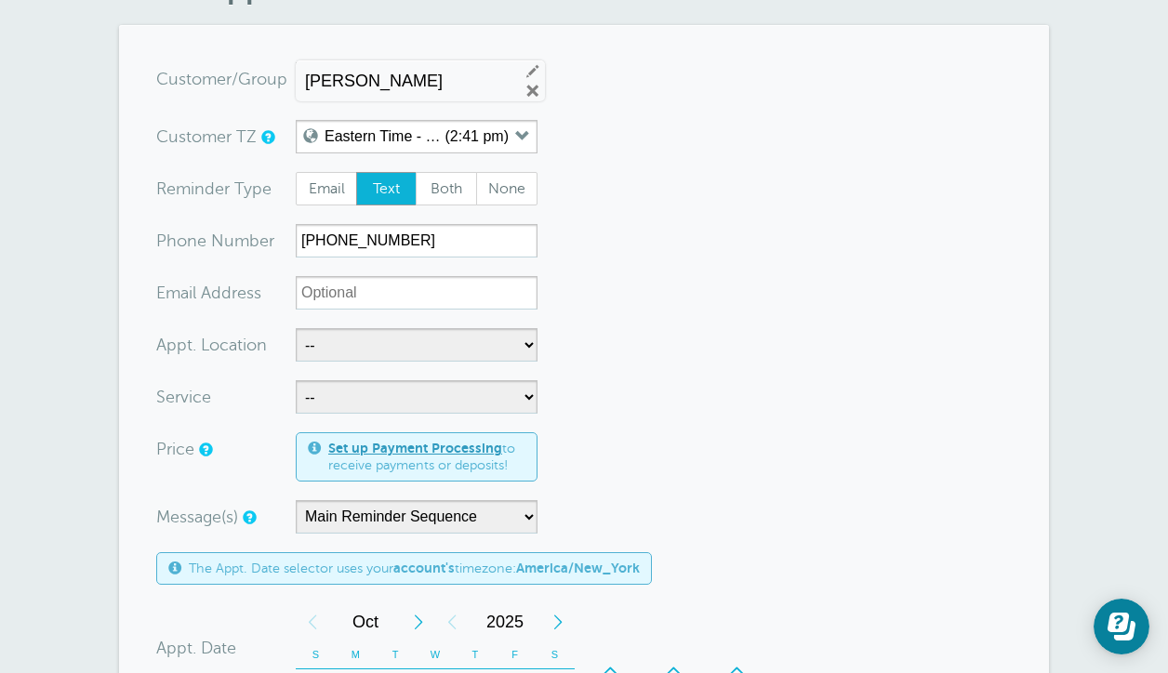
scroll to position [126, 0]
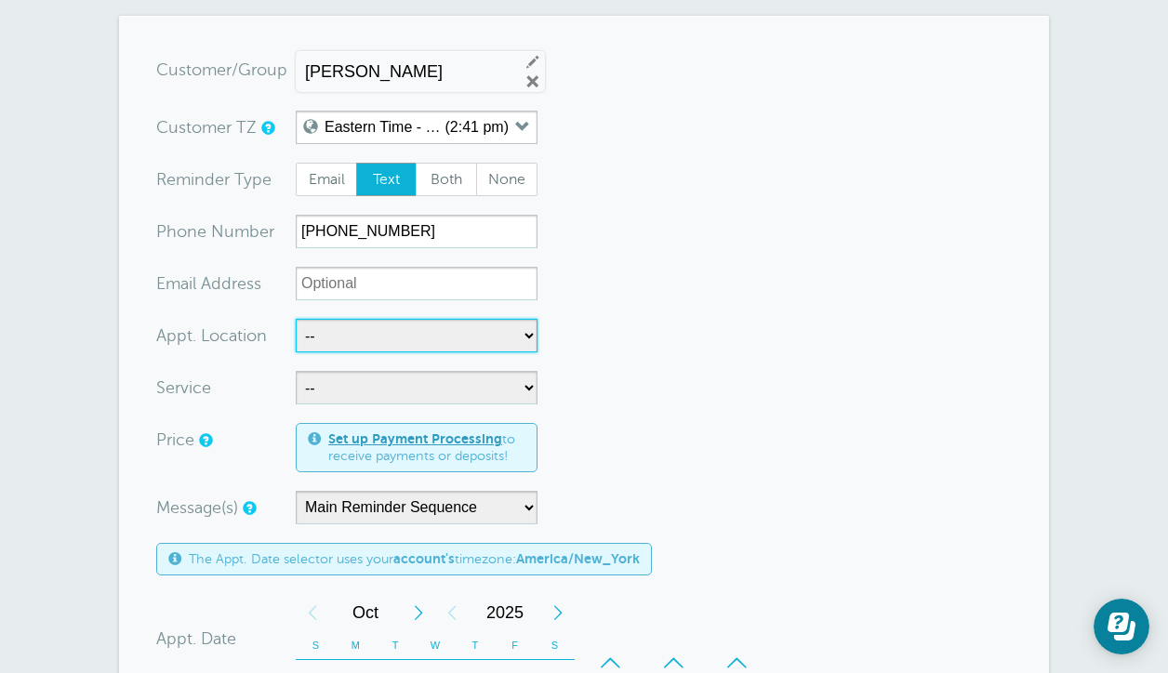
select select "25433"
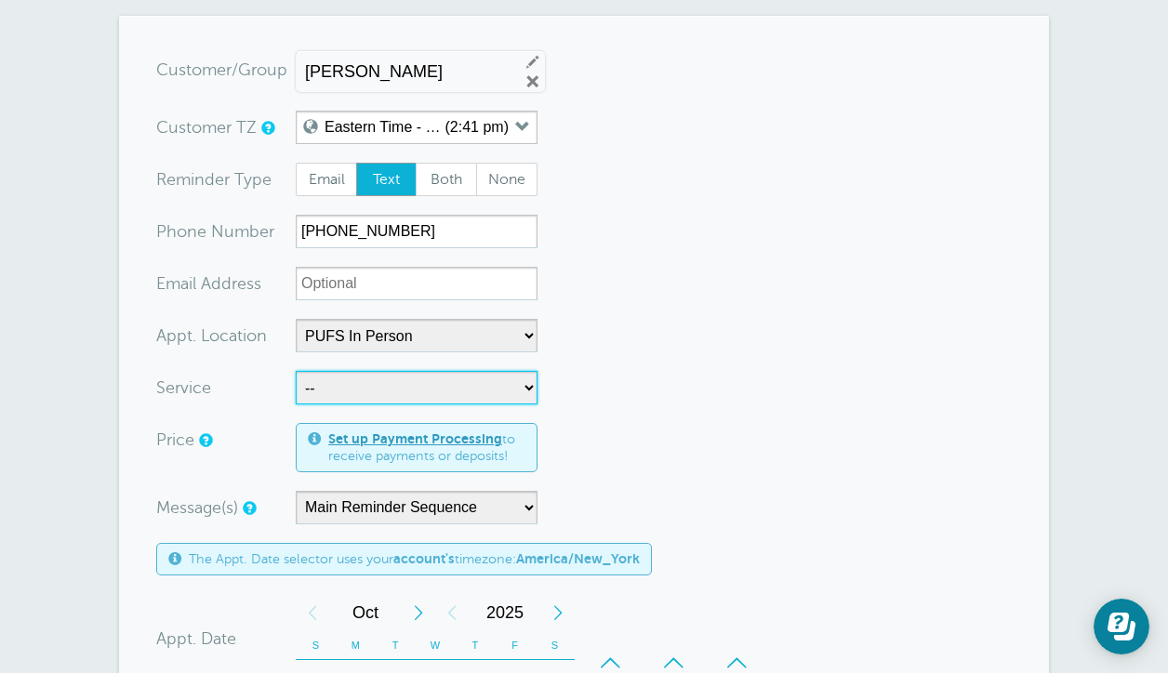
select select "28419"
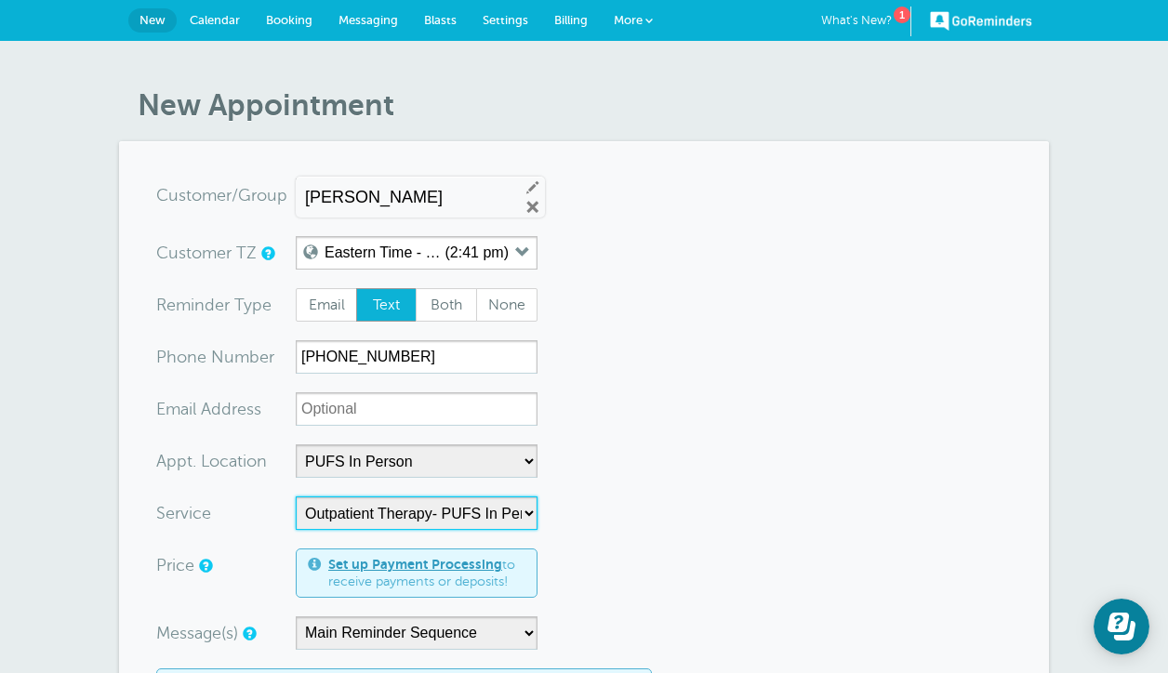
scroll to position [0, 0]
click at [354, 25] on span "Messaging" at bounding box center [369, 20] width 60 height 14
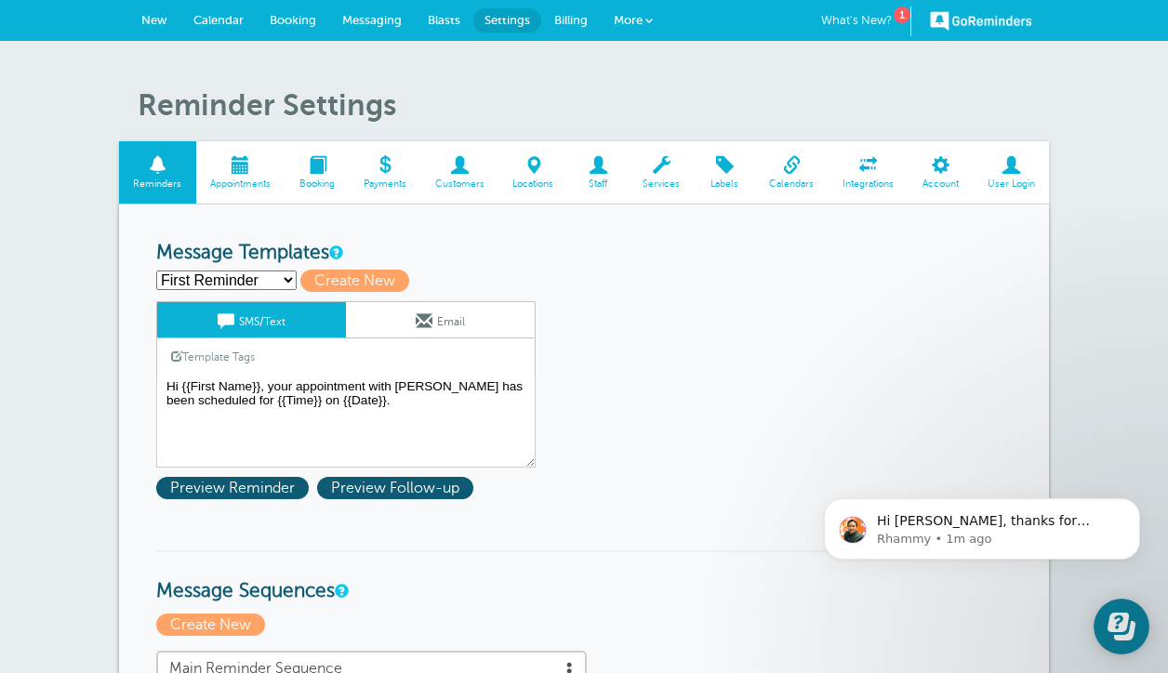
click at [660, 184] on span "Services" at bounding box center [661, 184] width 47 height 11
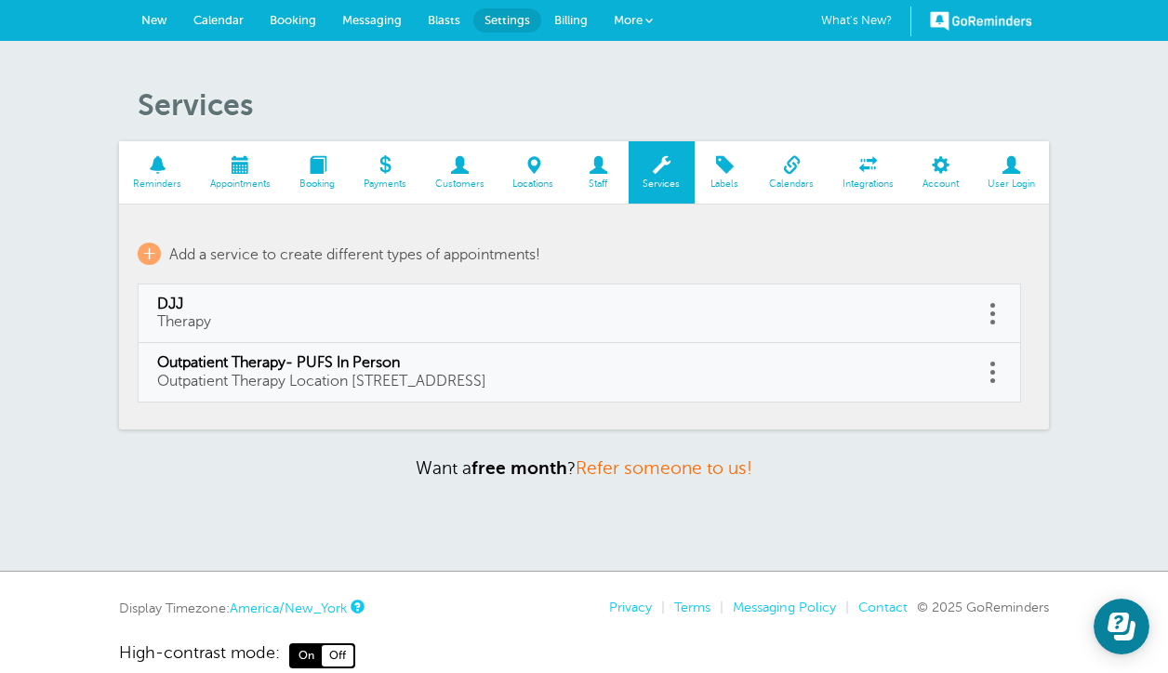
click at [282, 385] on span "Outpatient Therapy Location [STREET_ADDRESS]" at bounding box center [321, 381] width 329 height 17
type input "Outpatient Therapy- PUFS In Person"
type input "Outpatient Therapy Location [STREET_ADDRESS]"
select select "45"
checkbox input "false"
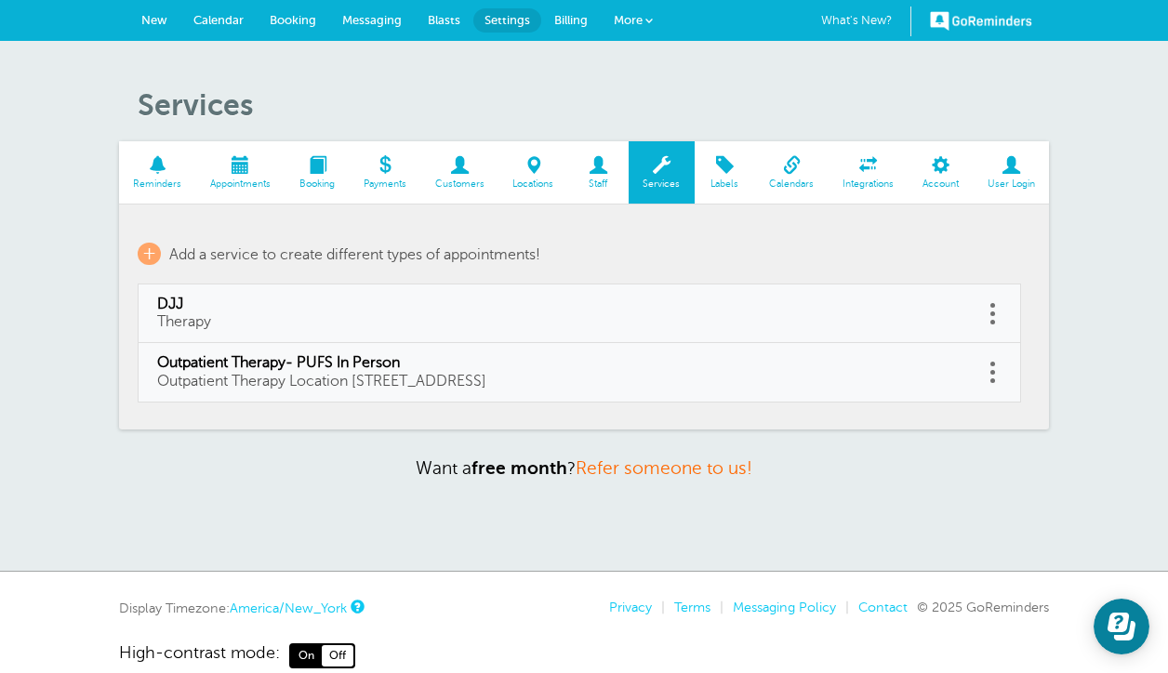
select select "45"
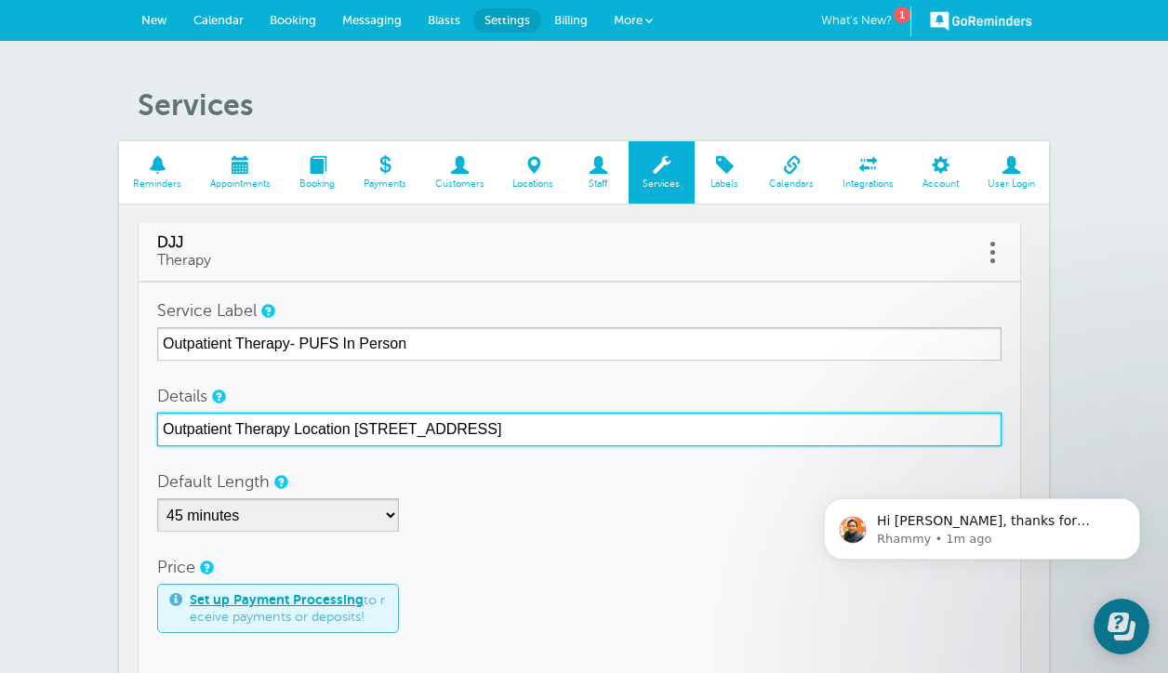
click at [319, 418] on input "Outpatient Therapy Location [STREET_ADDRESS]" at bounding box center [579, 429] width 845 height 33
drag, startPoint x: 294, startPoint y: 431, endPoint x: 725, endPoint y: 440, distance: 431.7
click at [725, 440] on input "Outpatient Therapy Location 730 E. Church St. Suite 12 Martinsville VA 24112" at bounding box center [579, 429] width 845 height 33
type input "Outpatient Therapy"
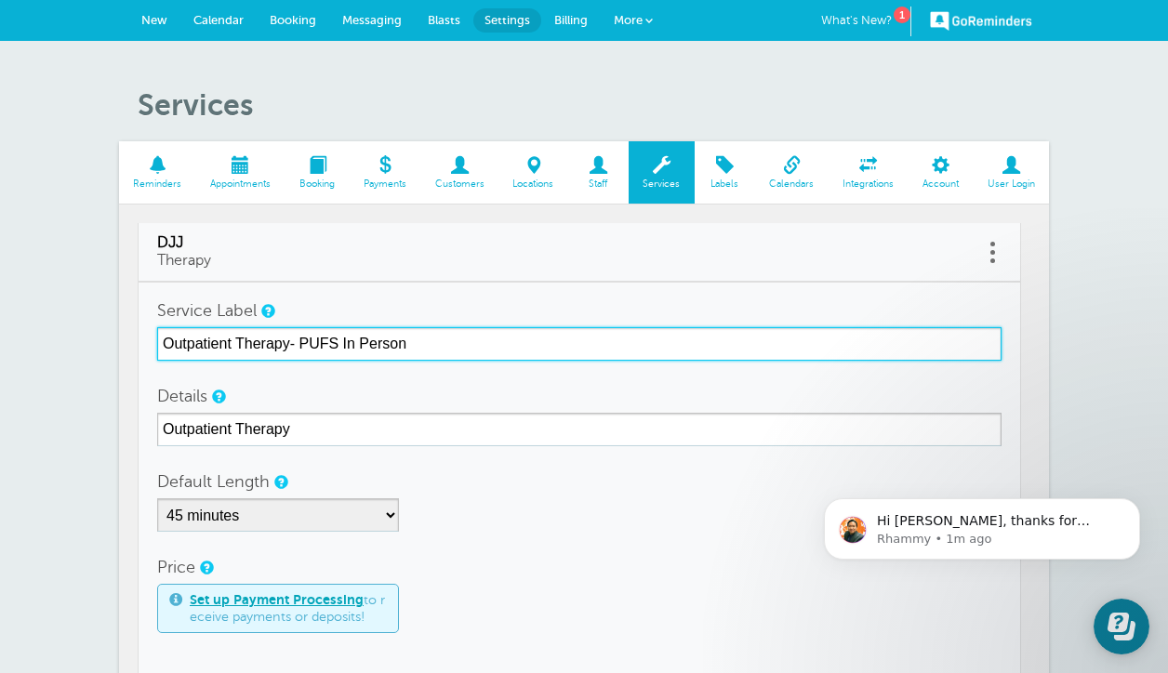
drag, startPoint x: 421, startPoint y: 348, endPoint x: 295, endPoint y: 334, distance: 127.3
click at [295, 334] on input "Outpatient Therapy- PUFS In Person" at bounding box center [579, 343] width 845 height 33
type input "OPT"
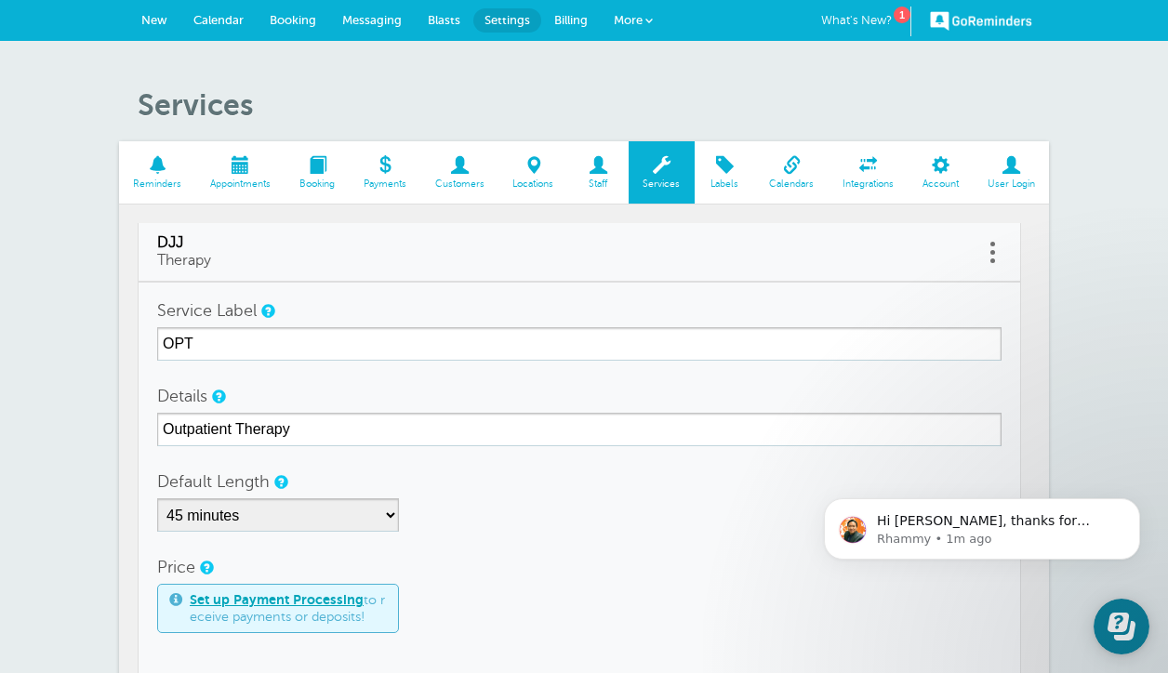
click at [380, 282] on td "Service Label OPT Details Outpatient Therapy Default Length 5 minutes 10 minute…" at bounding box center [580, 563] width 884 height 563
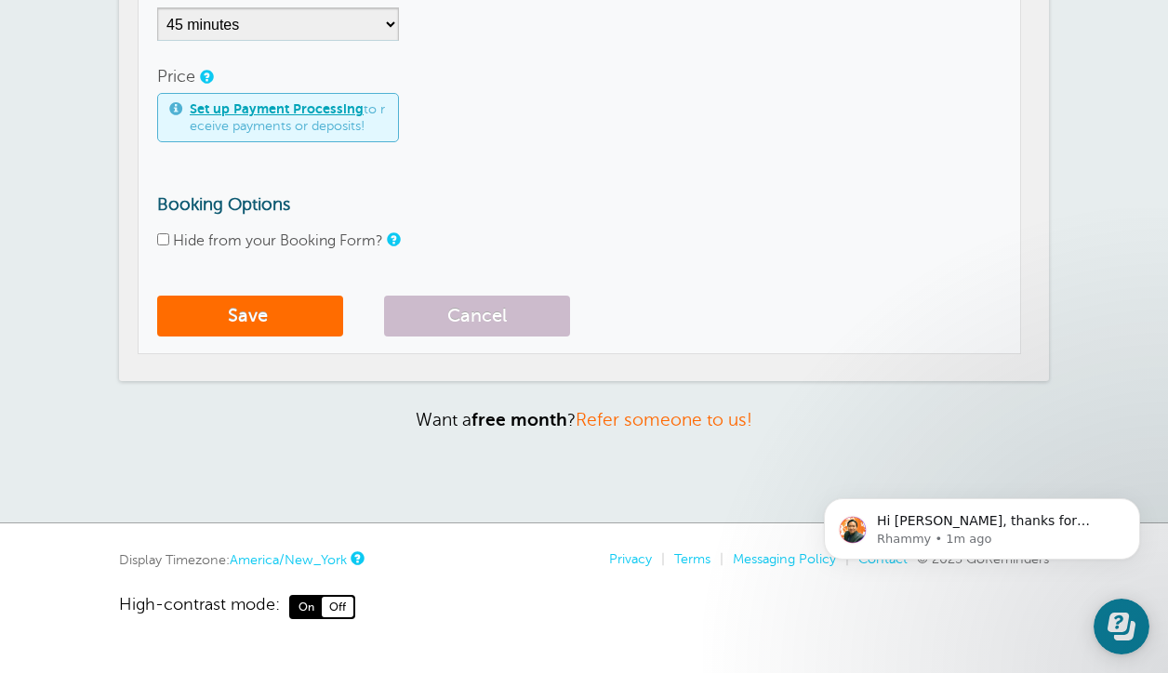
scroll to position [490, 0]
click at [297, 307] on button "Save" at bounding box center [250, 317] width 186 height 41
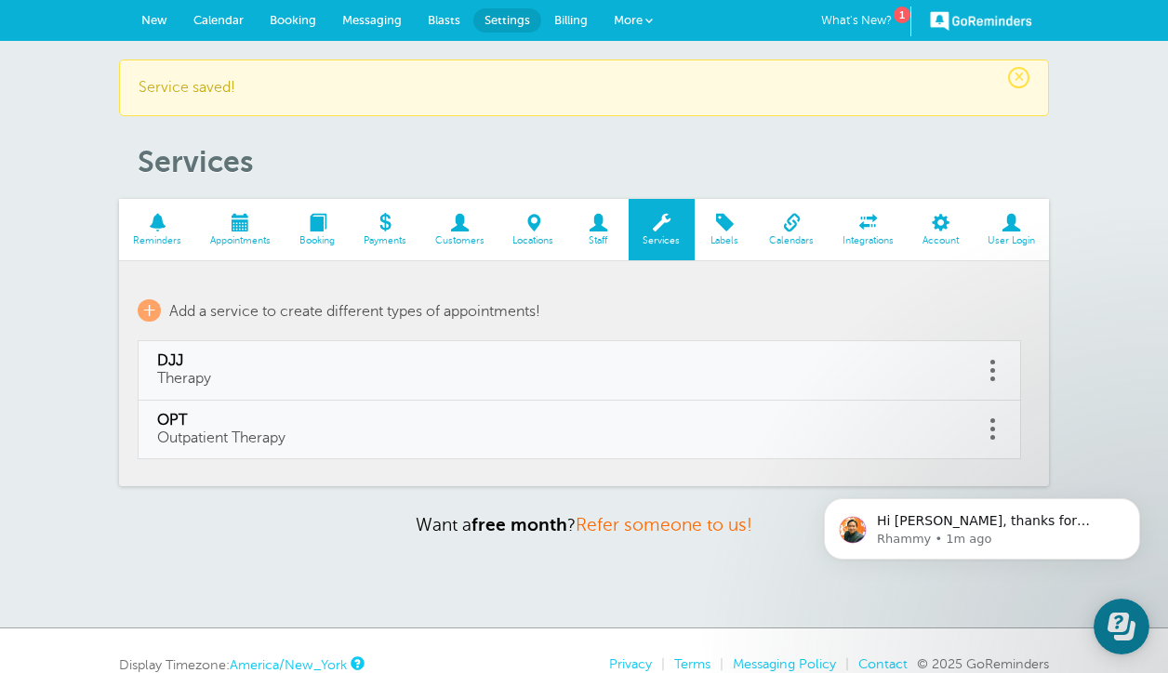
click at [155, 7] on link "New" at bounding box center [154, 20] width 52 height 41
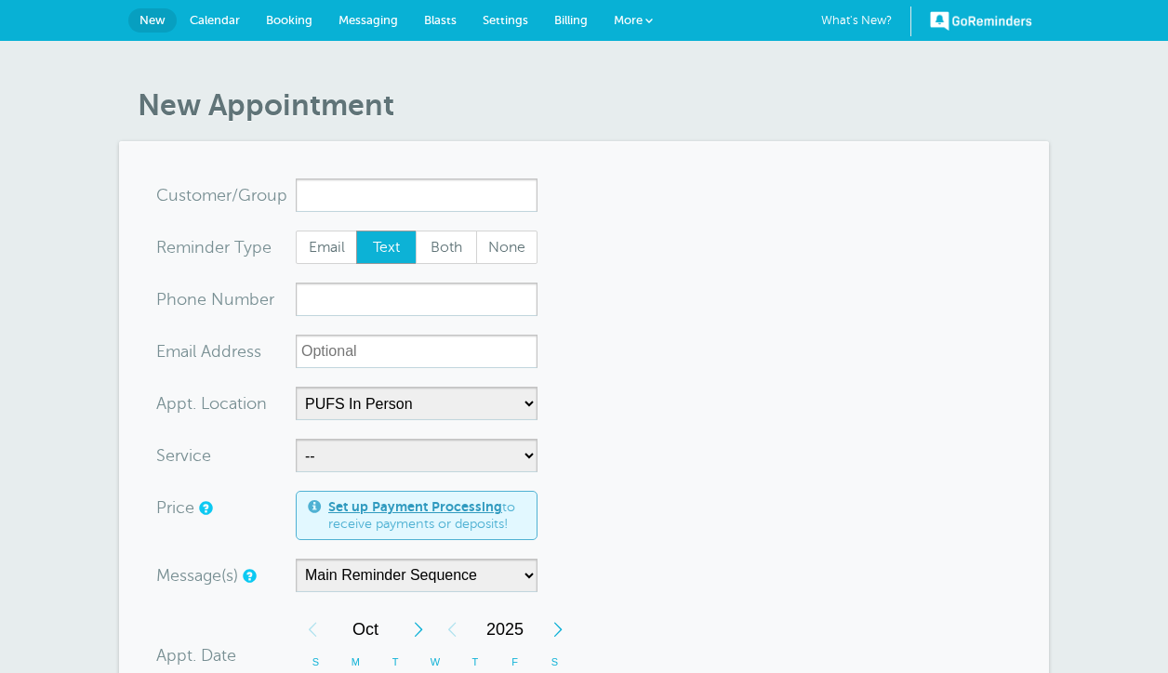
select select "25433"
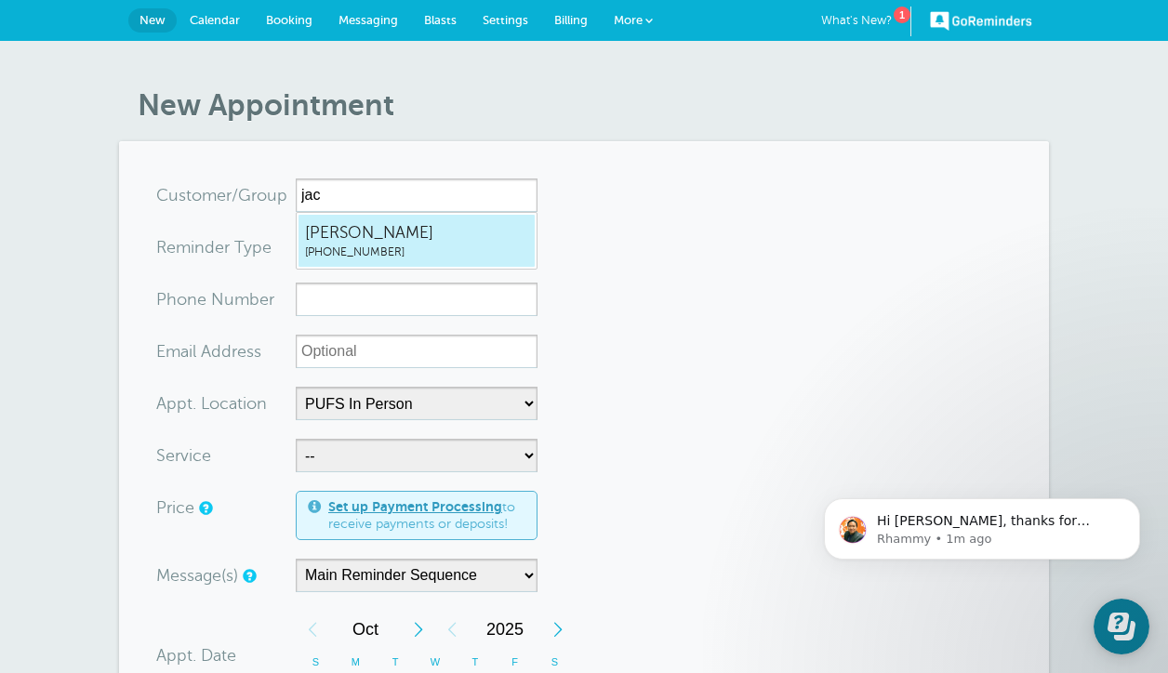
click at [332, 247] on span "[PHONE_NUMBER]" at bounding box center [416, 253] width 223 height 16
type input "JacobWallen2762248024"
type input "[PERSON_NAME]"
type input "[PHONE_NUMBER]"
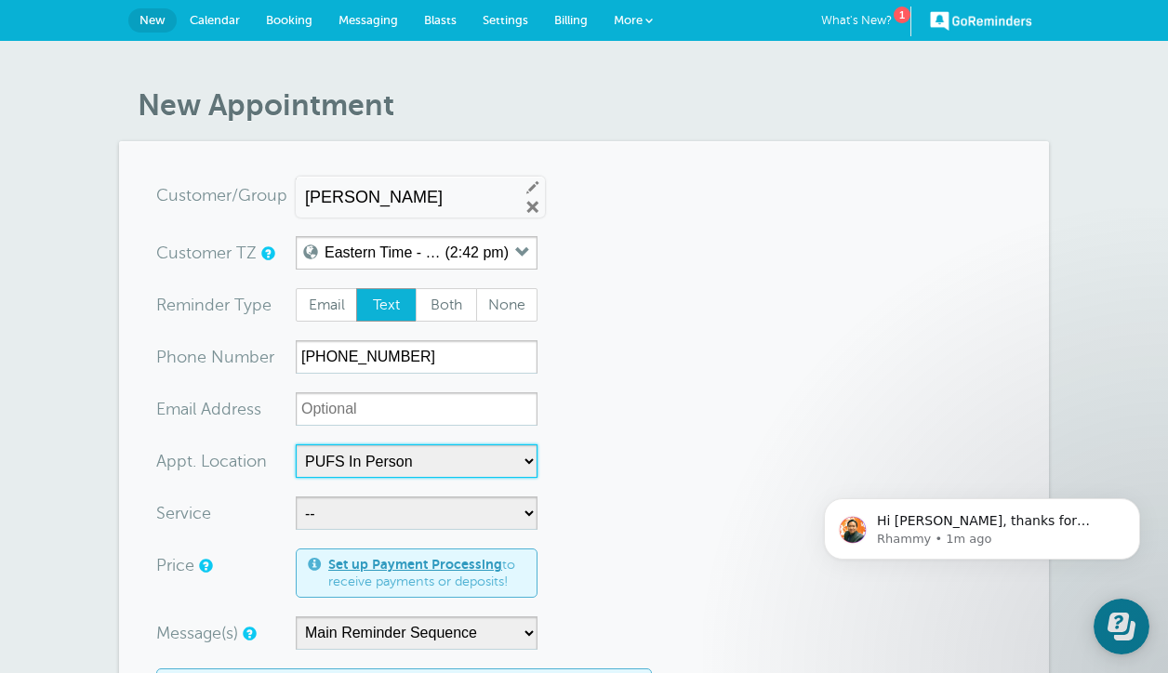
click at [329, 462] on select "-- EYS- In Person EYS- Telehealth PUFS In Person PUFS Telehealth" at bounding box center [417, 461] width 242 height 33
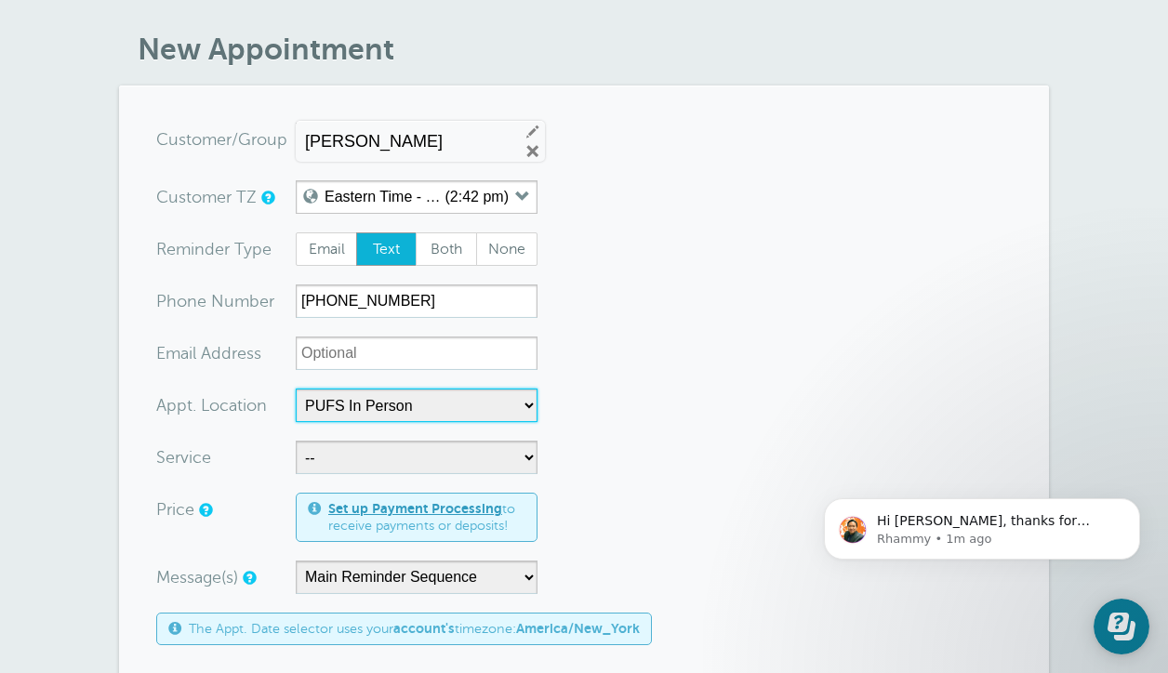
scroll to position [60, 0]
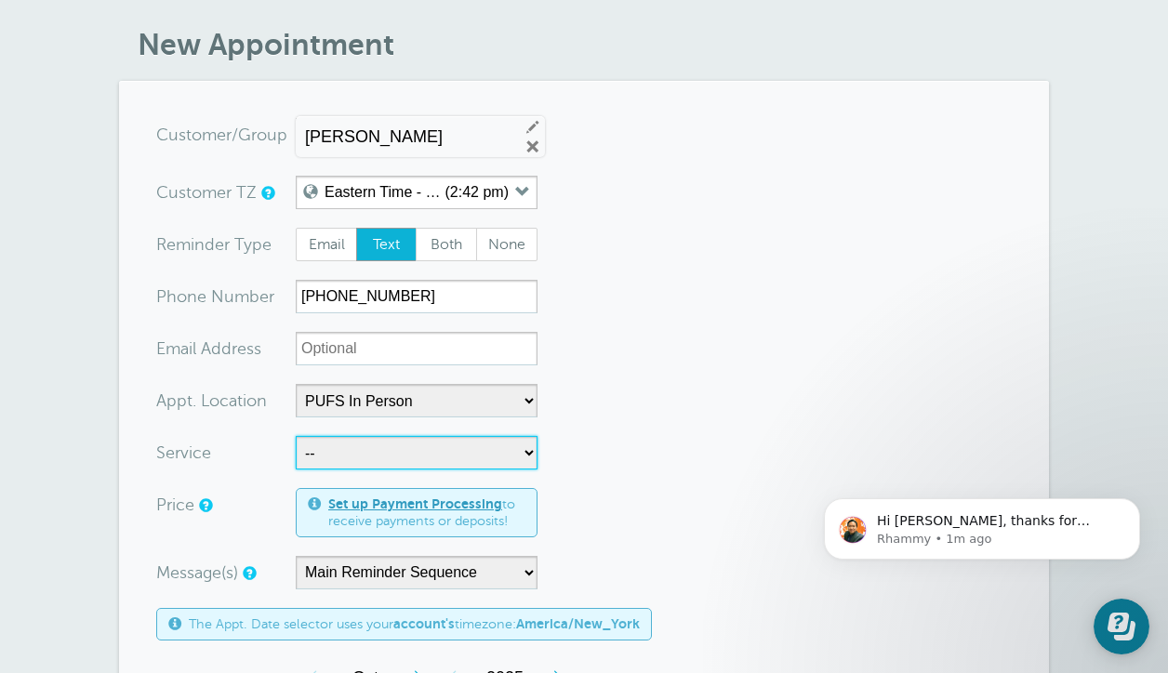
select select "28419"
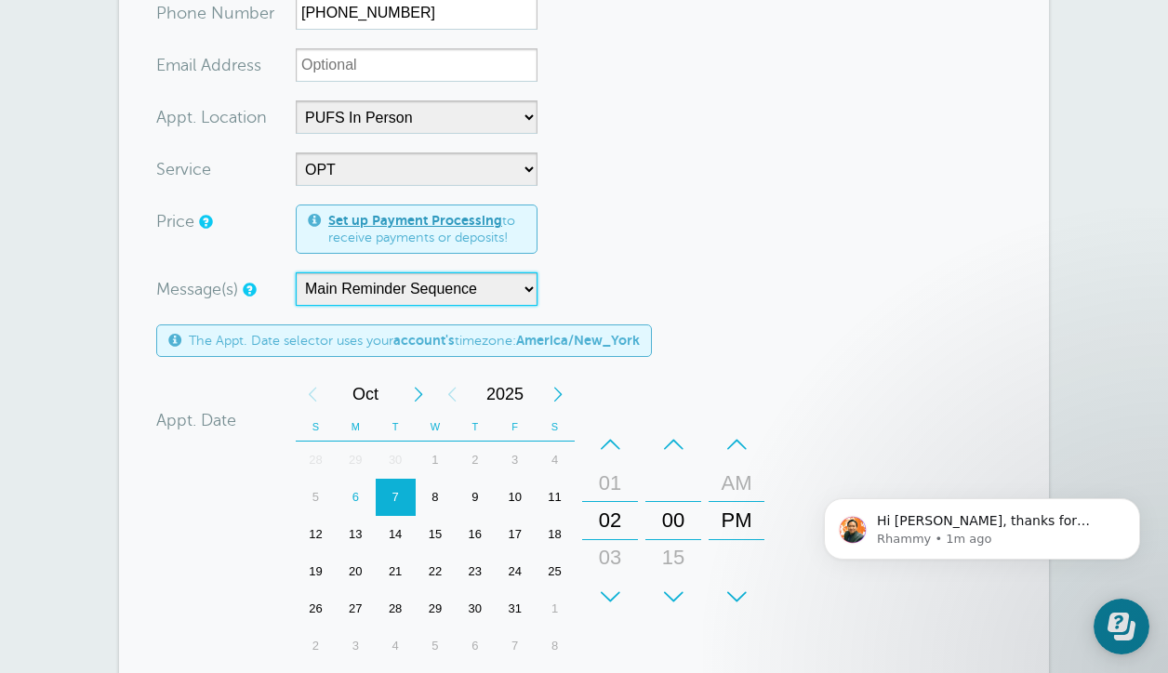
scroll to position [394, 0]
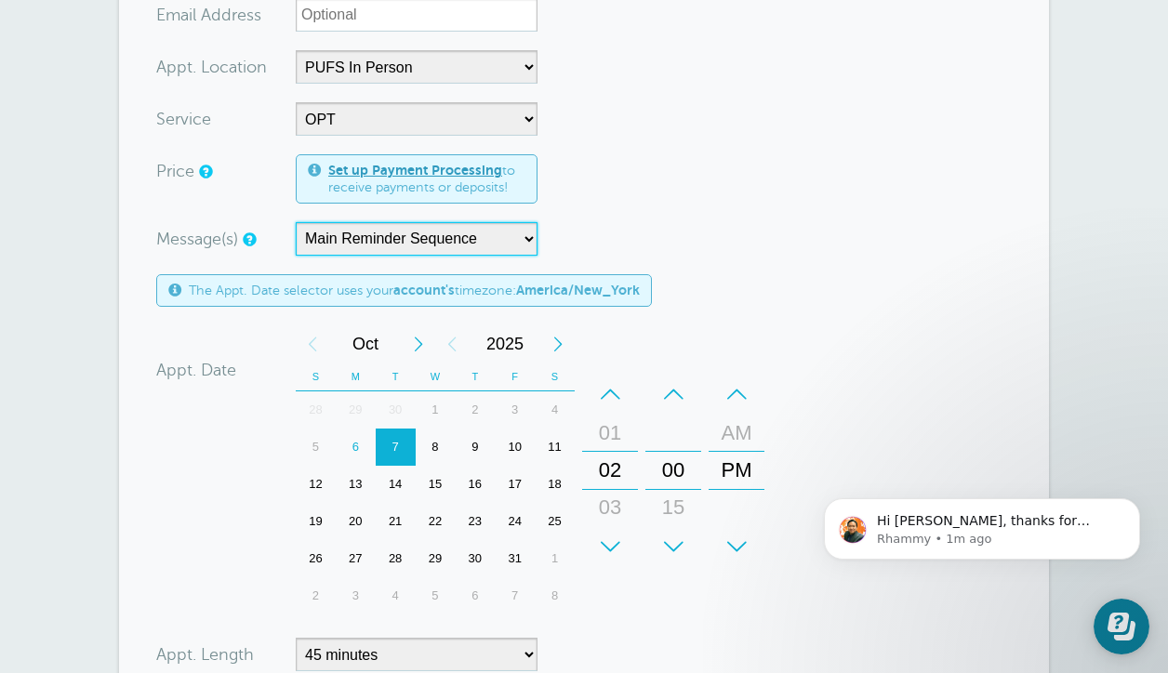
click at [511, 452] on div "10" at bounding box center [515, 447] width 40 height 37
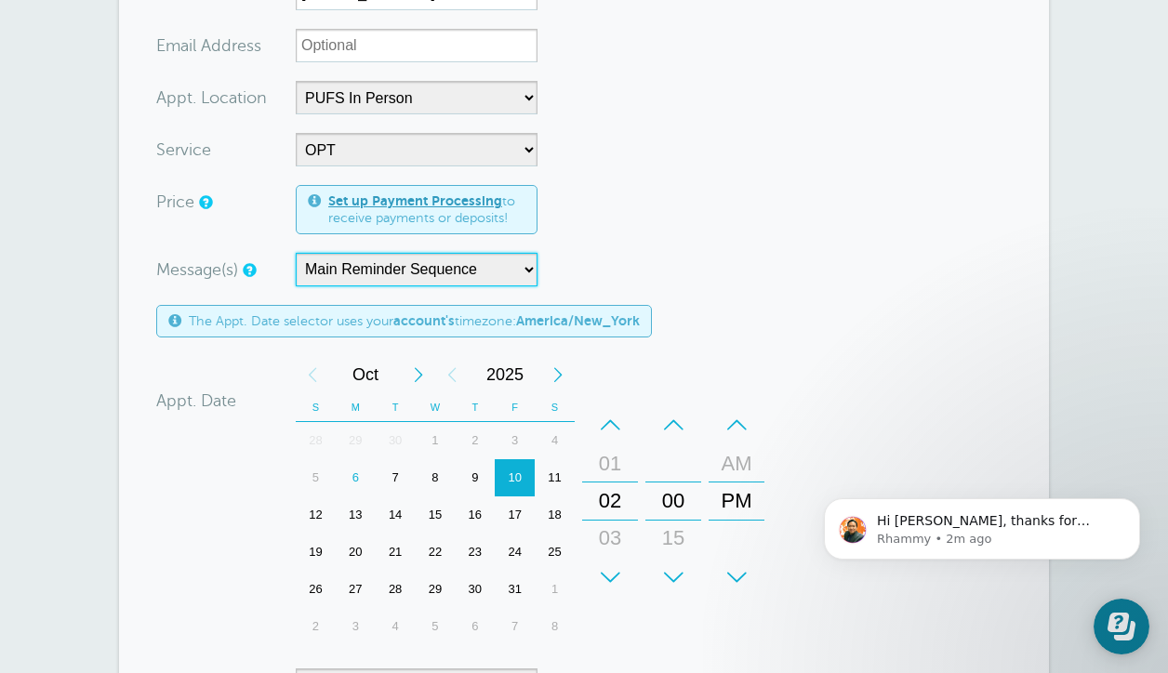
scroll to position [367, 0]
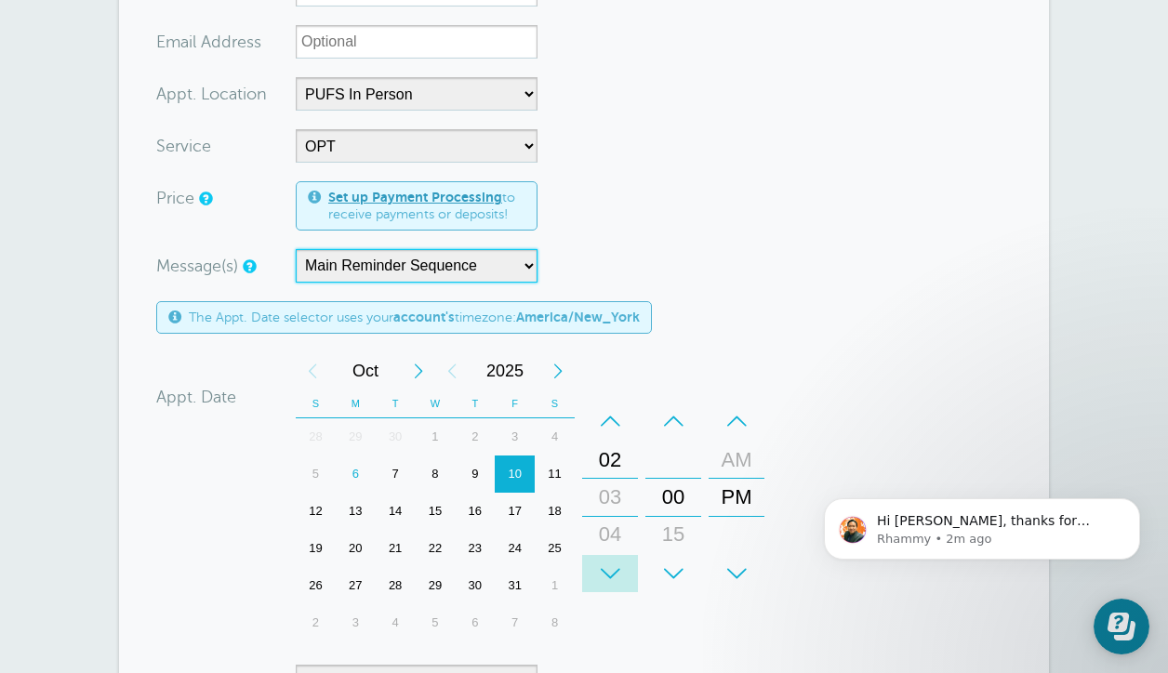
click at [611, 566] on div "+" at bounding box center [610, 573] width 56 height 37
click at [610, 422] on div "–" at bounding box center [610, 421] width 56 height 37
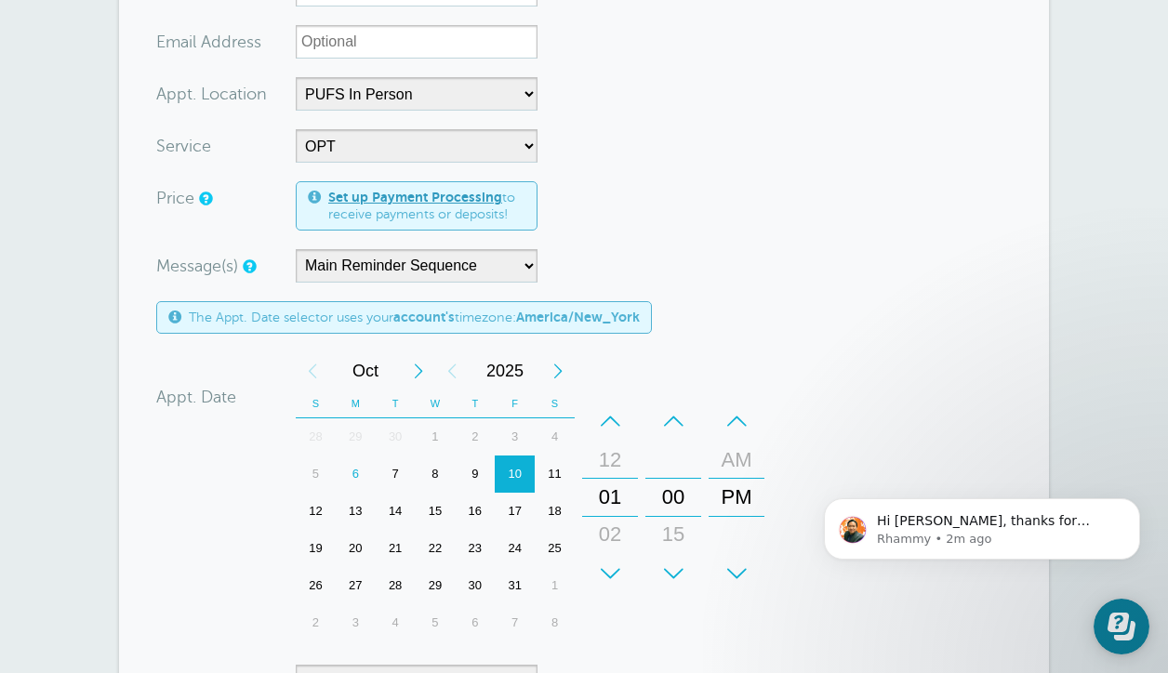
click at [890, 284] on form "You are creating a new customer. To use an existing customer select one from th…" at bounding box center [584, 377] width 856 height 1132
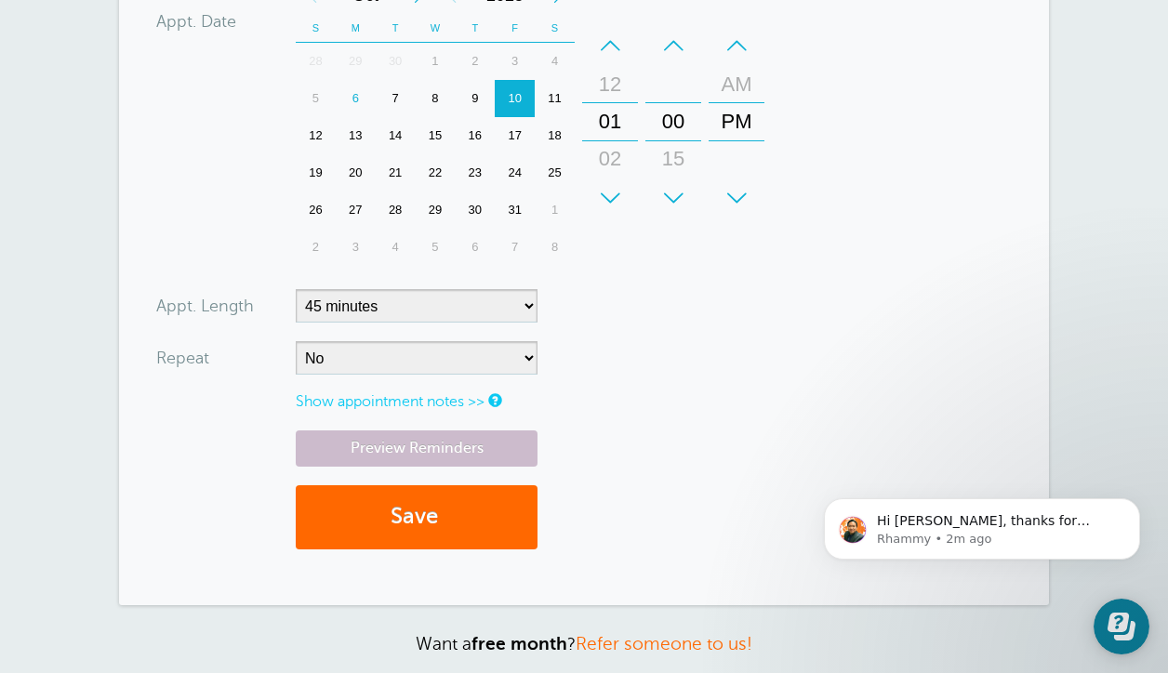
scroll to position [779, 0]
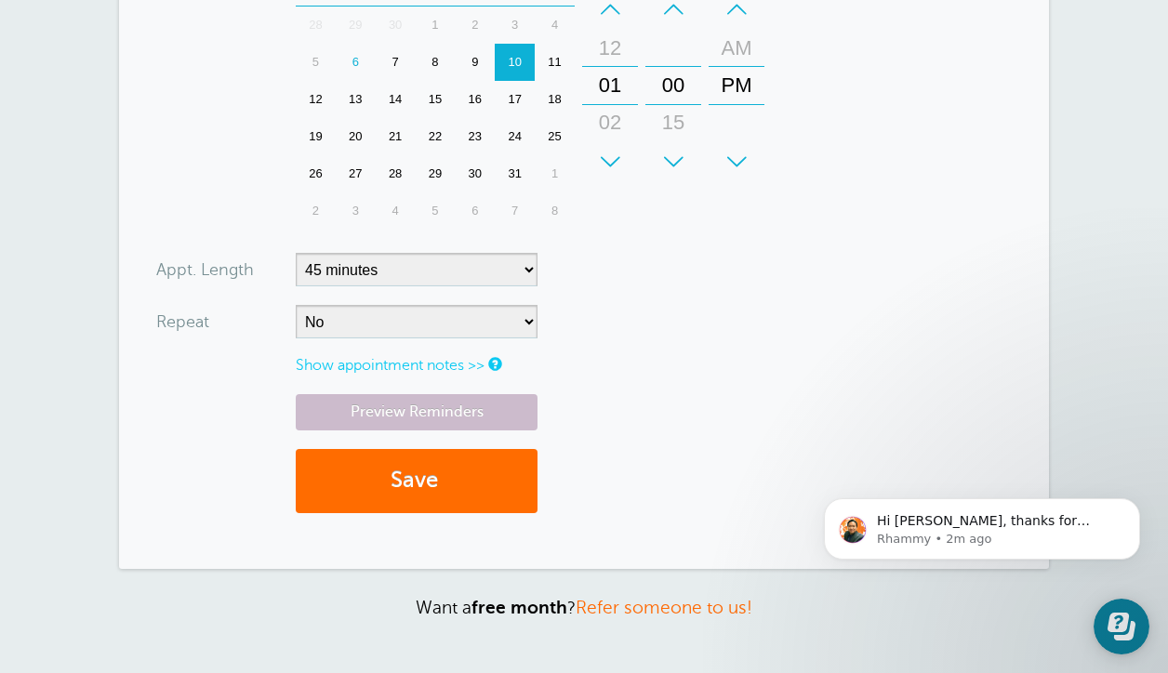
click at [396, 482] on button "Save" at bounding box center [417, 481] width 242 height 64
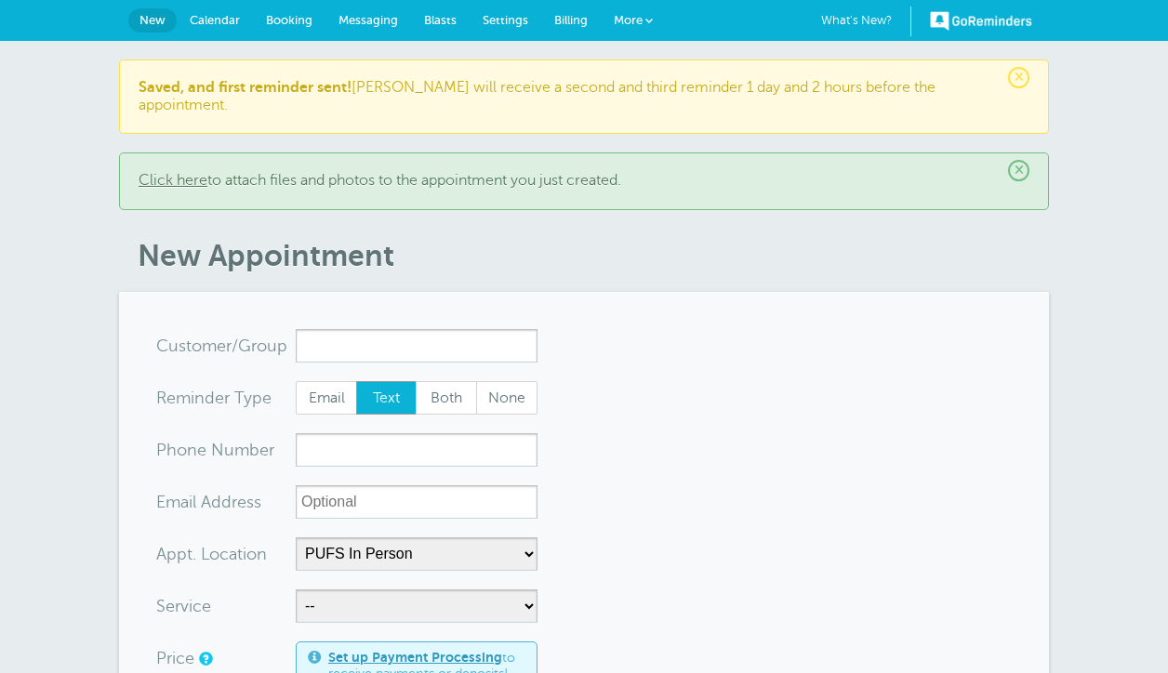
select select "25433"
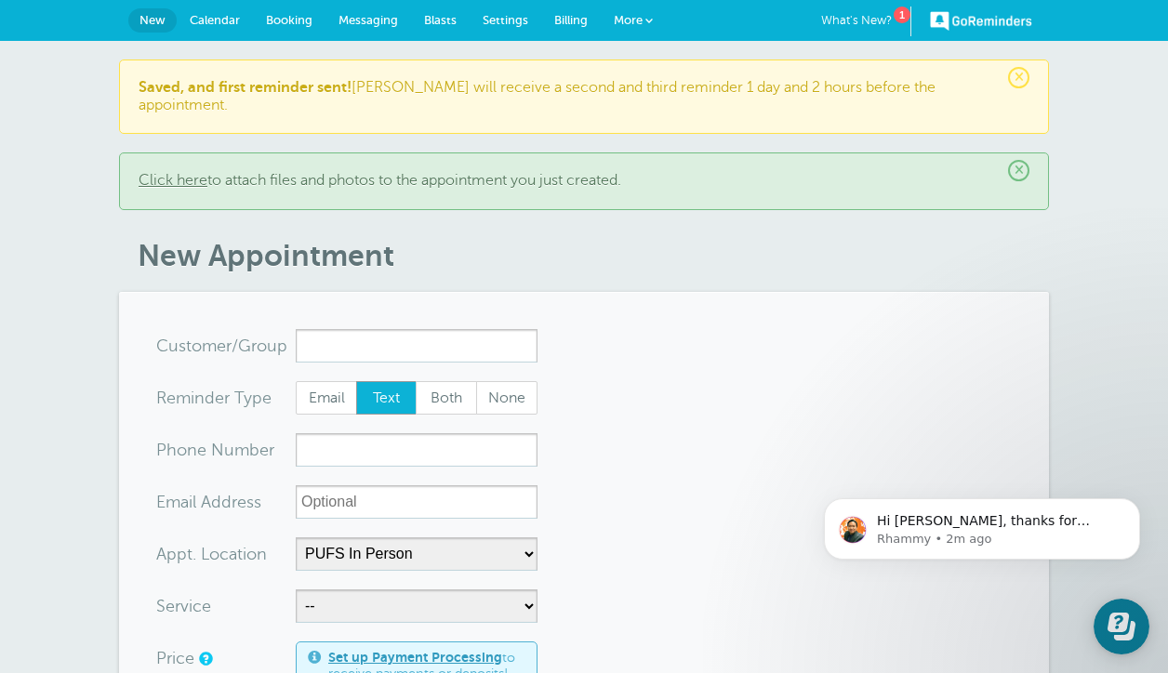
click at [1025, 160] on span "×" at bounding box center [1018, 170] width 21 height 21
